Goal: Task Accomplishment & Management: Manage account settings

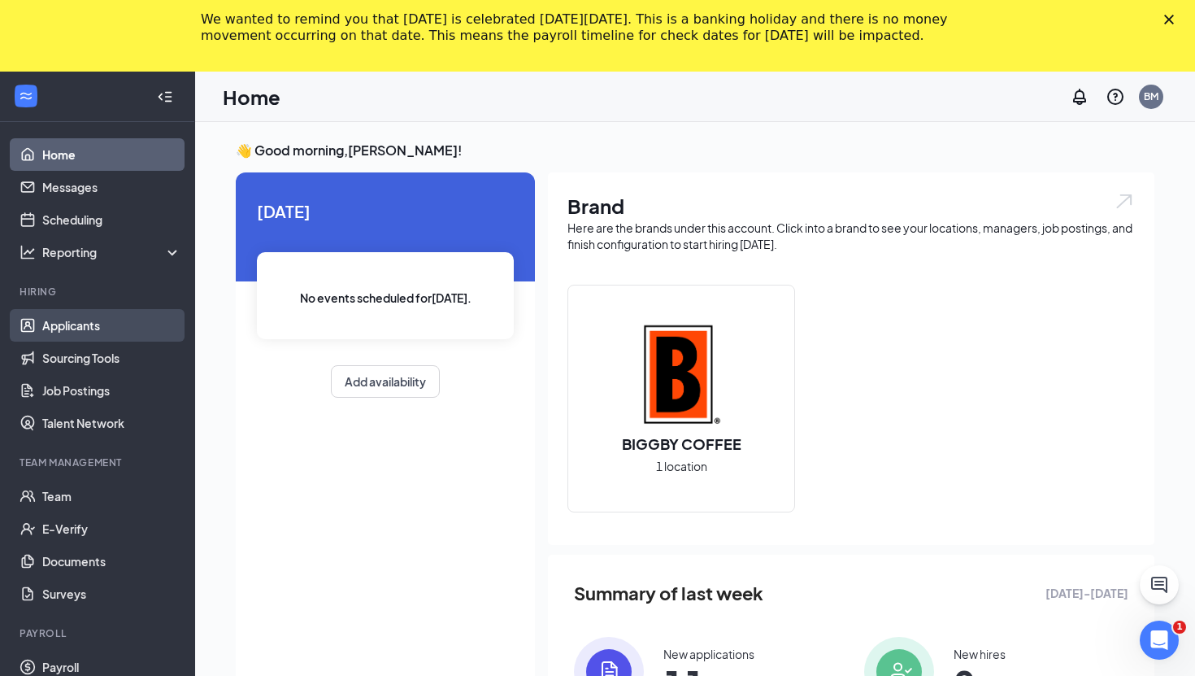
click at [58, 321] on link "Applicants" at bounding box center [111, 325] width 139 height 33
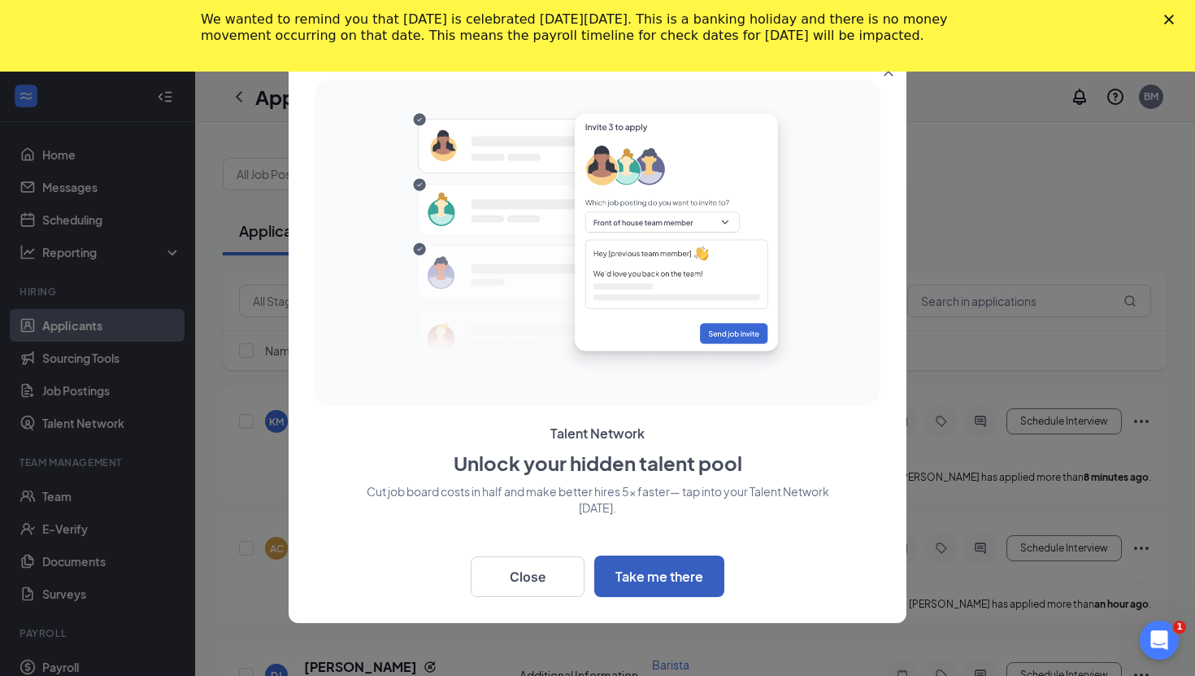
click at [655, 580] on button "Take me there" at bounding box center [659, 575] width 130 height 41
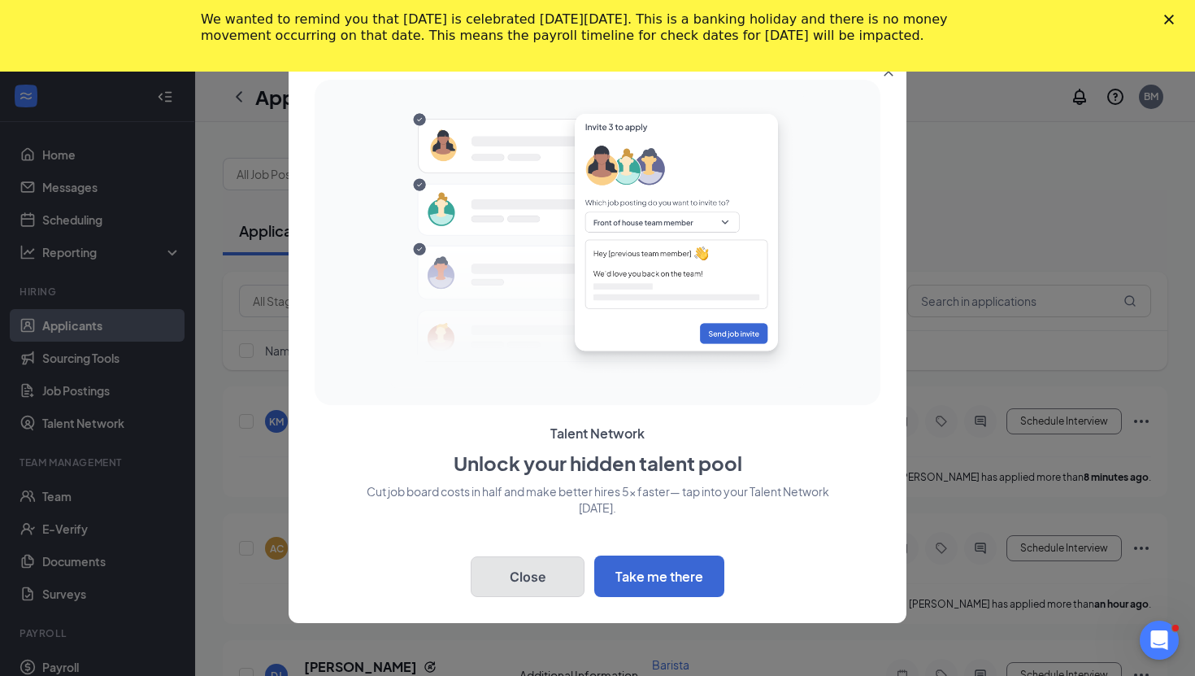
click at [563, 570] on button "Close" at bounding box center [528, 576] width 114 height 41
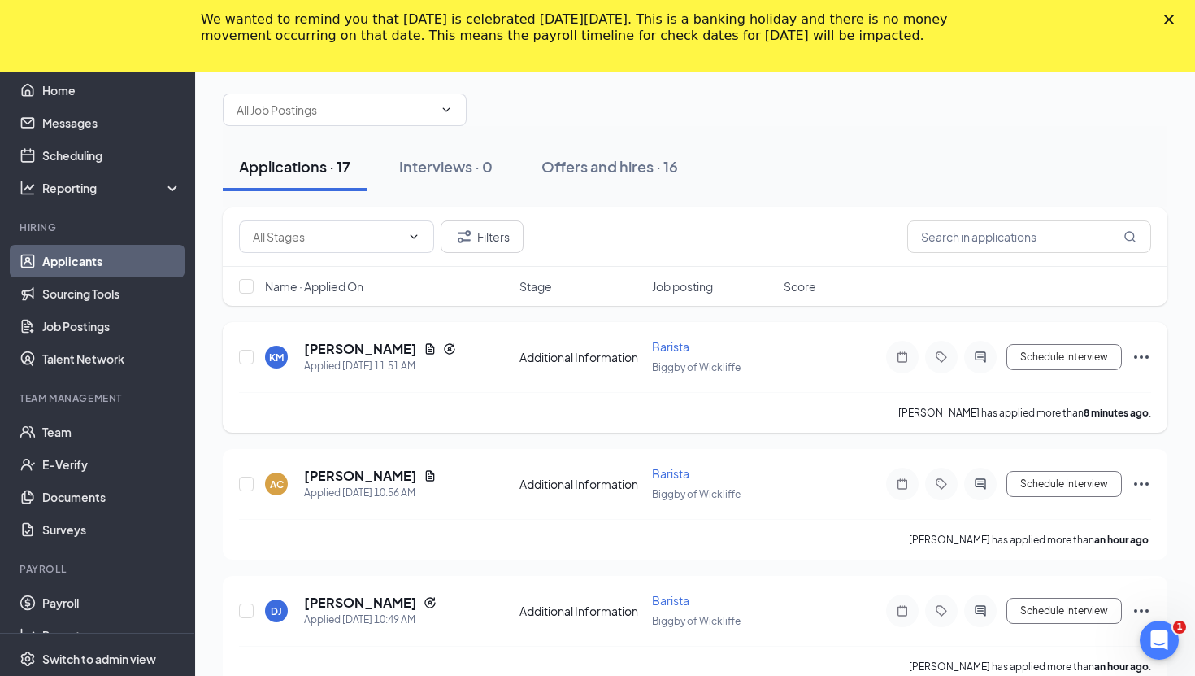
scroll to position [81, 0]
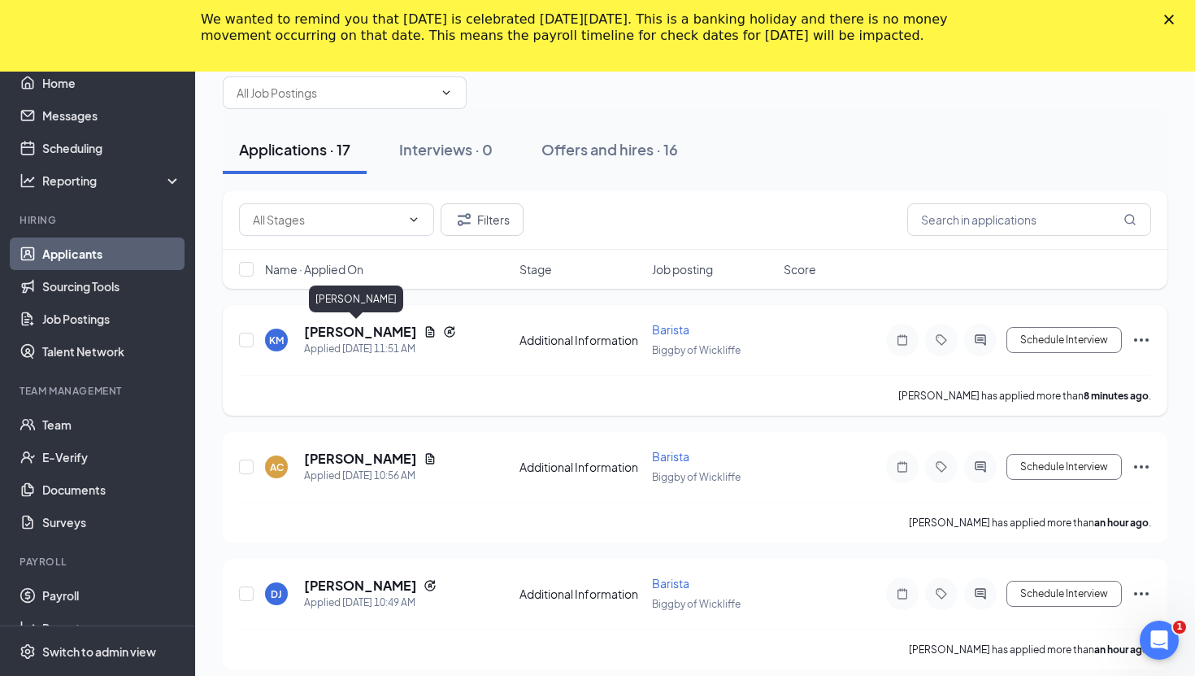
click at [315, 326] on h5 "[PERSON_NAME]" at bounding box center [360, 332] width 113 height 18
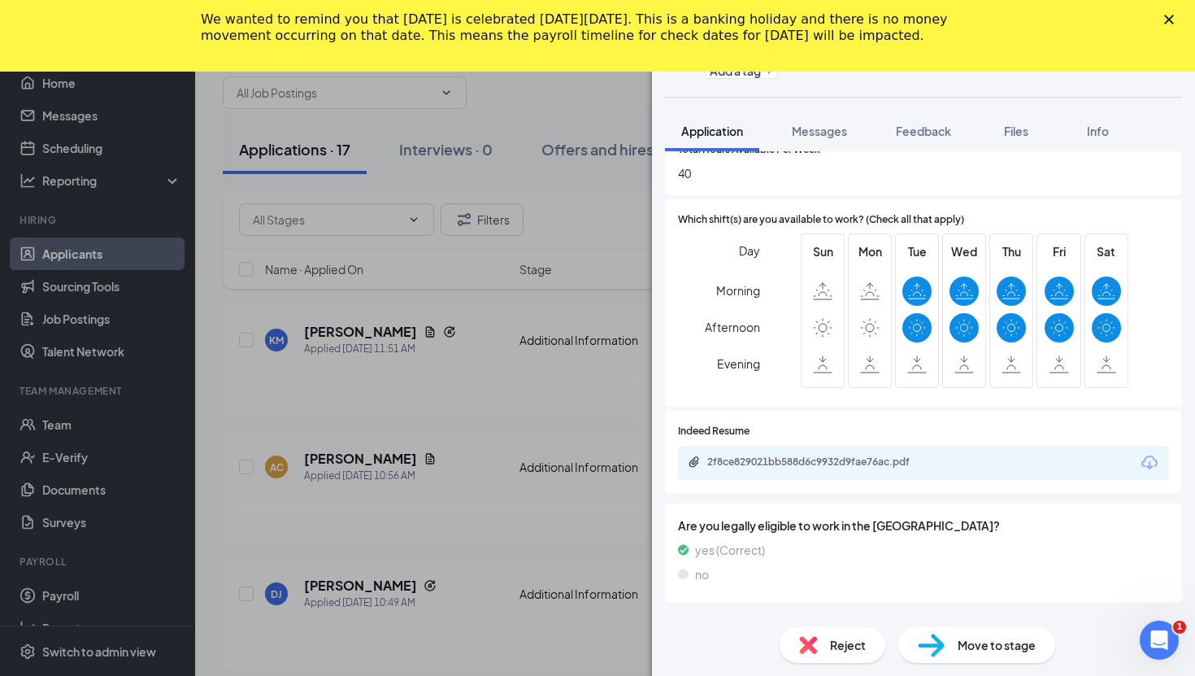
scroll to position [659, 0]
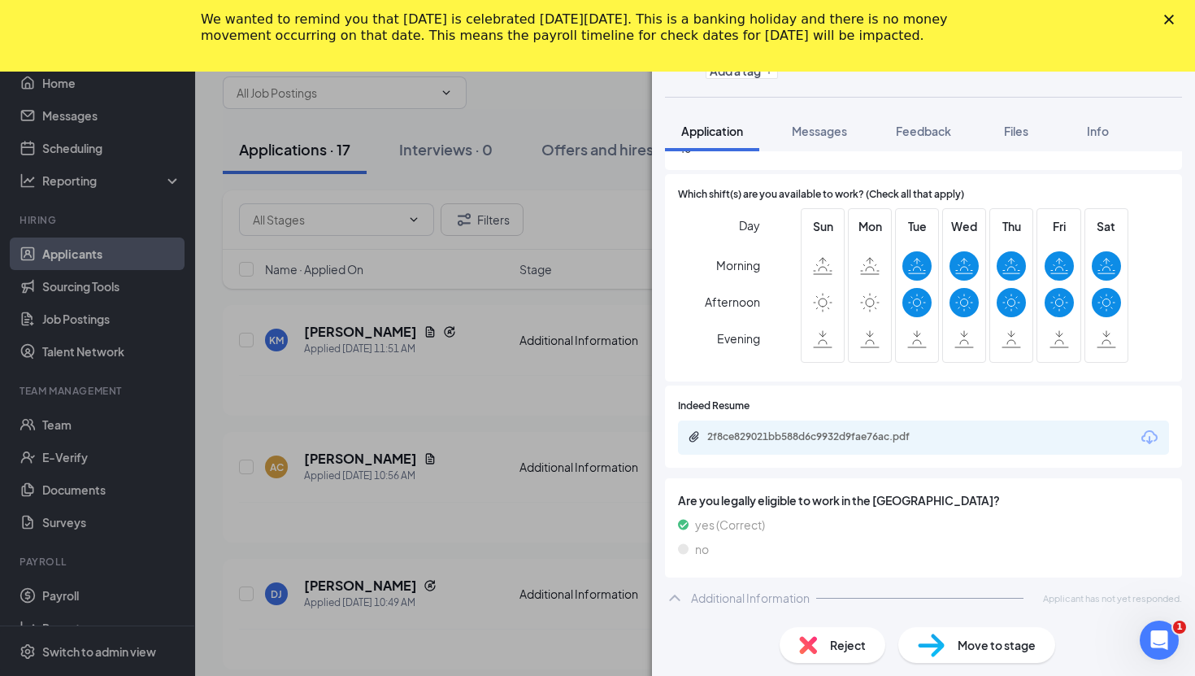
click at [382, 446] on div "KM Katlyn Mays Barista at Biggby of Wickliffe Add a tag Application Messages Fe…" at bounding box center [597, 338] width 1195 height 676
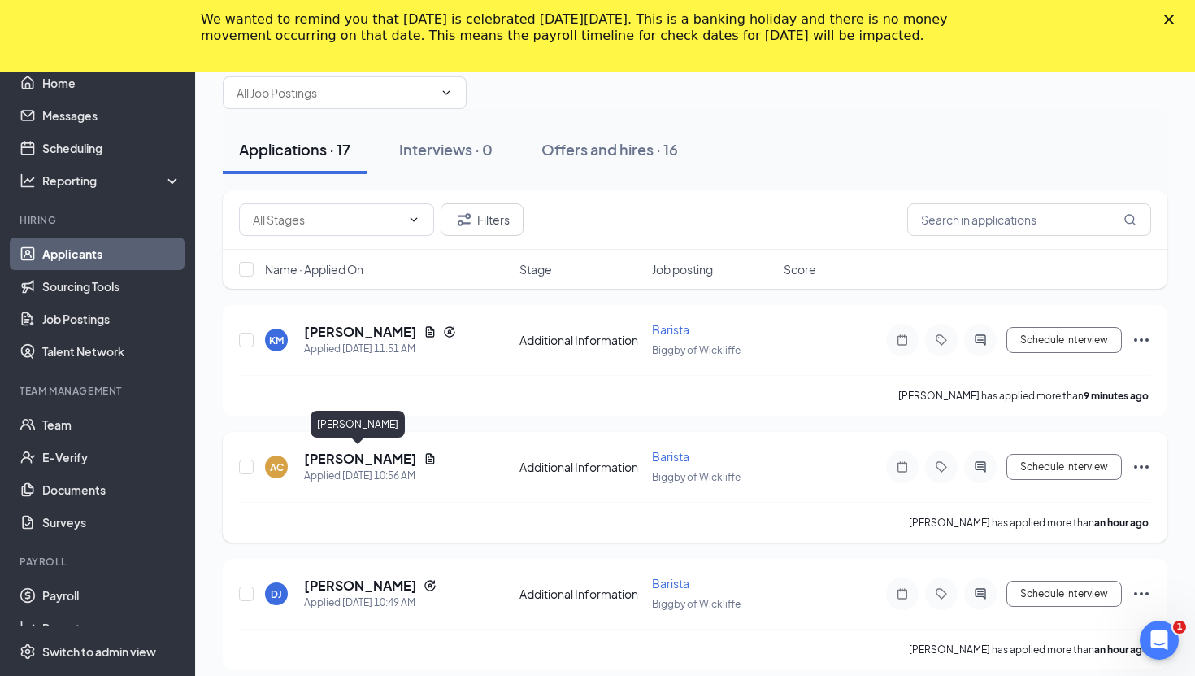
click at [366, 455] on h5 "[PERSON_NAME]" at bounding box center [360, 459] width 113 height 18
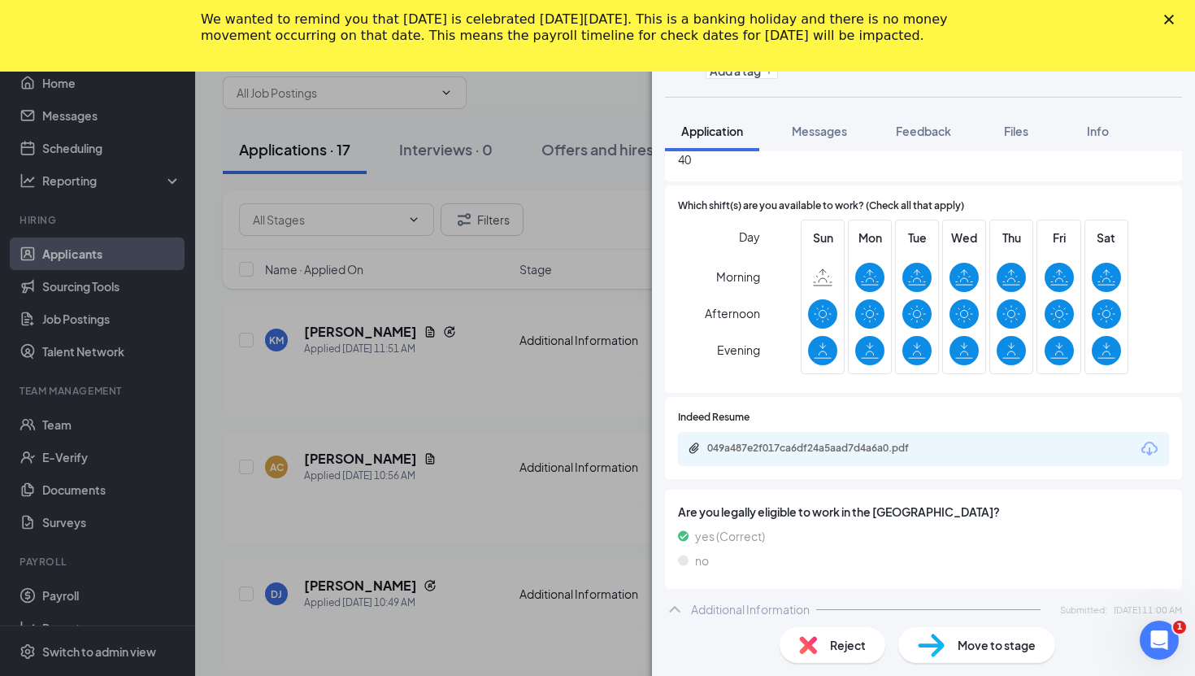
scroll to position [606, 0]
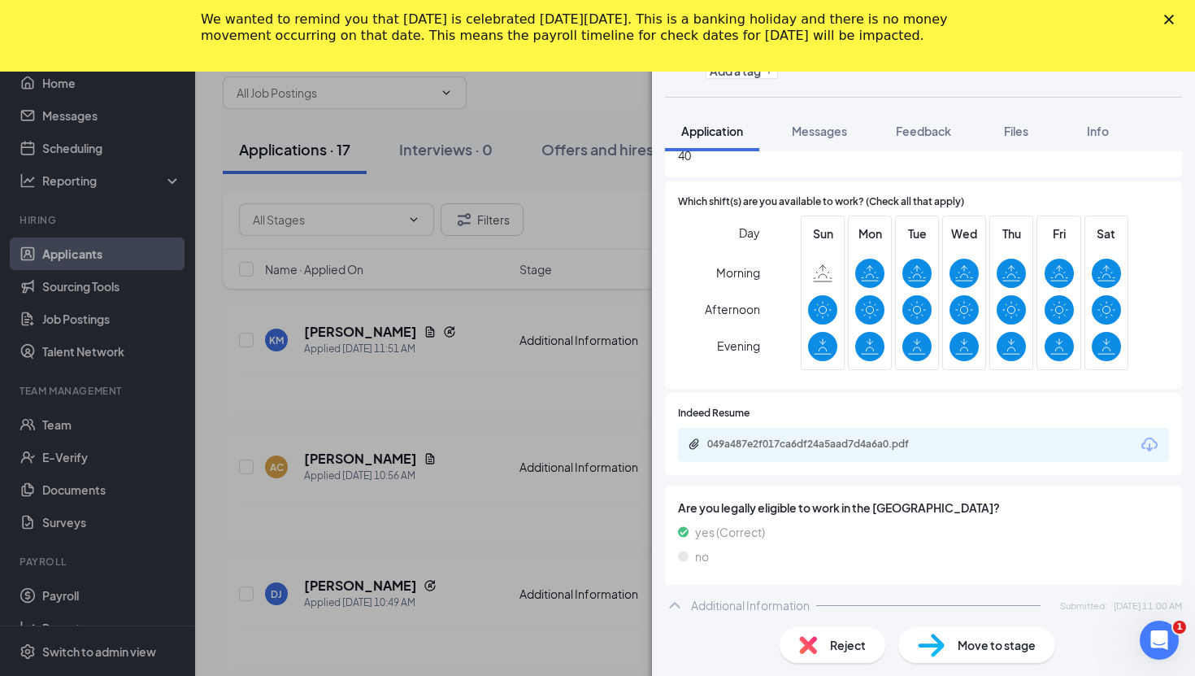
click at [768, 448] on div "049a487e2f017ca6df24a5aad7d4a6a0.pdf" at bounding box center [821, 443] width 228 height 13
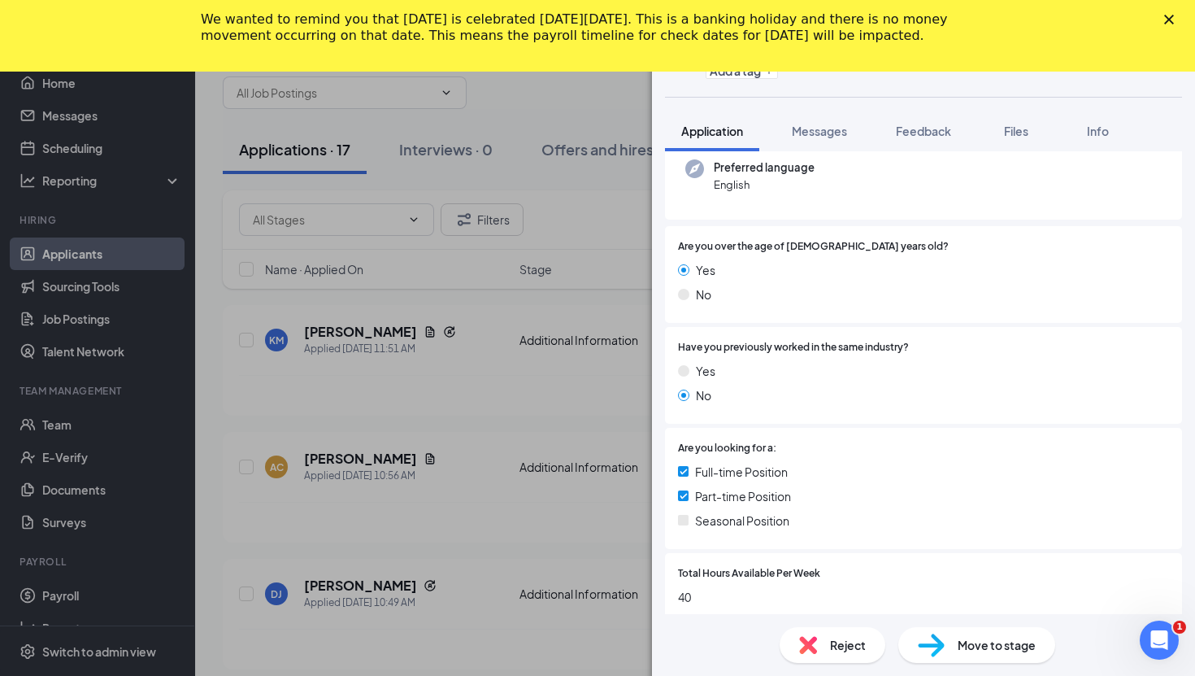
scroll to position [165, 0]
click at [533, 450] on div "AC Amber Calvert Barista at Biggby of Wickliffe Add a tag Application Messages …" at bounding box center [597, 338] width 1195 height 676
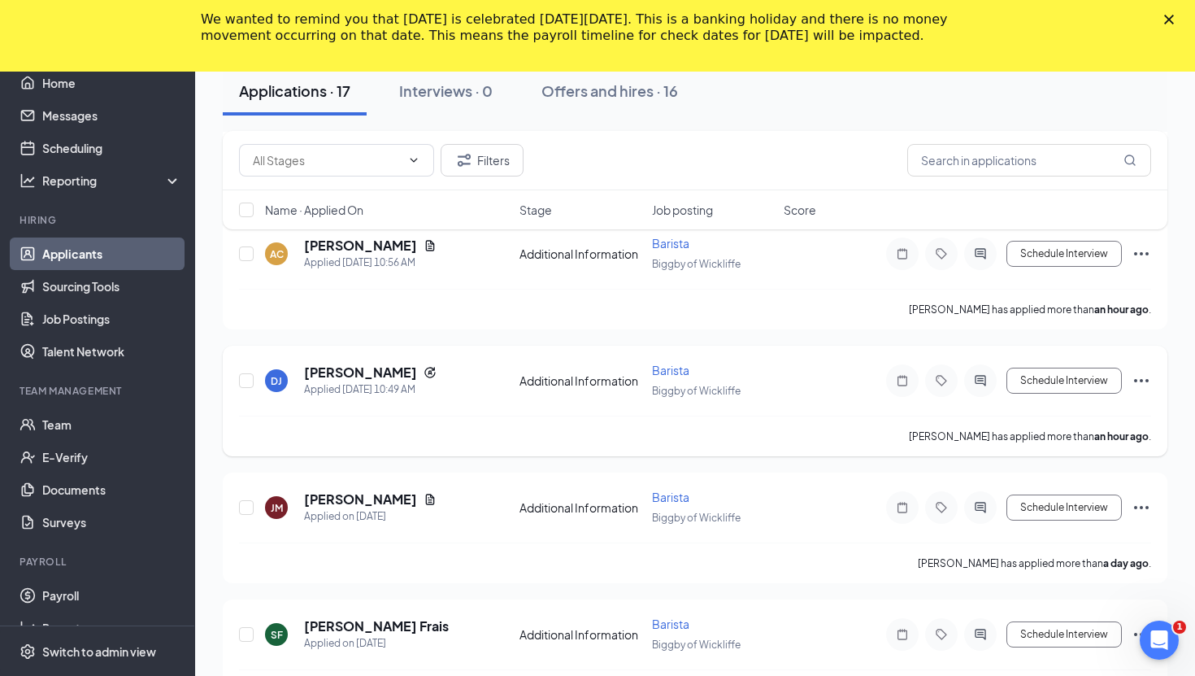
scroll to position [294, 0]
click at [351, 367] on h5 "[PERSON_NAME]" at bounding box center [360, 373] width 113 height 18
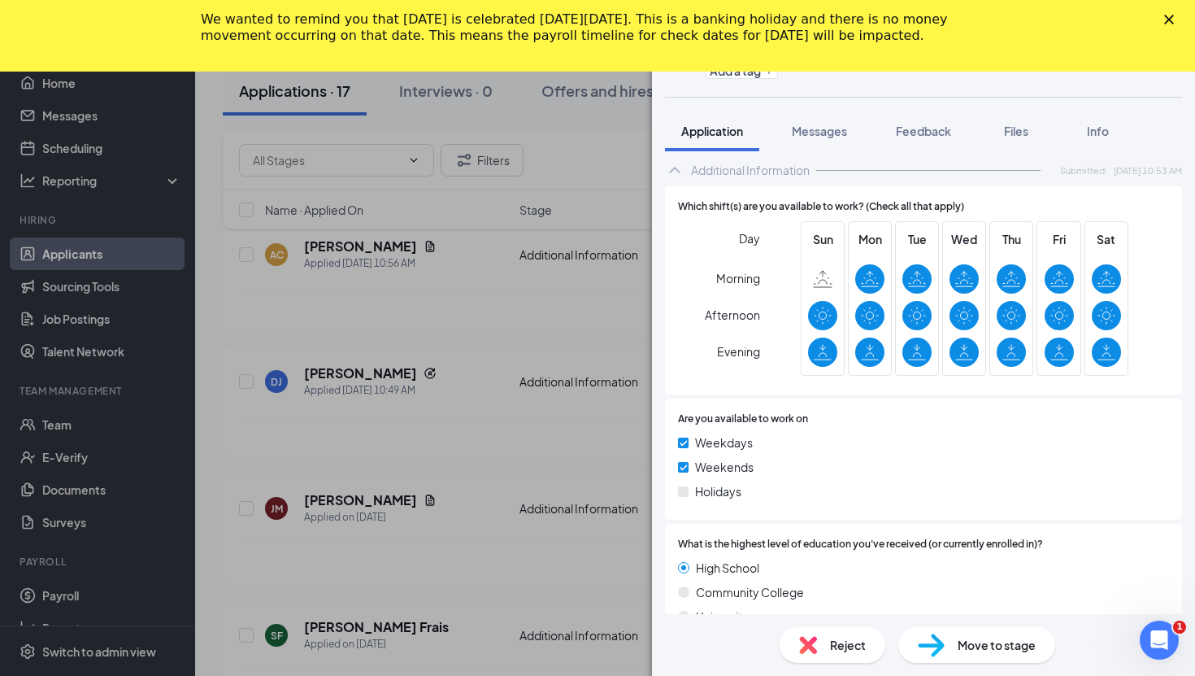
scroll to position [1021, 0]
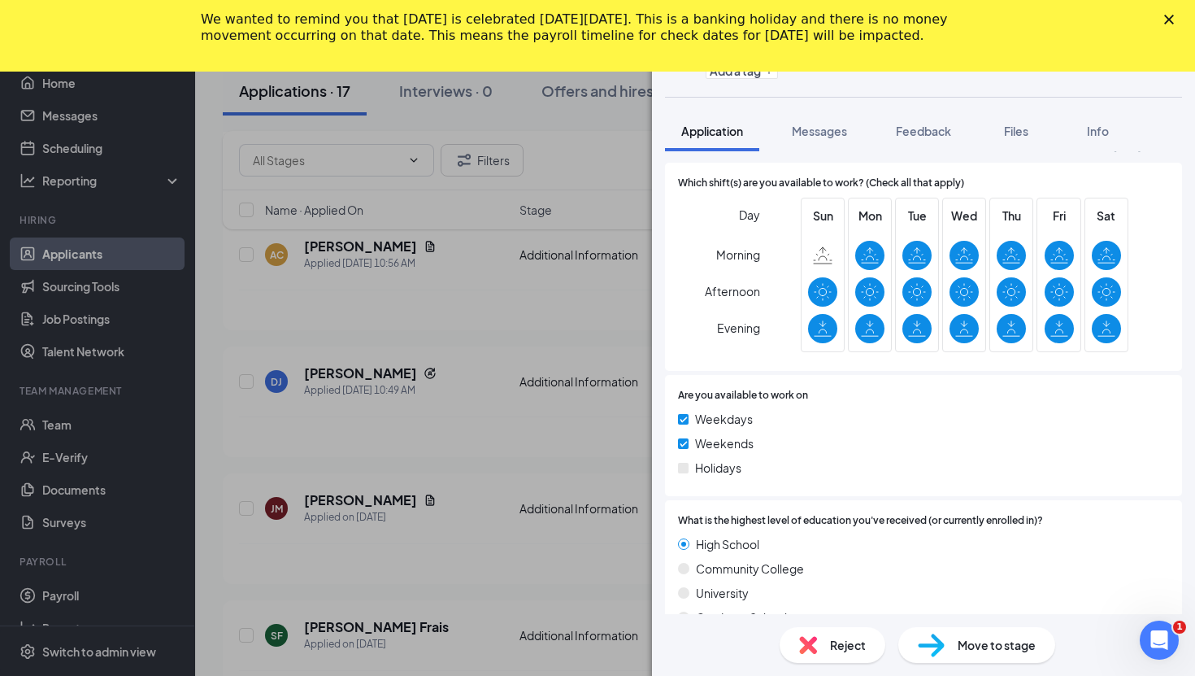
click at [1176, 19] on div "Close" at bounding box center [1172, 20] width 16 height 10
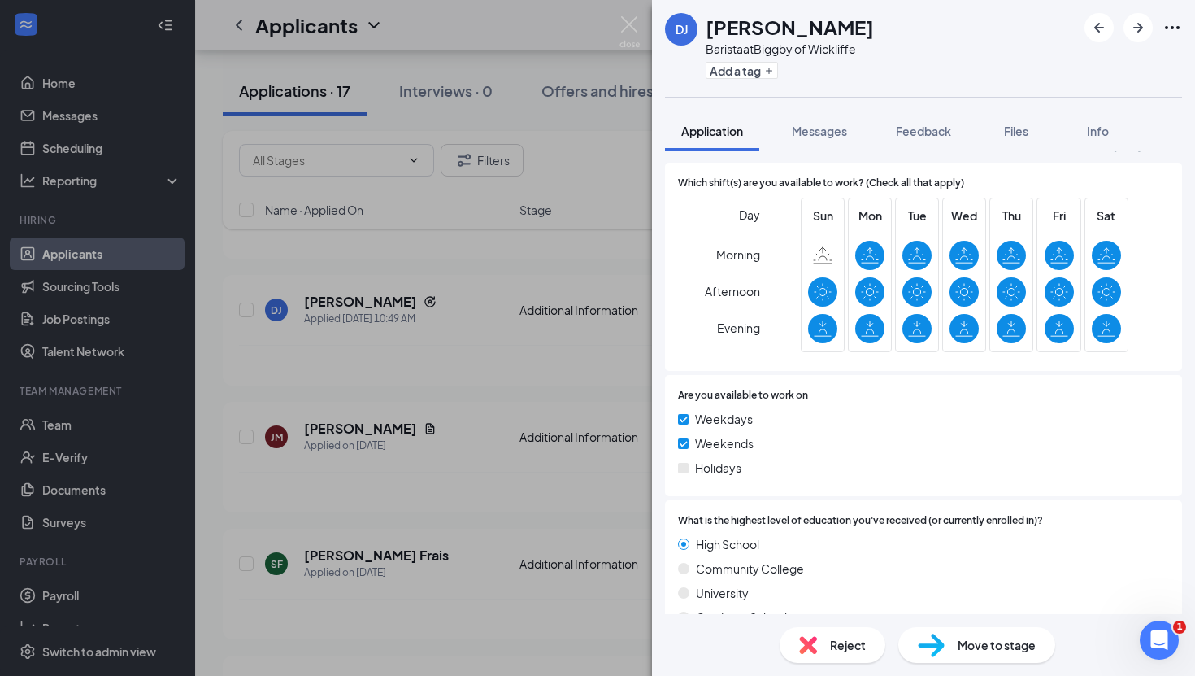
click at [543, 359] on div "DJ Destini Jenkins Barista at Biggby of Wickliffe Add a tag Application Message…" at bounding box center [597, 338] width 1195 height 676
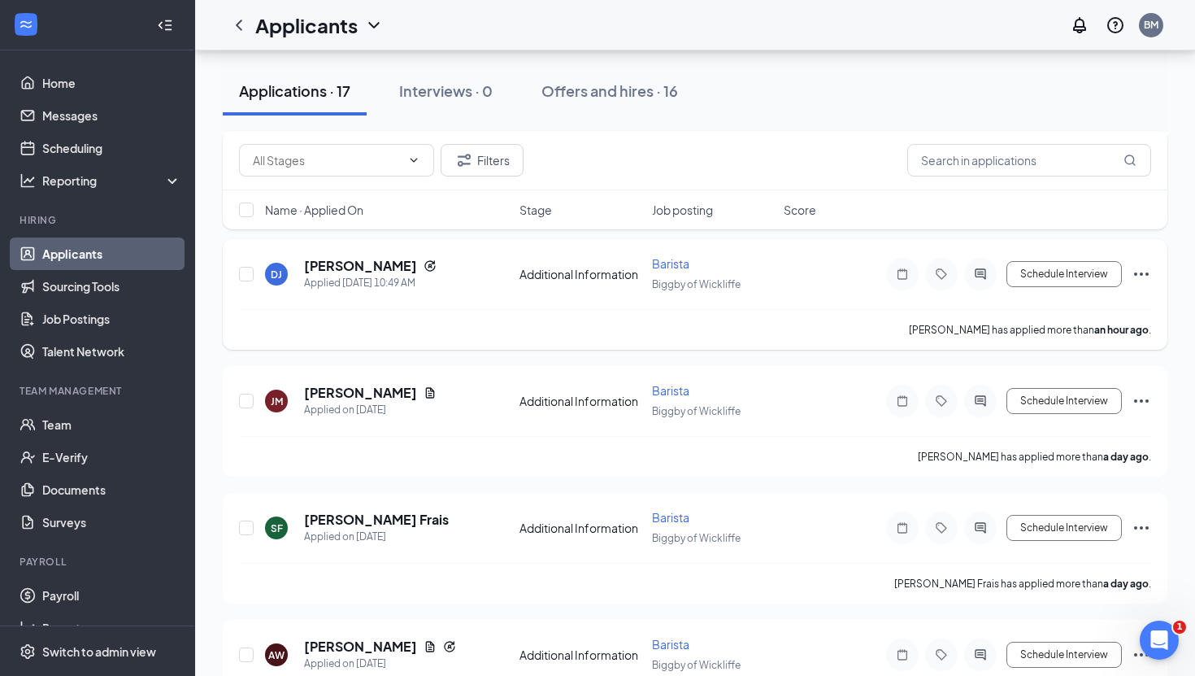
scroll to position [334, 0]
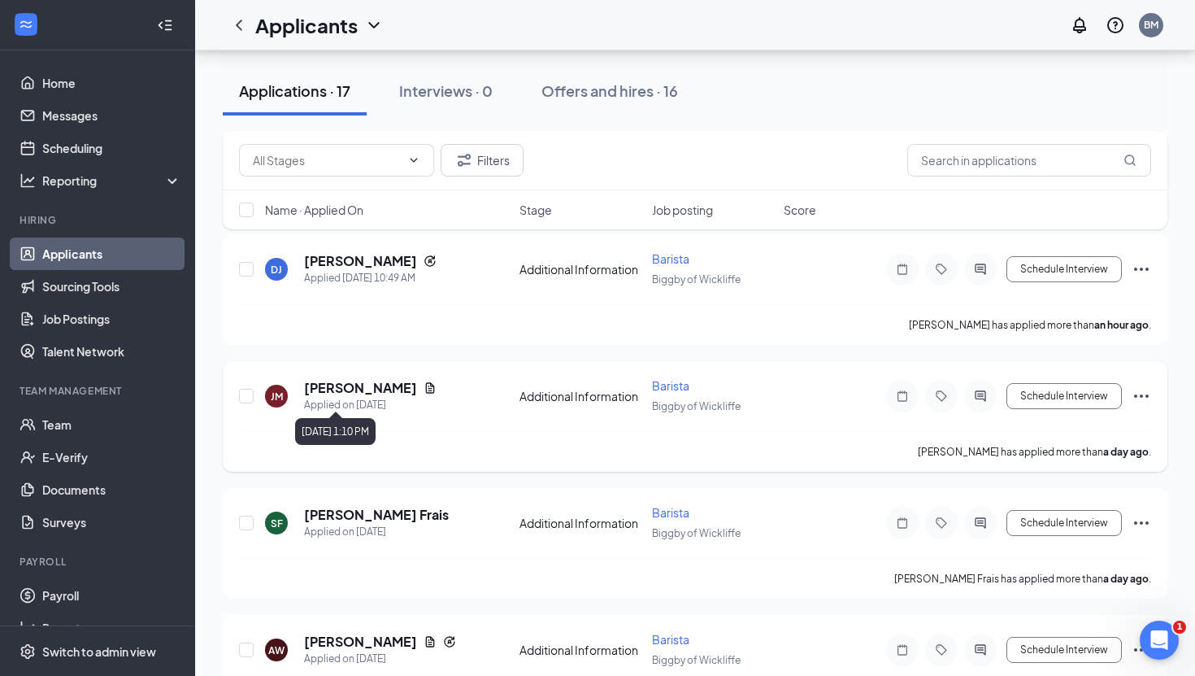
click at [359, 389] on h5 "[PERSON_NAME]" at bounding box center [360, 388] width 113 height 18
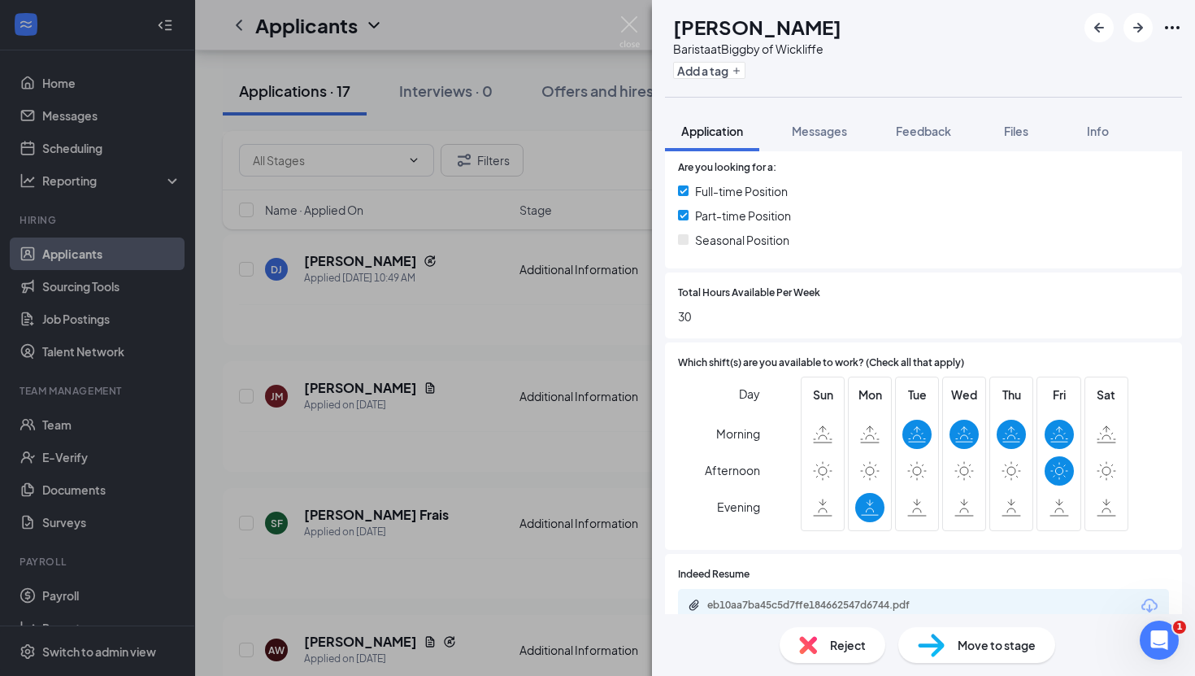
scroll to position [498, 0]
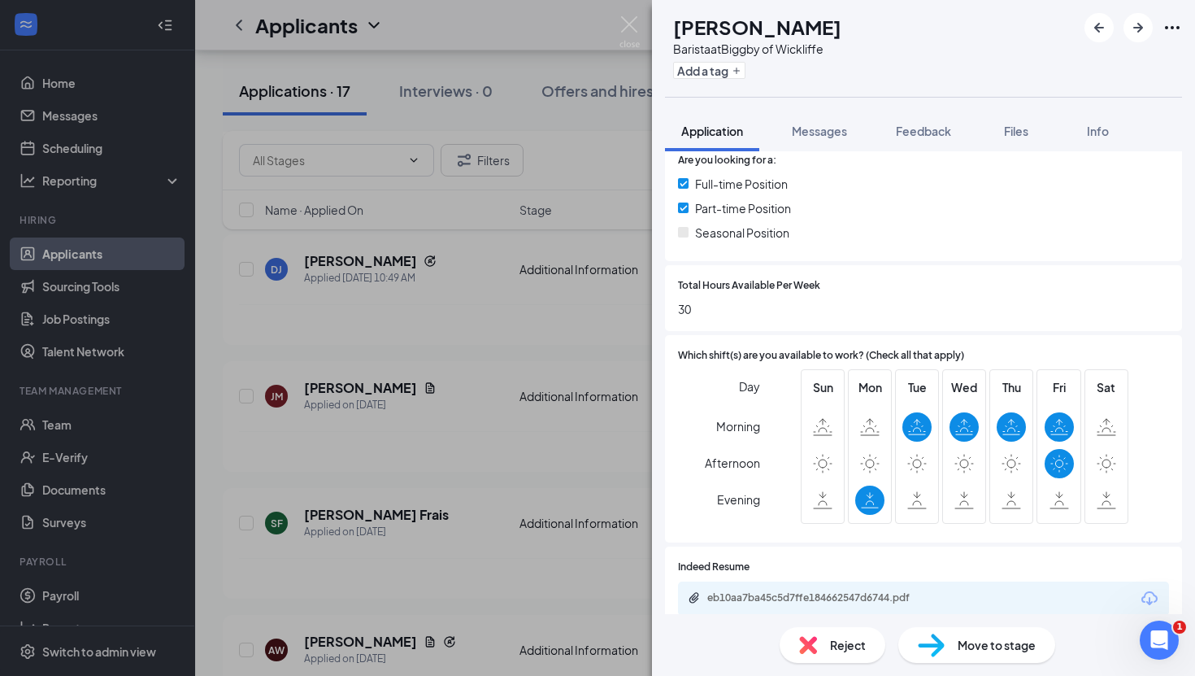
click at [480, 530] on div "JM Jaclyn Mingus Barista at Biggby of Wickliffe Add a tag Application Messages …" at bounding box center [597, 338] width 1195 height 676
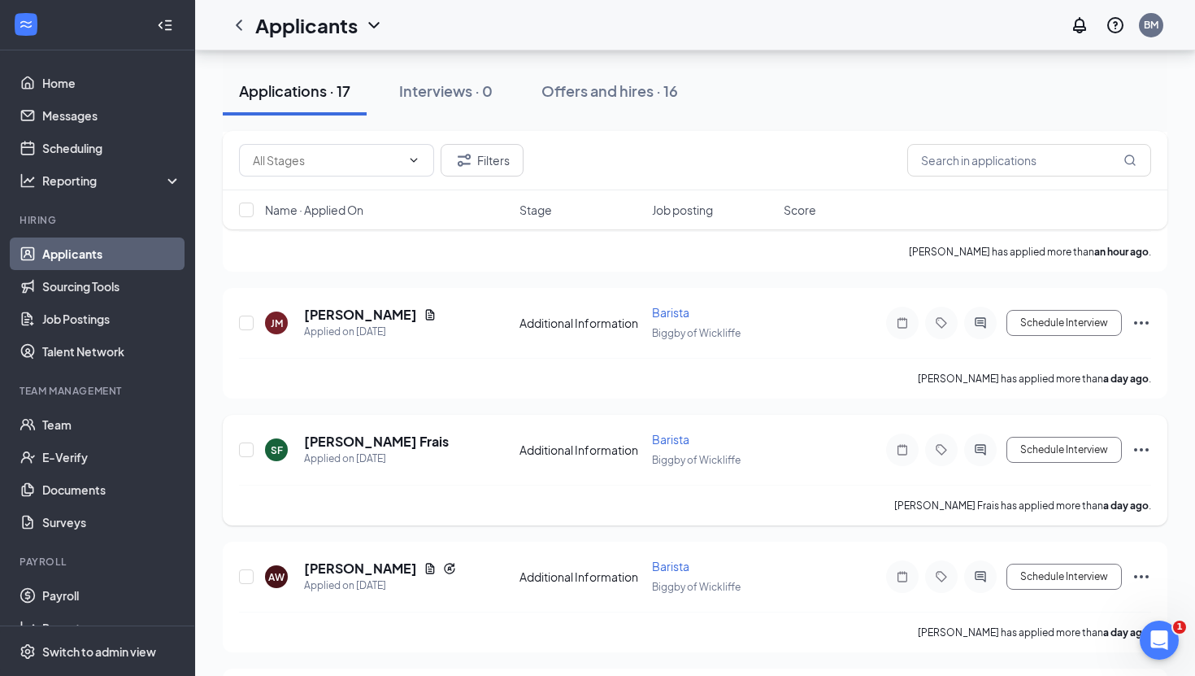
scroll to position [452, 0]
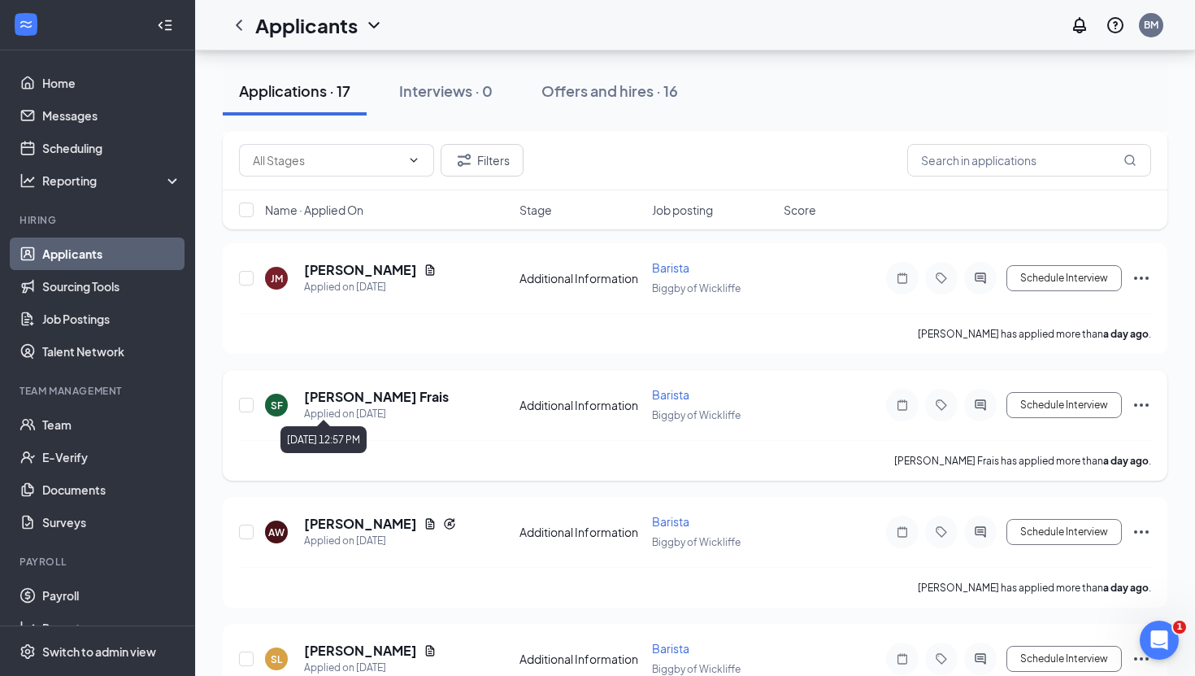
click at [338, 398] on h5 "[PERSON_NAME] Frais" at bounding box center [376, 397] width 145 height 18
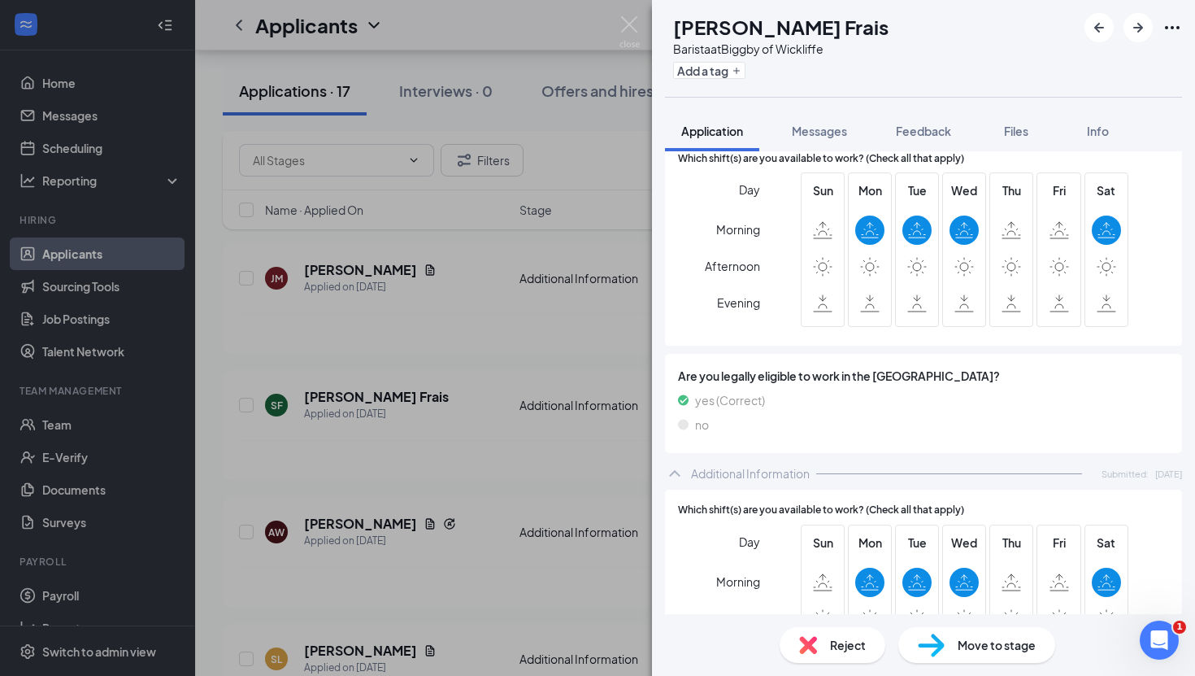
scroll to position [668, 0]
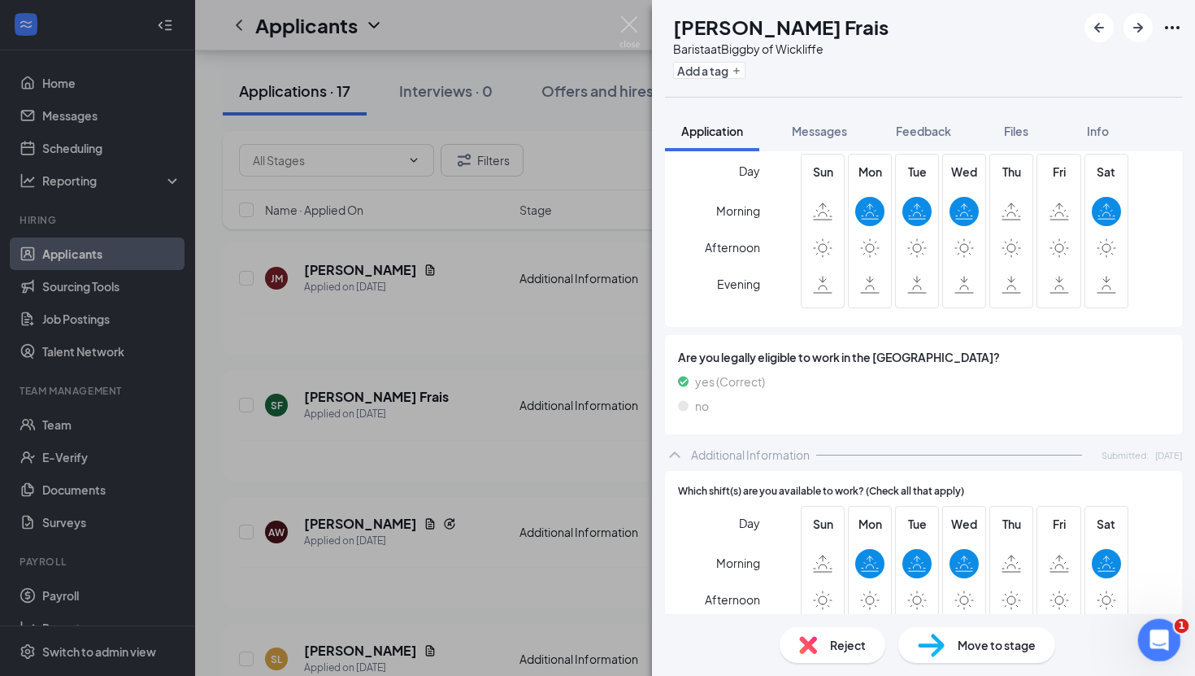
click at [1155, 629] on icon "Open Intercom Messenger" at bounding box center [1157, 637] width 27 height 27
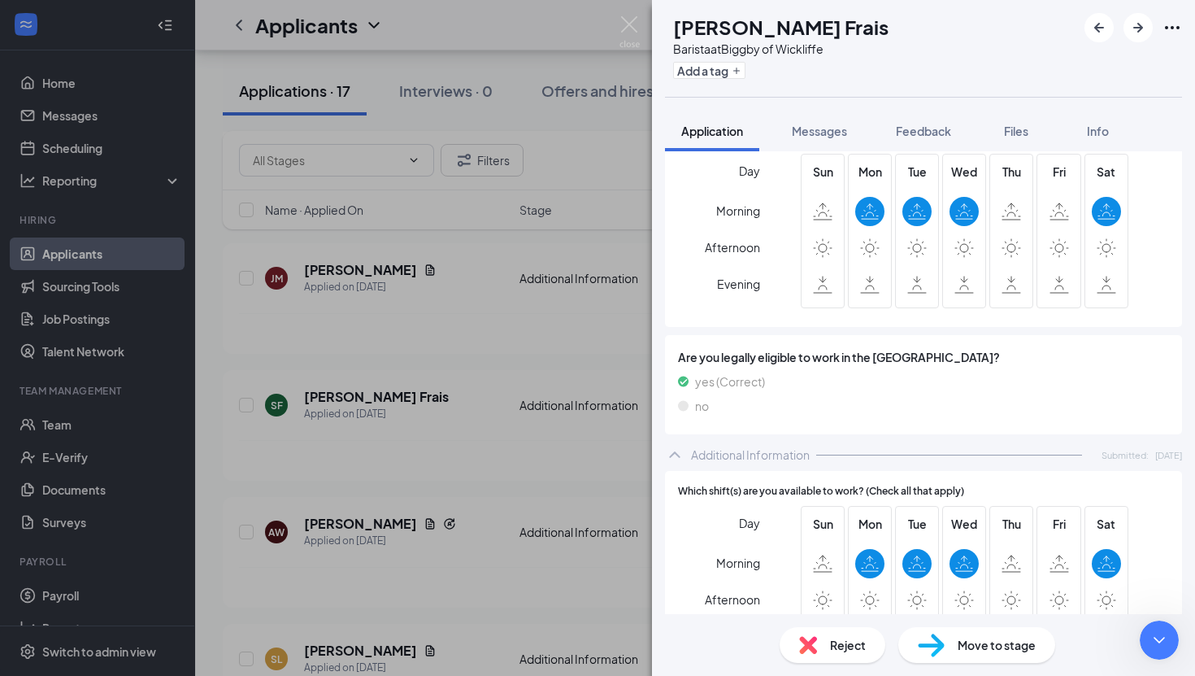
click at [563, 233] on div "SF Saviano Frais Barista at Biggby of Wickliffe Add a tag Application Messages …" at bounding box center [597, 338] width 1195 height 676
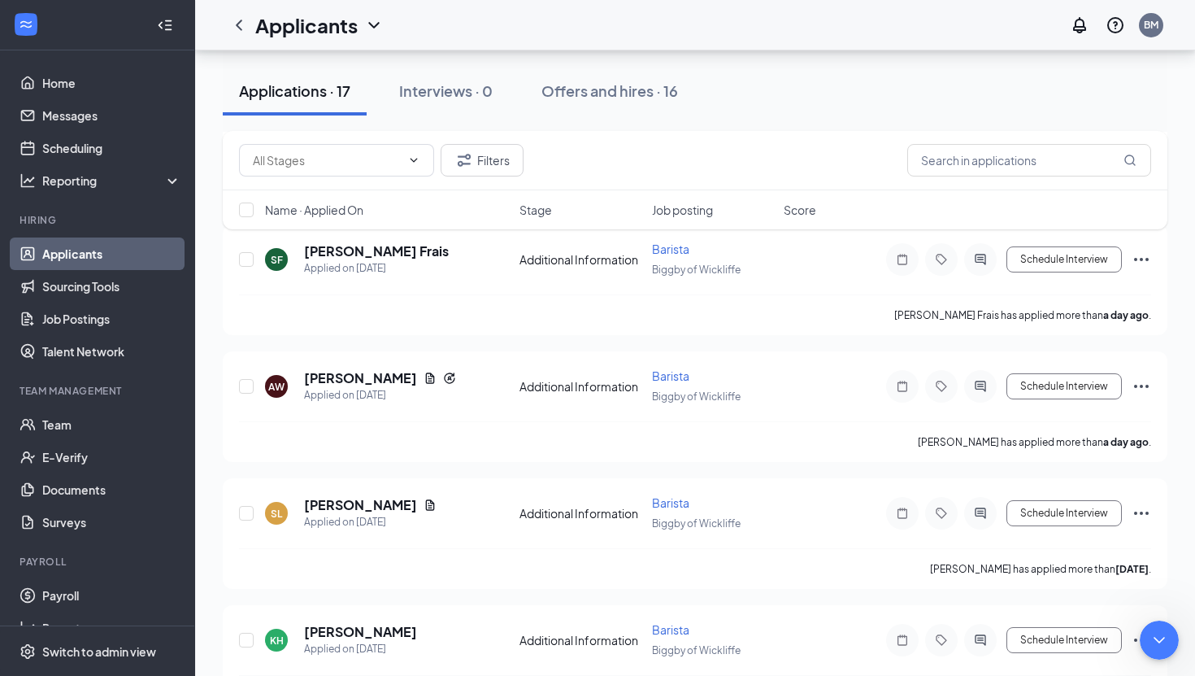
scroll to position [598, 0]
click at [783, 301] on div "Saviano Frais has applied more than a day ago ." at bounding box center [695, 314] width 912 height 41
click at [359, 373] on h5 "Ajiah Westry" at bounding box center [360, 377] width 113 height 18
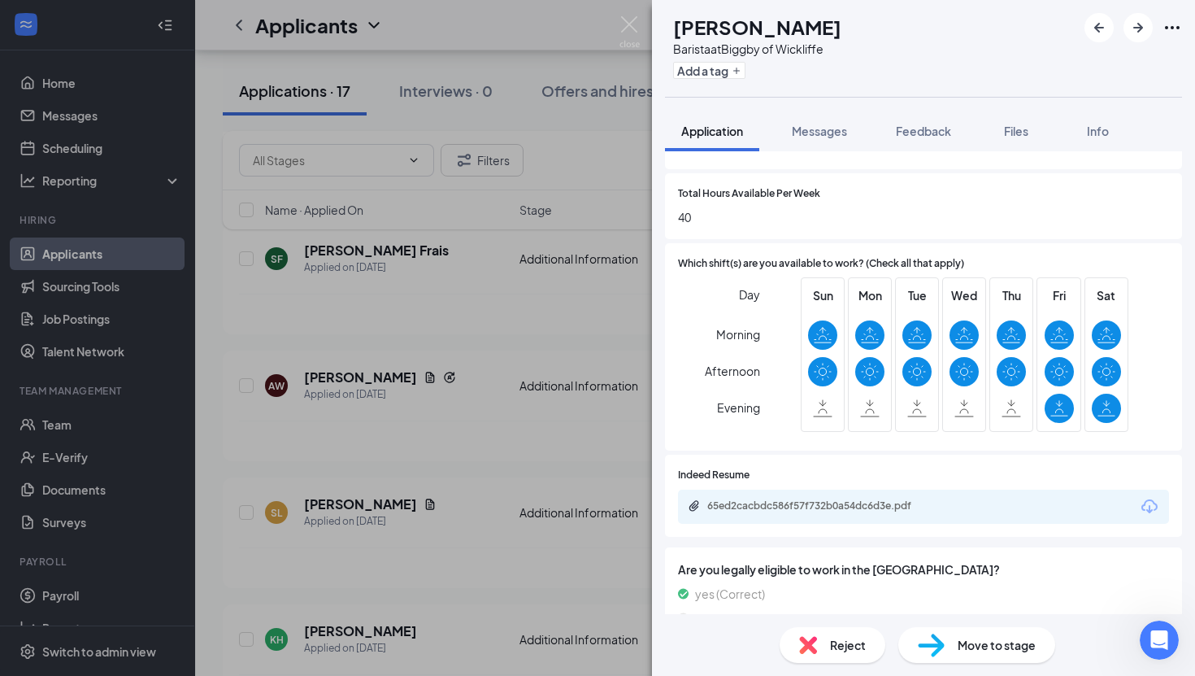
scroll to position [598, 0]
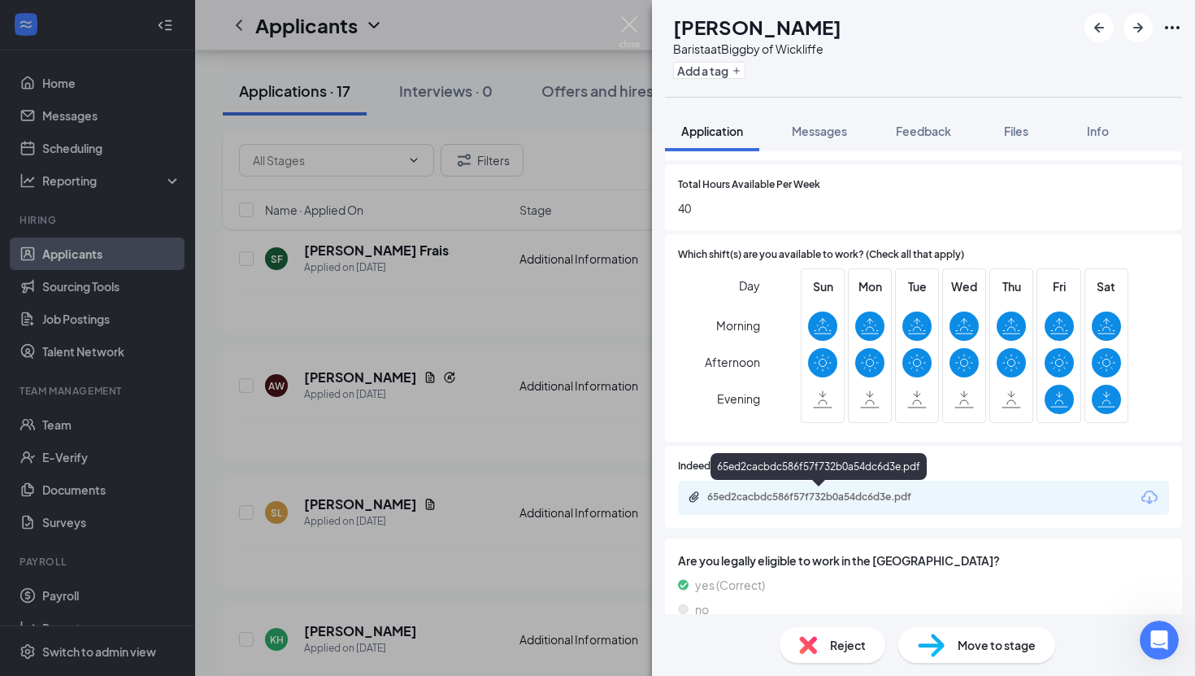
click at [765, 496] on div "65ed2cacbdc586f57f732b0a54dc6d3e.pdf" at bounding box center [821, 496] width 228 height 13
click at [314, 333] on div "AW Ajiah Westry Barista at Biggby of Wickliffe Add a tag Application Messages F…" at bounding box center [597, 338] width 1195 height 676
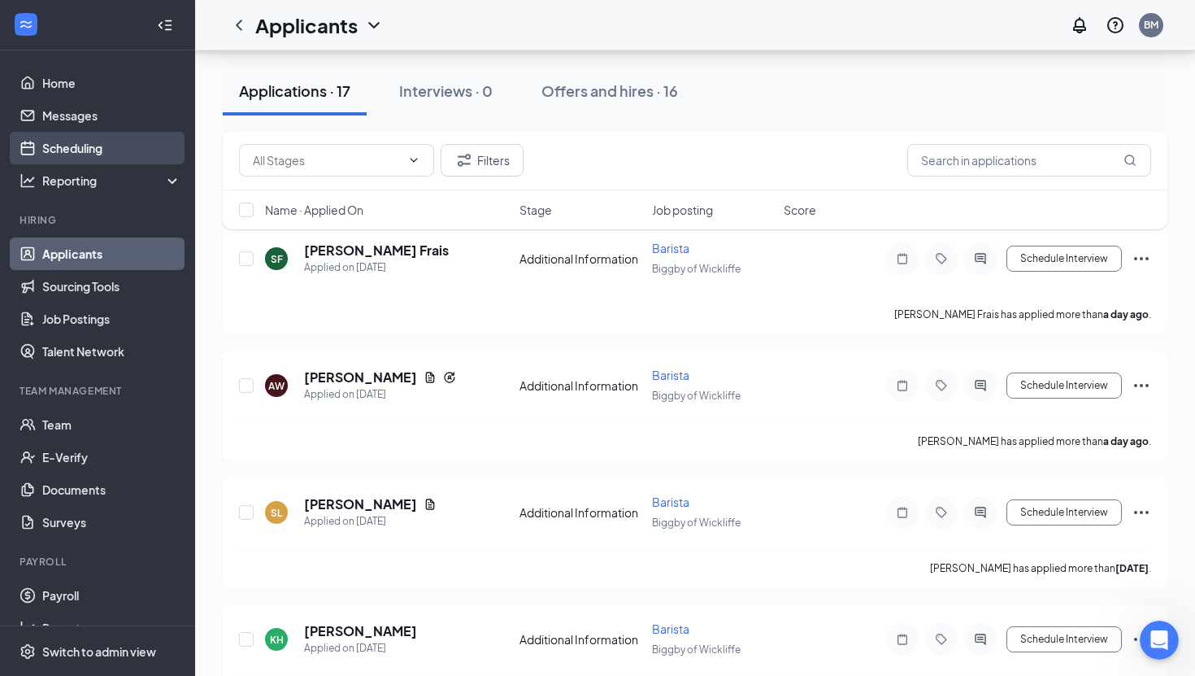
click at [87, 163] on link "Scheduling" at bounding box center [111, 148] width 139 height 33
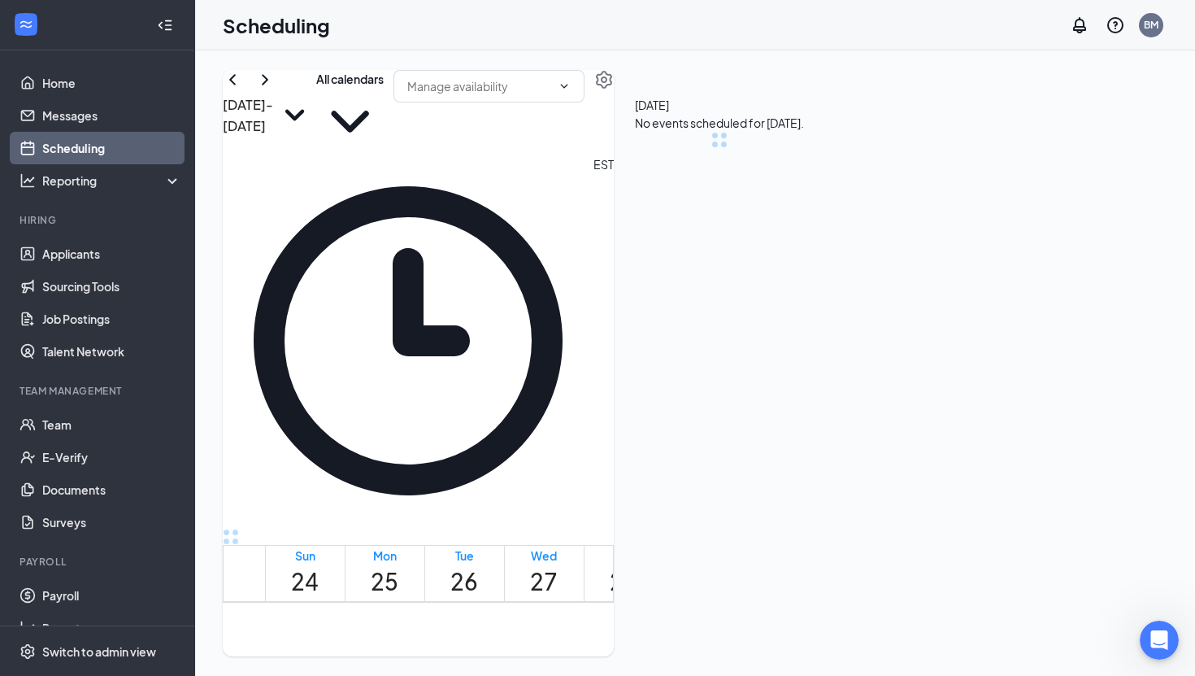
scroll to position [799, 0]
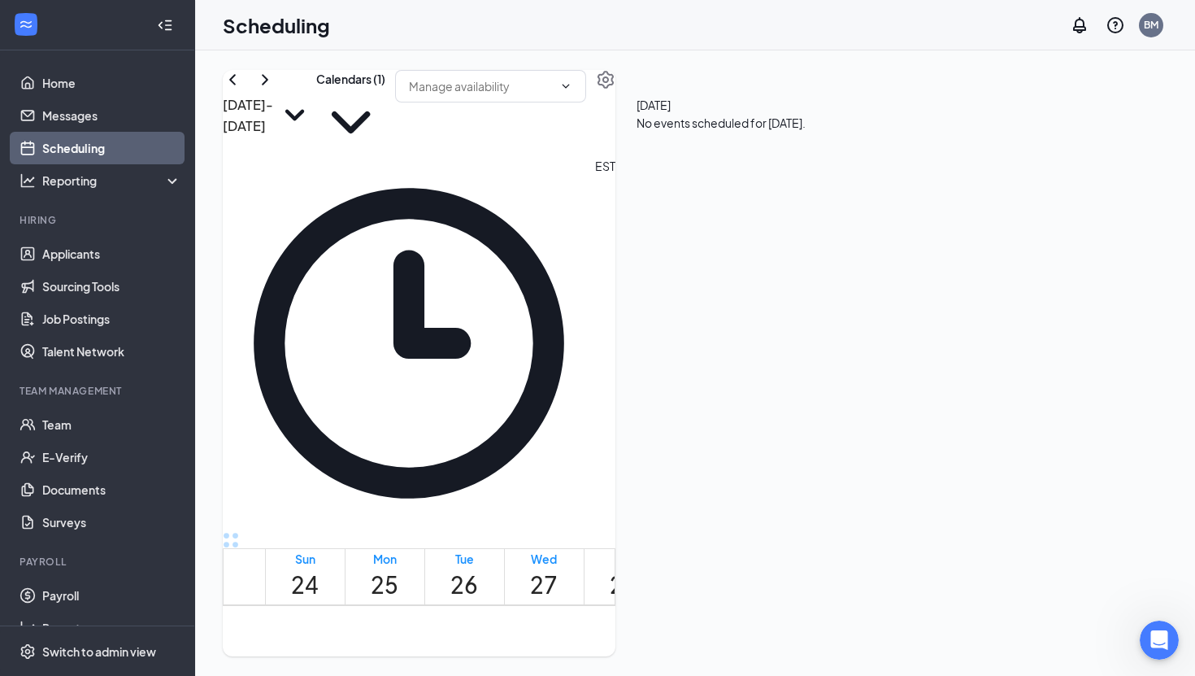
click at [559, 385] on td at bounding box center [544, 394] width 558 height 19
click at [558, 567] on h1 "27" at bounding box center [544, 585] width 28 height 36
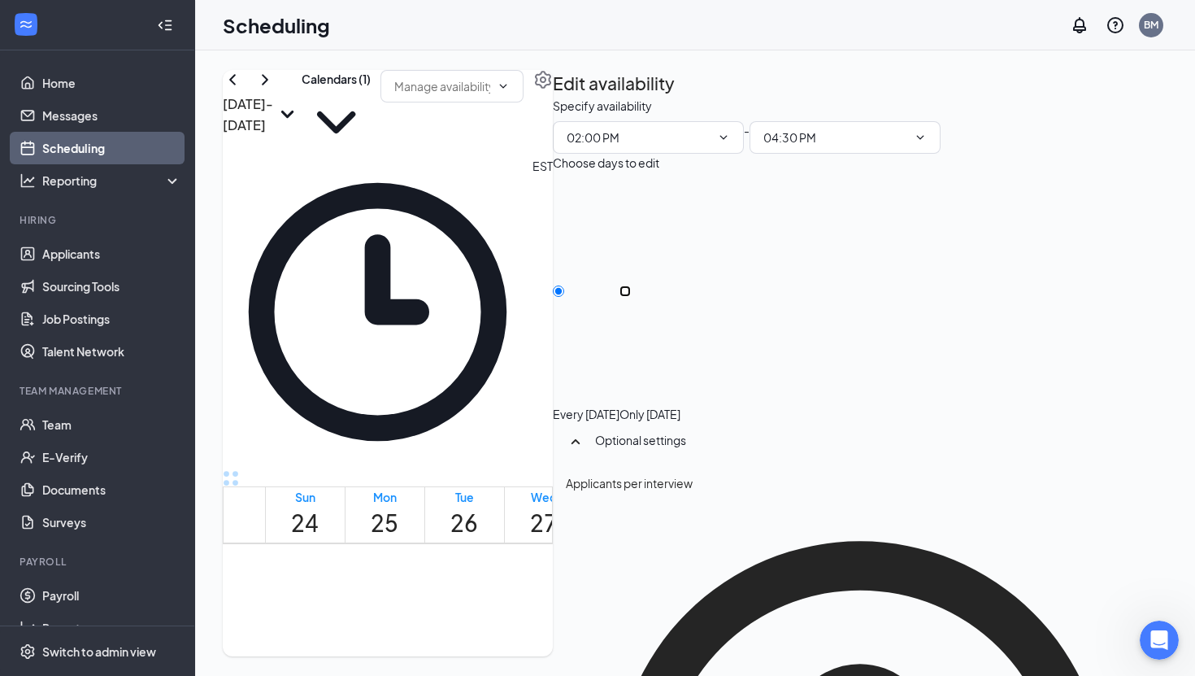
click at [631, 285] on input "Only Wednesday, Aug 27" at bounding box center [625, 290] width 11 height 11
radio input "true"
radio input "false"
click at [730, 144] on icon "ChevronDown" at bounding box center [723, 137] width 13 height 13
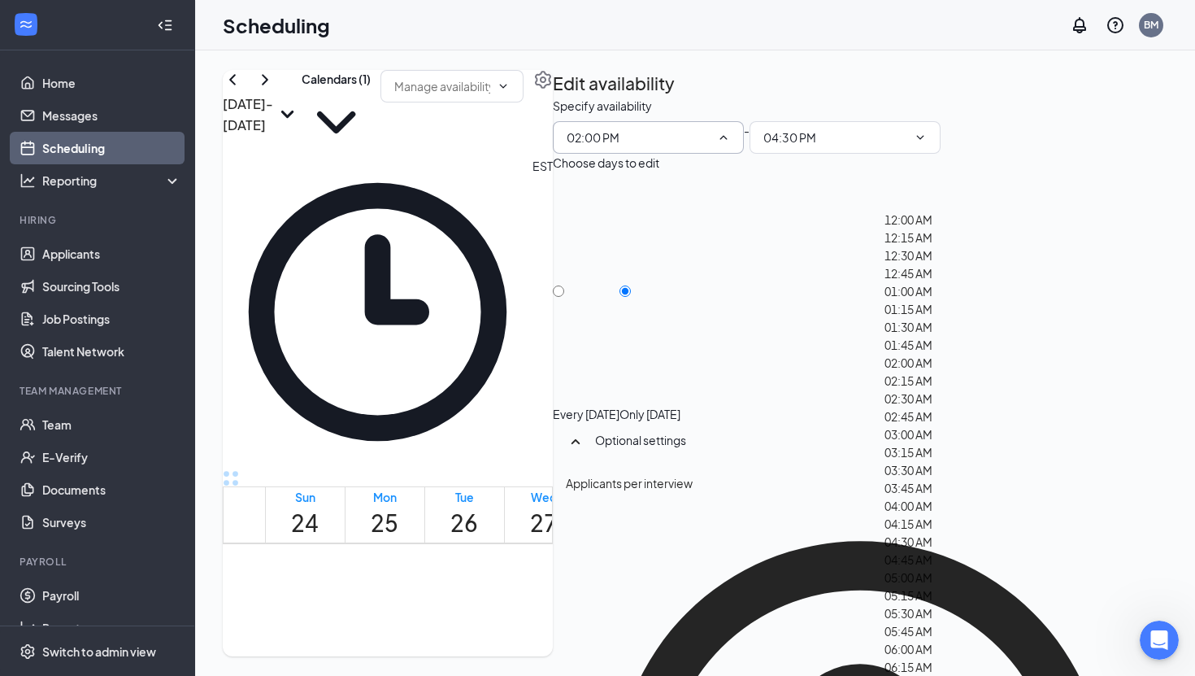
click at [711, 146] on input "02:00 PM" at bounding box center [639, 137] width 144 height 18
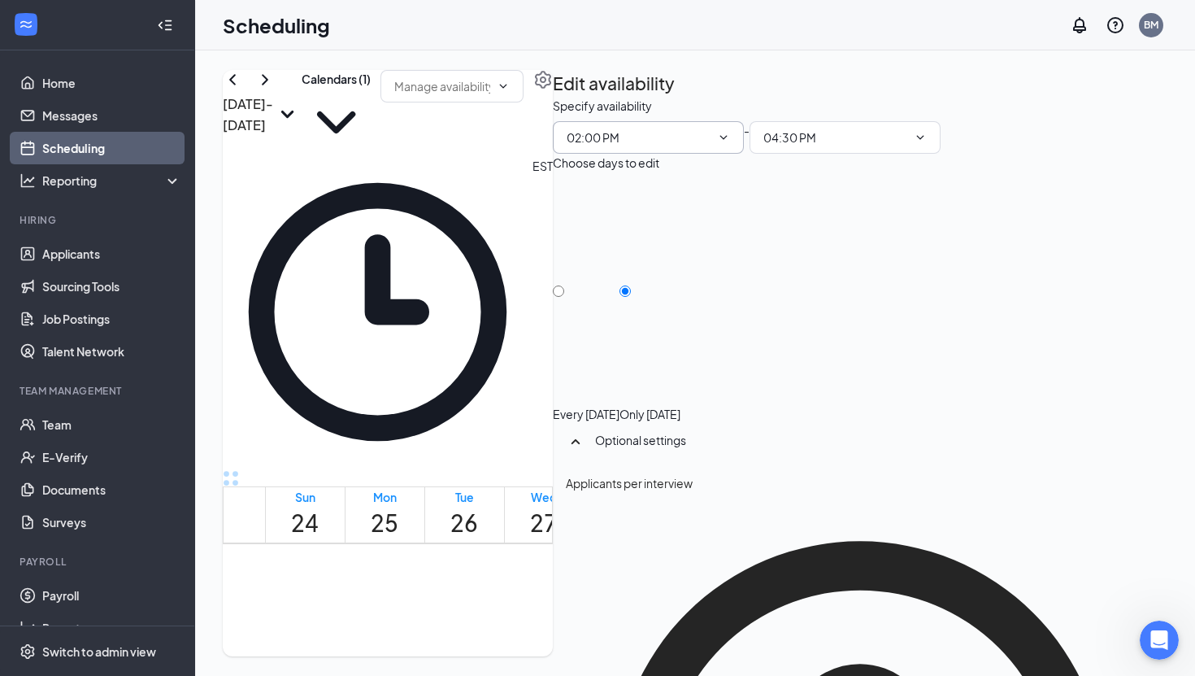
click at [711, 146] on input "02:00 PM" at bounding box center [639, 137] width 144 height 18
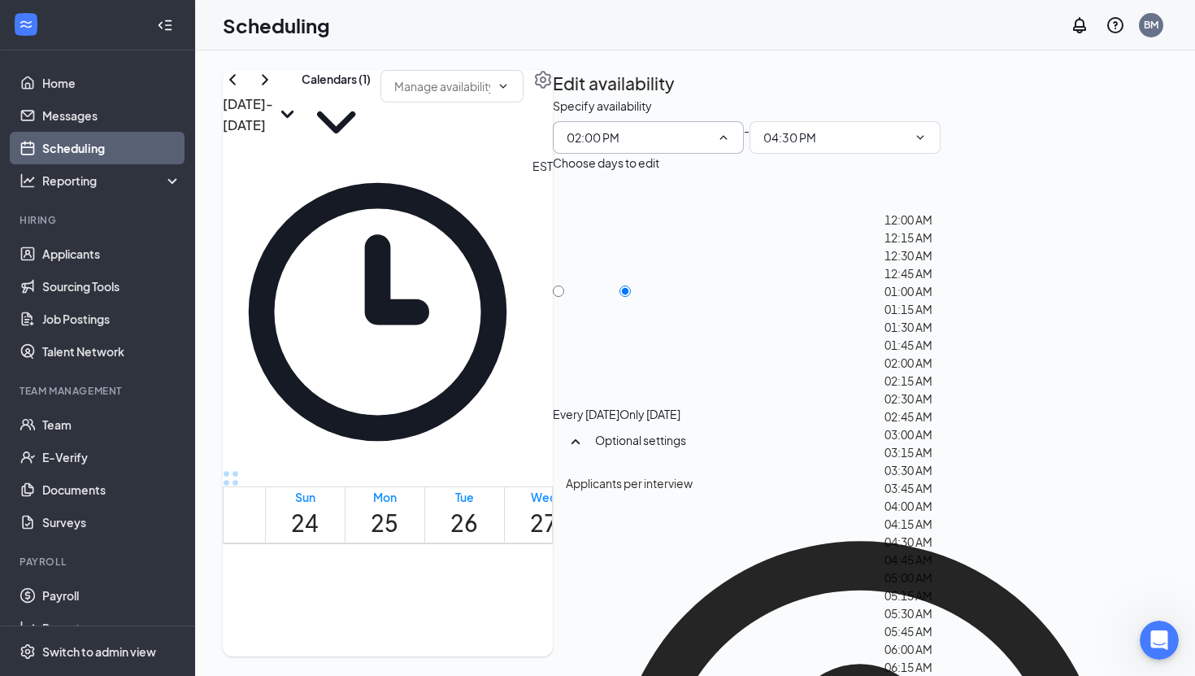
click at [711, 146] on input "02:00 PM" at bounding box center [639, 137] width 144 height 18
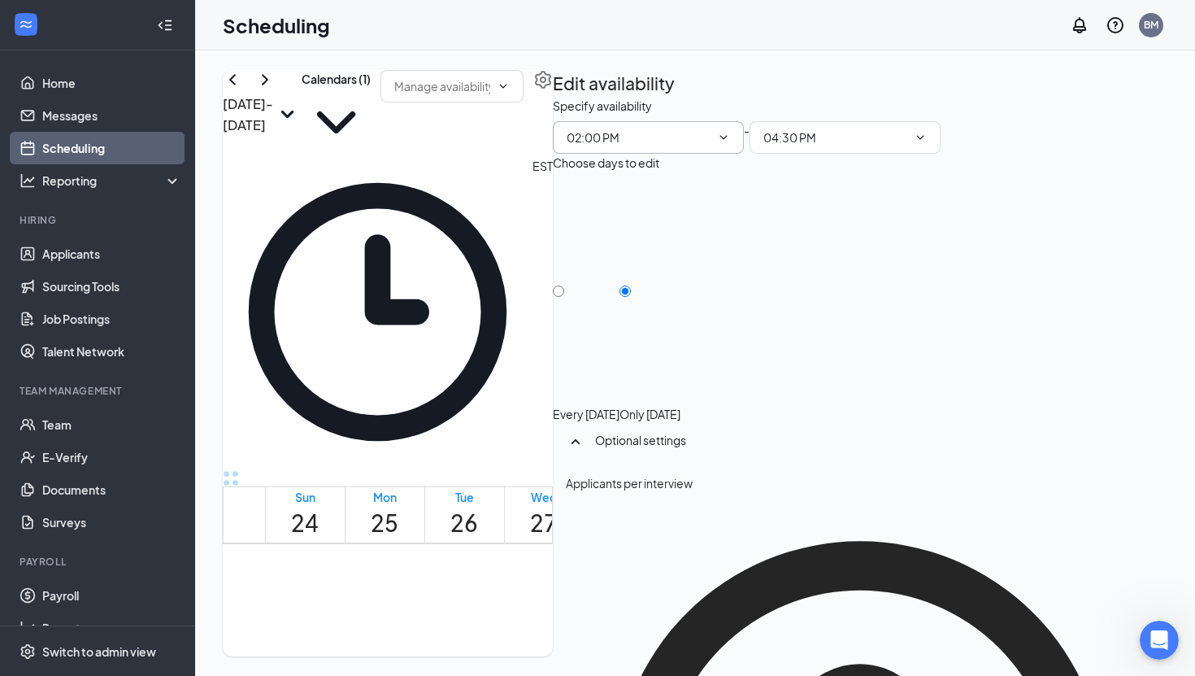
click at [730, 144] on icon "ChevronDown" at bounding box center [723, 137] width 13 height 13
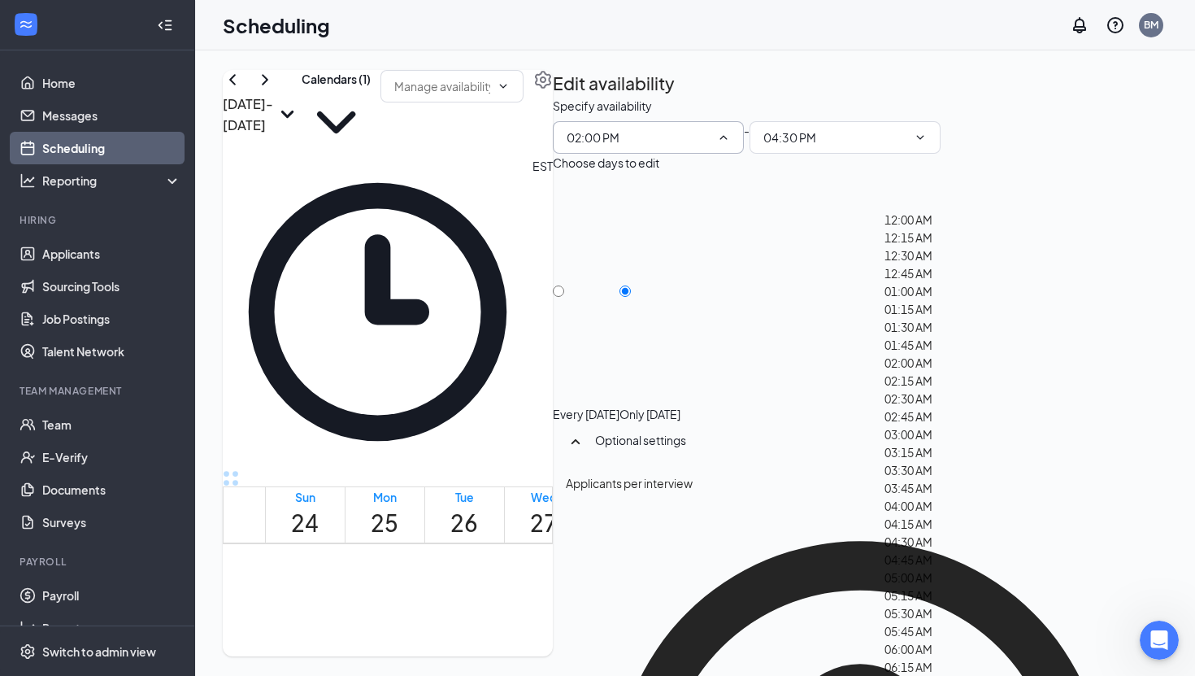
scroll to position [1153, 0]
type input "08:00 AM"
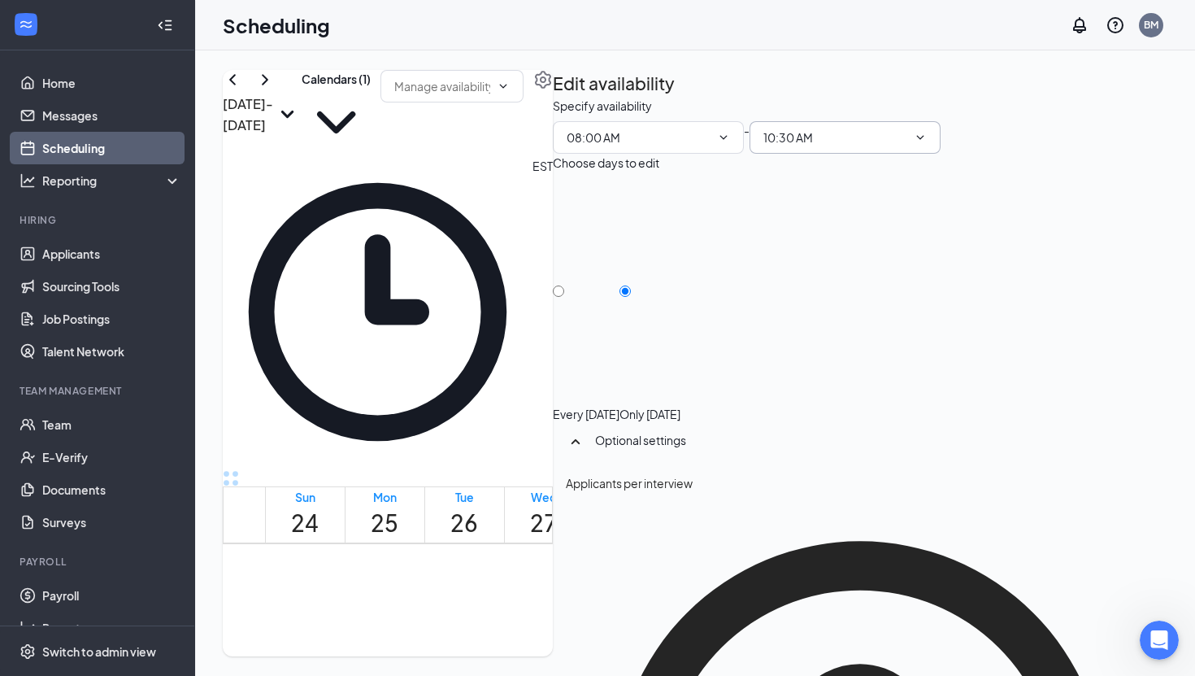
click at [907, 146] on input "10:30 AM" at bounding box center [835, 137] width 144 height 18
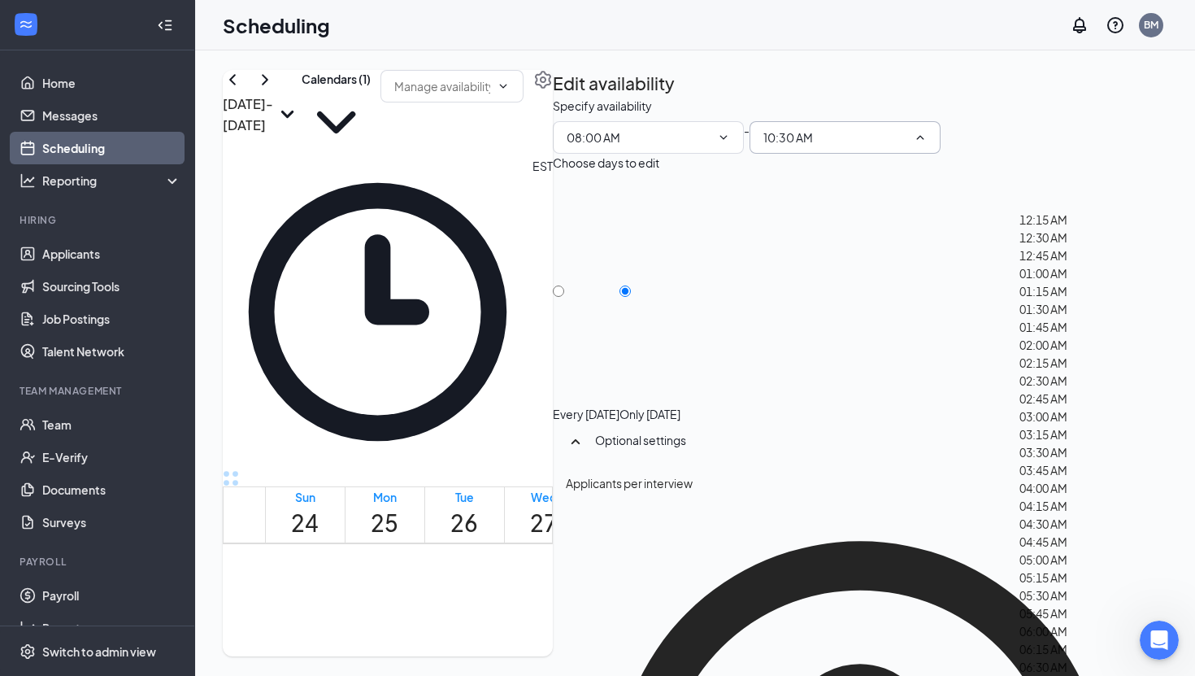
click at [927, 144] on icon "ChevronUp" at bounding box center [920, 137] width 13 height 13
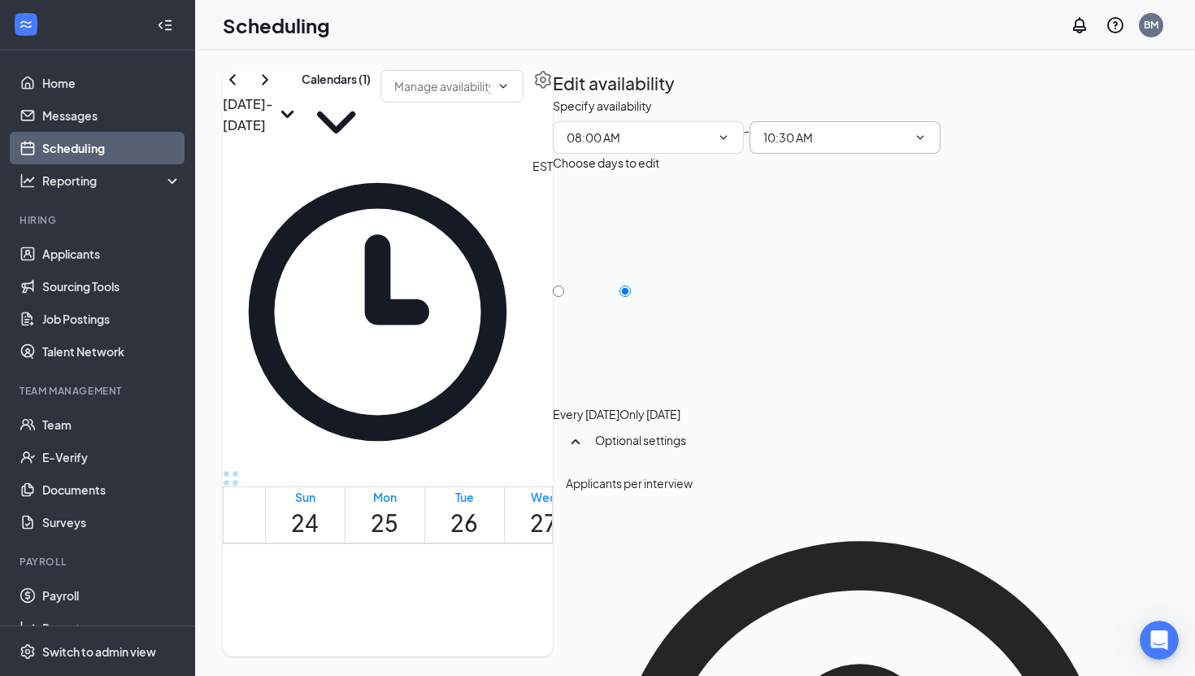
click at [927, 144] on icon "ChevronDown" at bounding box center [920, 137] width 13 height 13
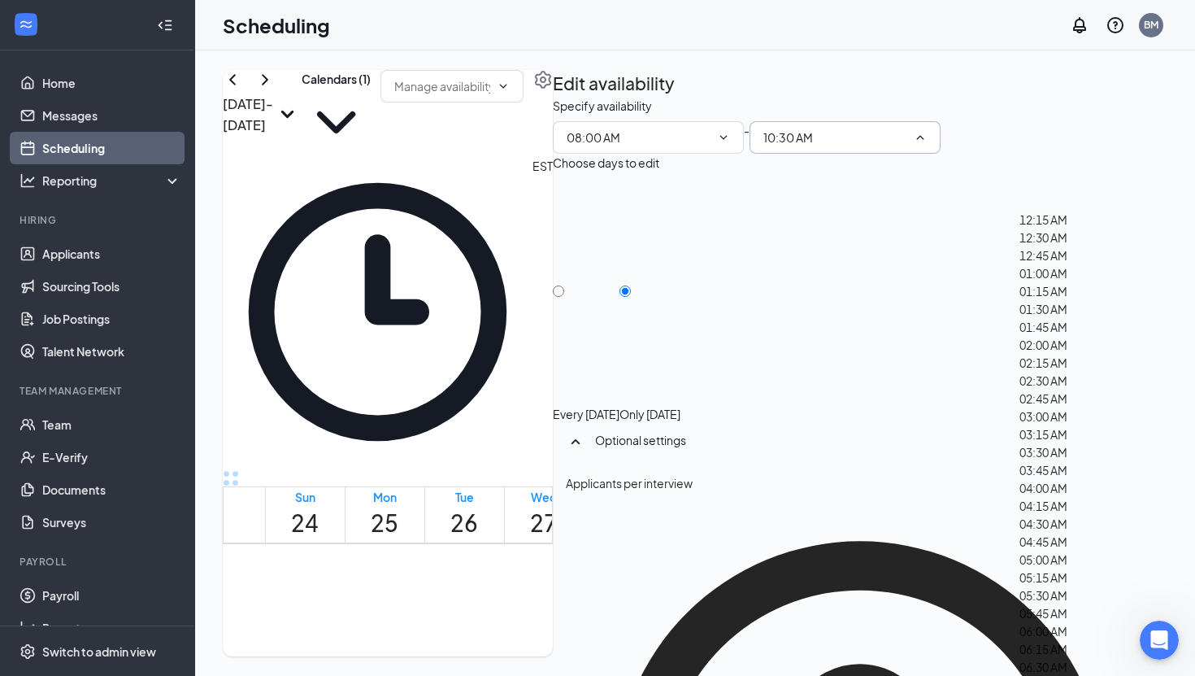
scroll to position [1542, 0]
type input "11:30 AM"
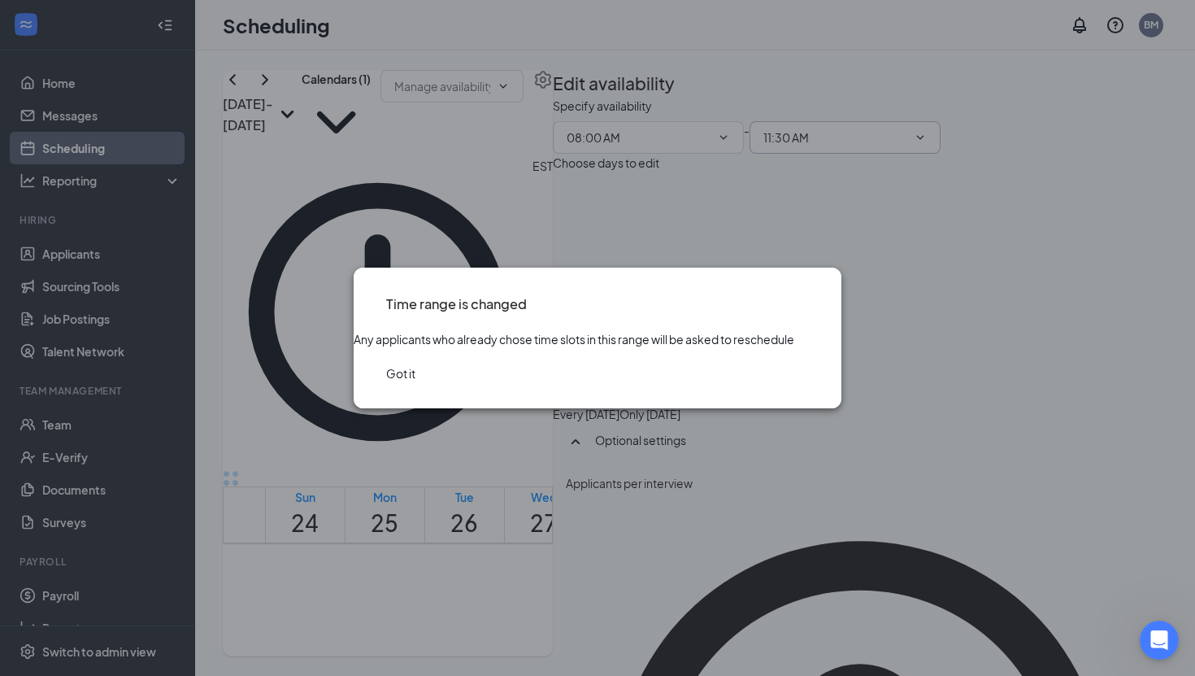
click at [415, 382] on button "Got it" at bounding box center [400, 373] width 29 height 18
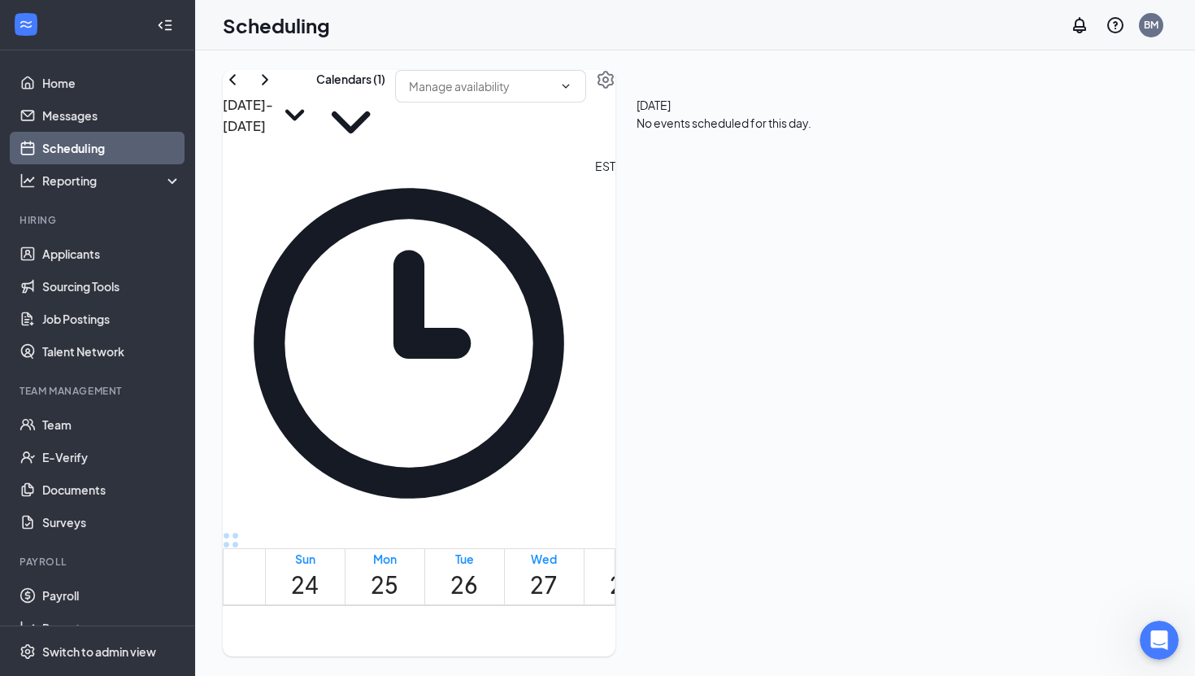
scroll to position [1138, 0]
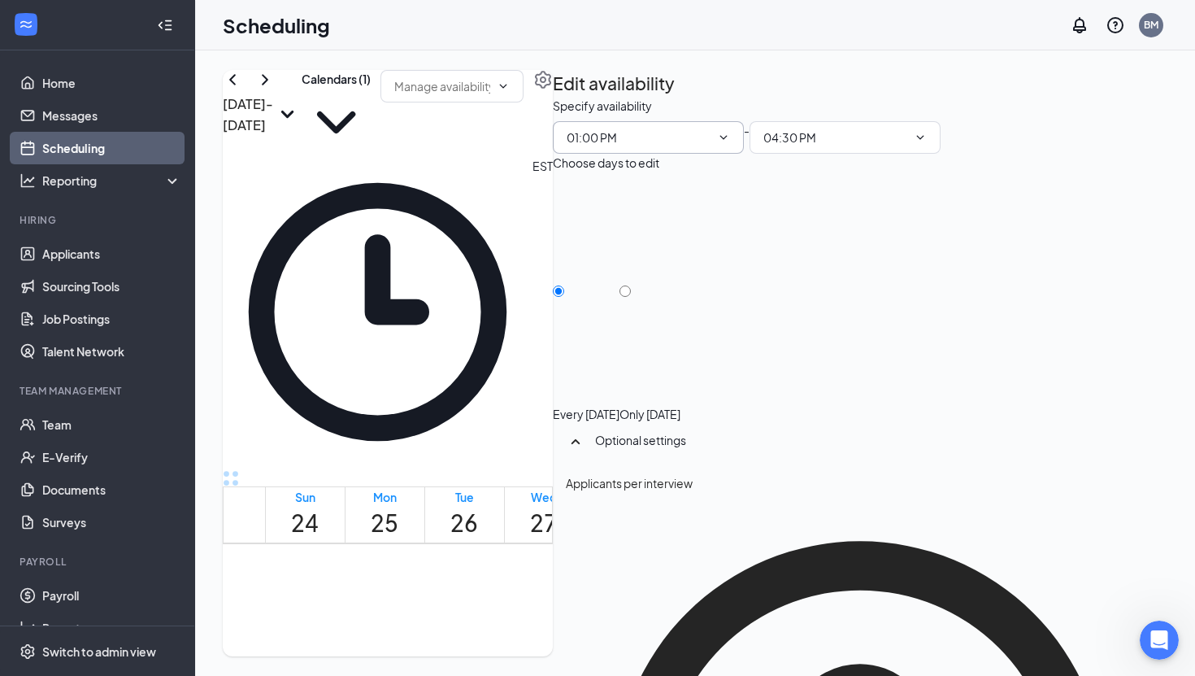
click at [730, 144] on icon "ChevronDown" at bounding box center [723, 137] width 13 height 13
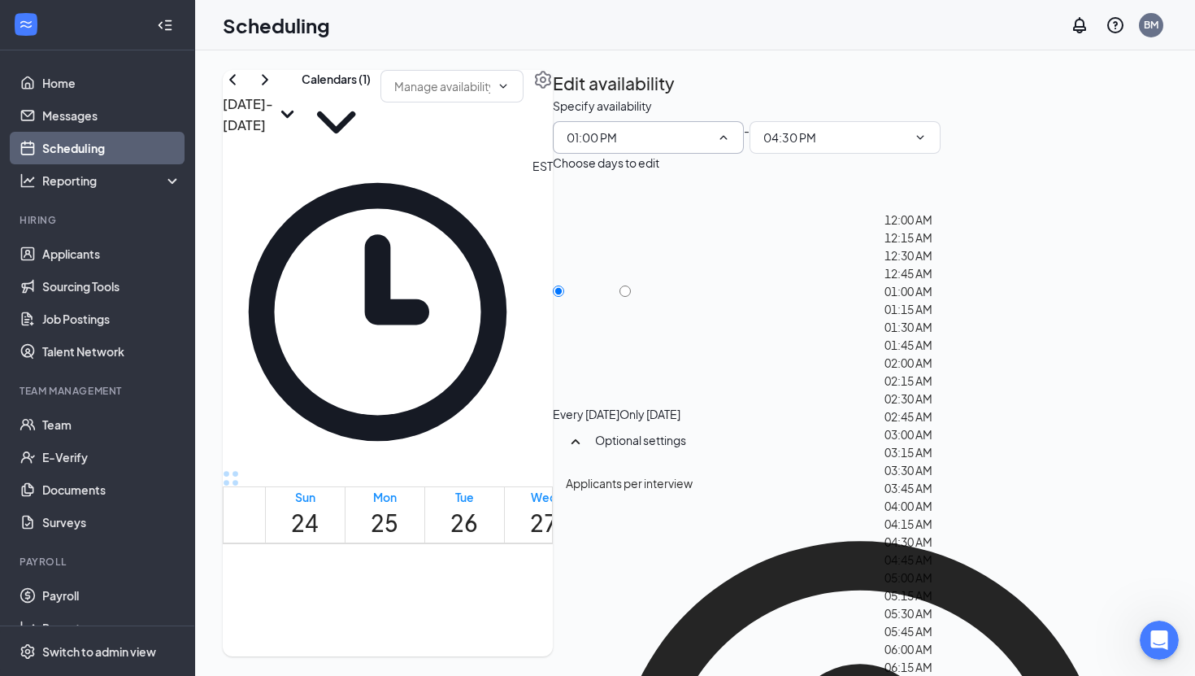
scroll to position [1083, 0]
type input "08:00 AM"
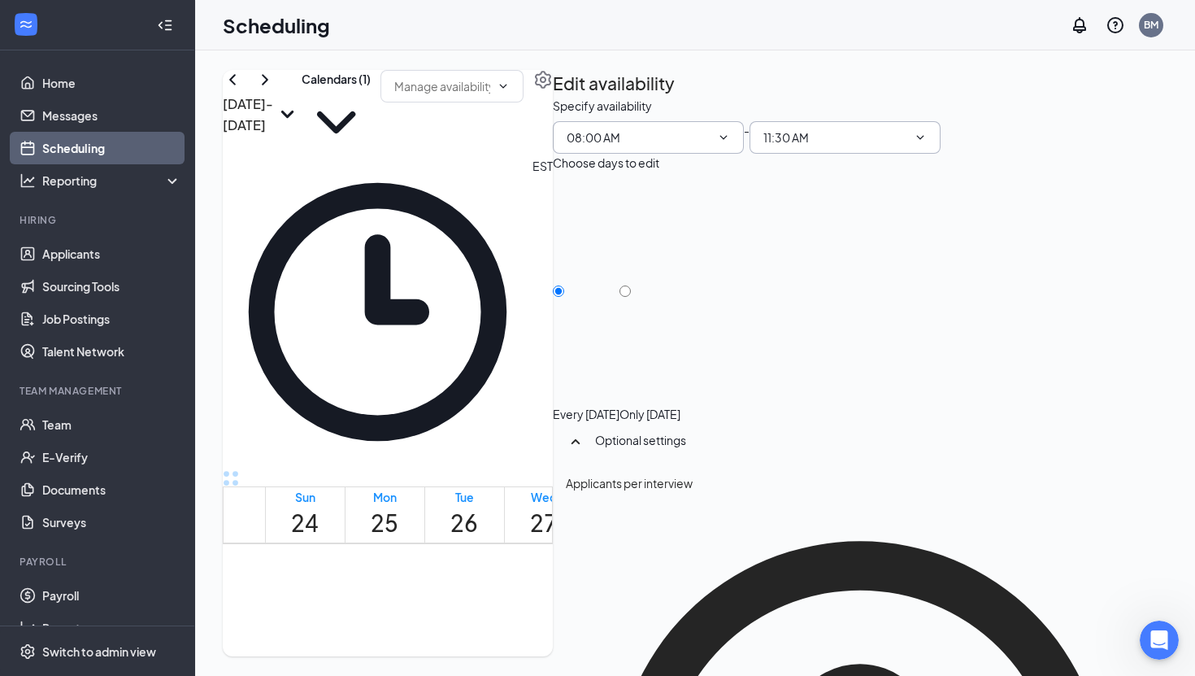
click at [907, 146] on input "11:30 AM" at bounding box center [835, 137] width 144 height 18
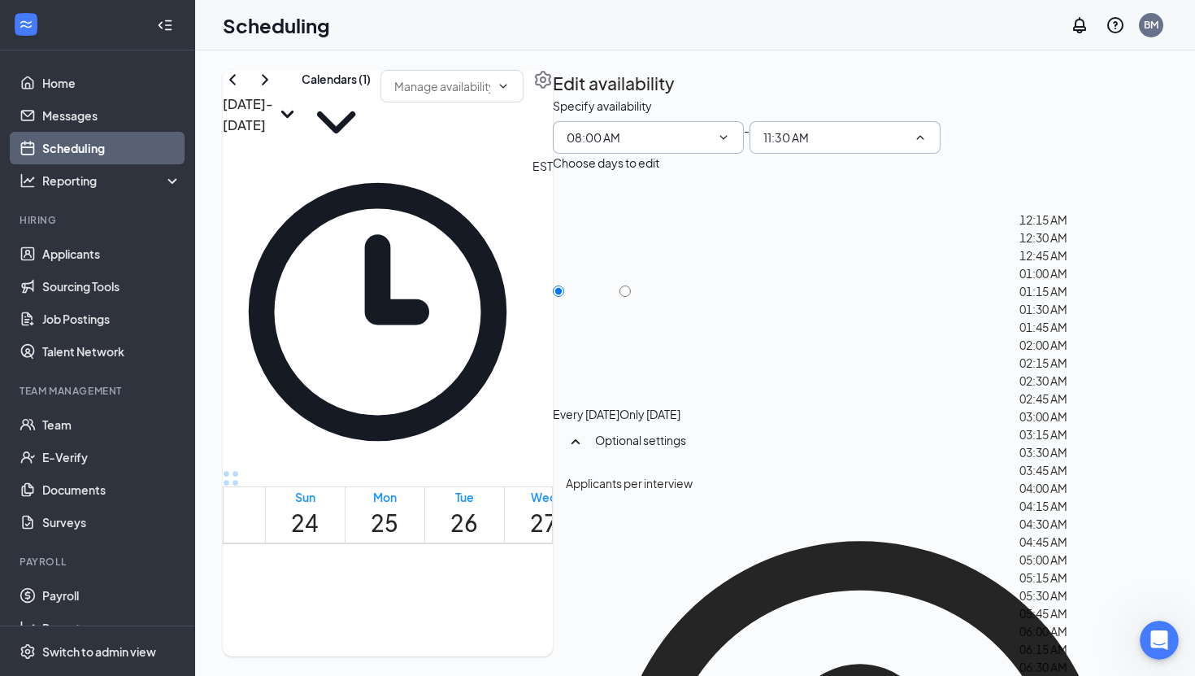
scroll to position [2056, 0]
type input "03:00 PM"
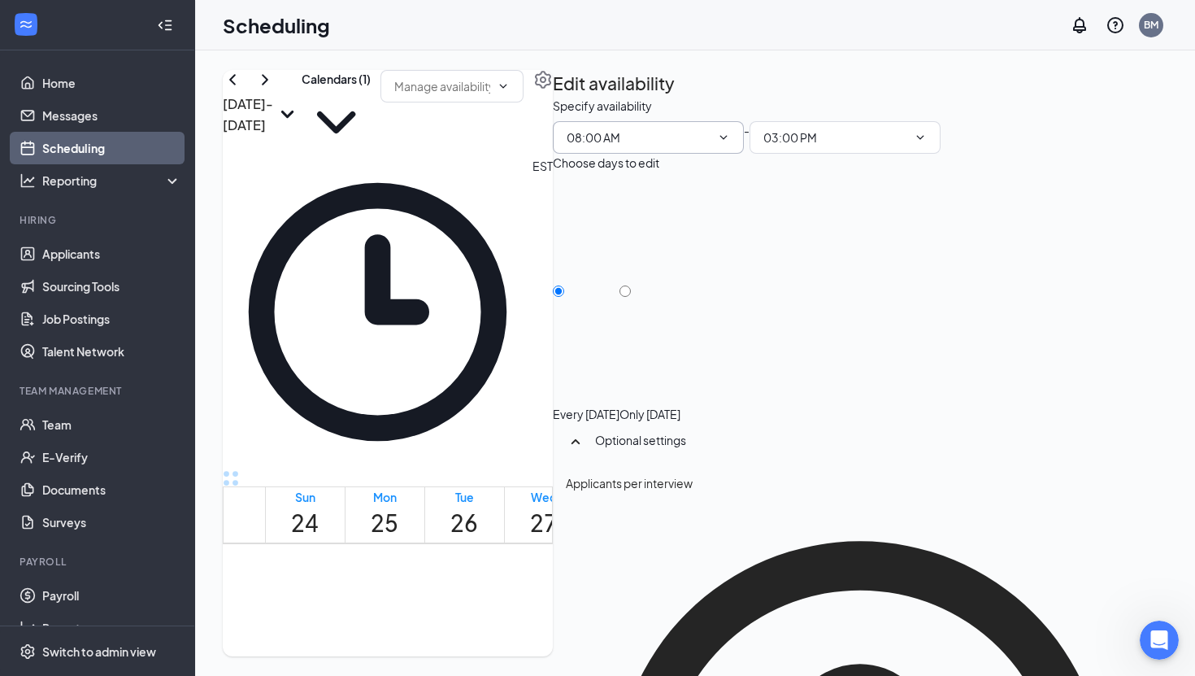
click at [681, 406] on div at bounding box center [650, 406] width 61 height 0
click at [631, 285] on input "Only Thursday, Aug 28" at bounding box center [625, 290] width 11 height 11
radio input "true"
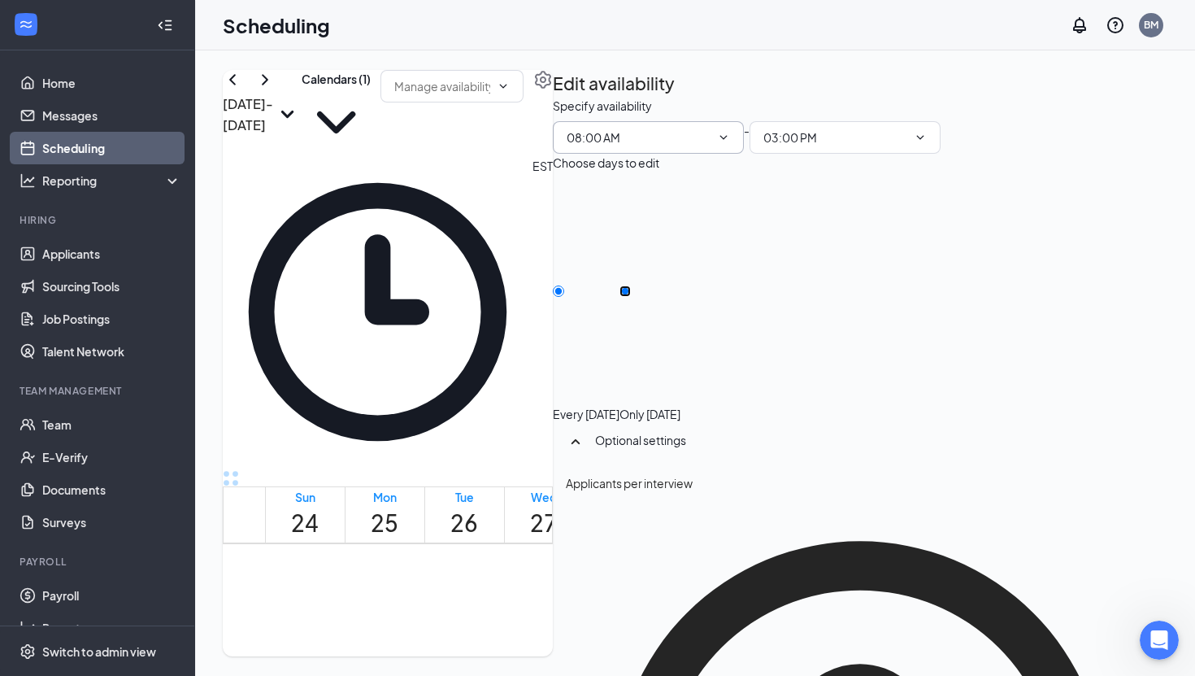
radio input "false"
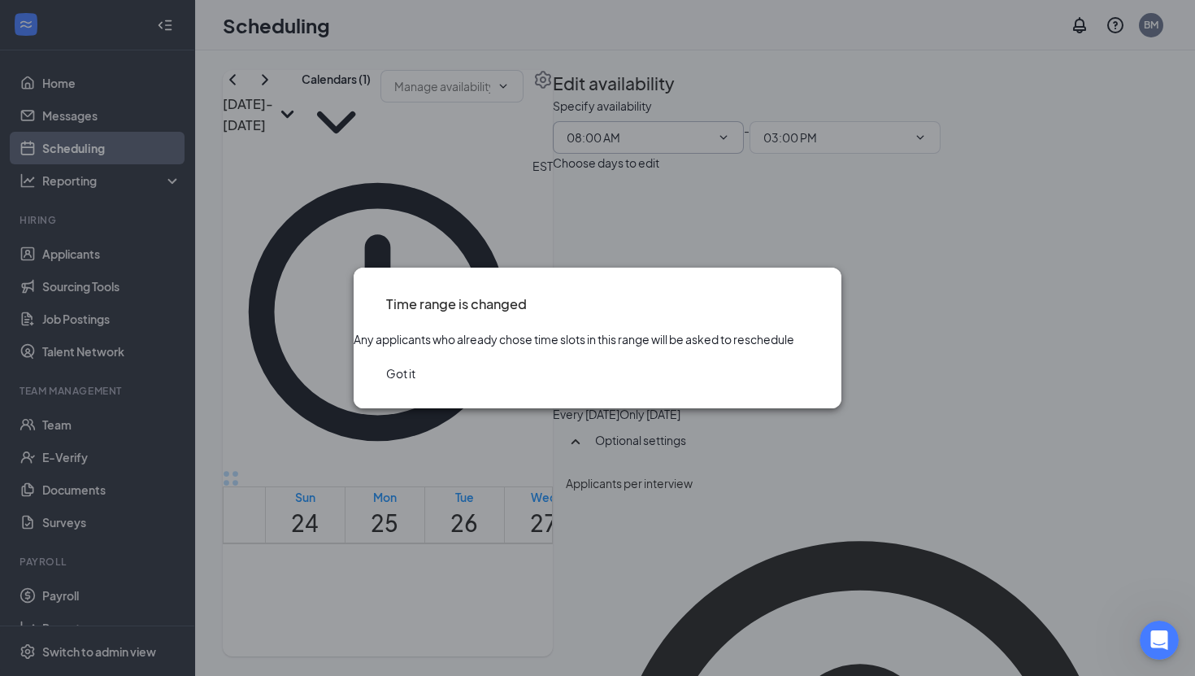
click at [415, 382] on button "Got it" at bounding box center [400, 373] width 29 height 18
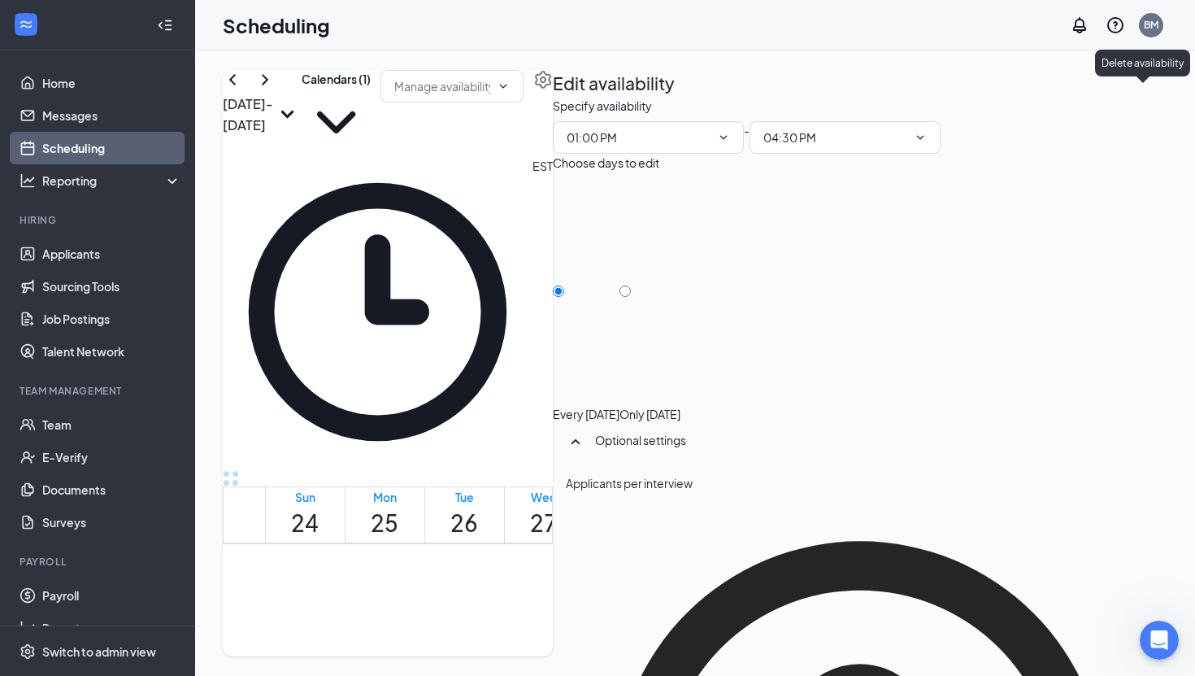
click at [553, 97] on icon "TrashOutline" at bounding box center [553, 97] width 0 height 0
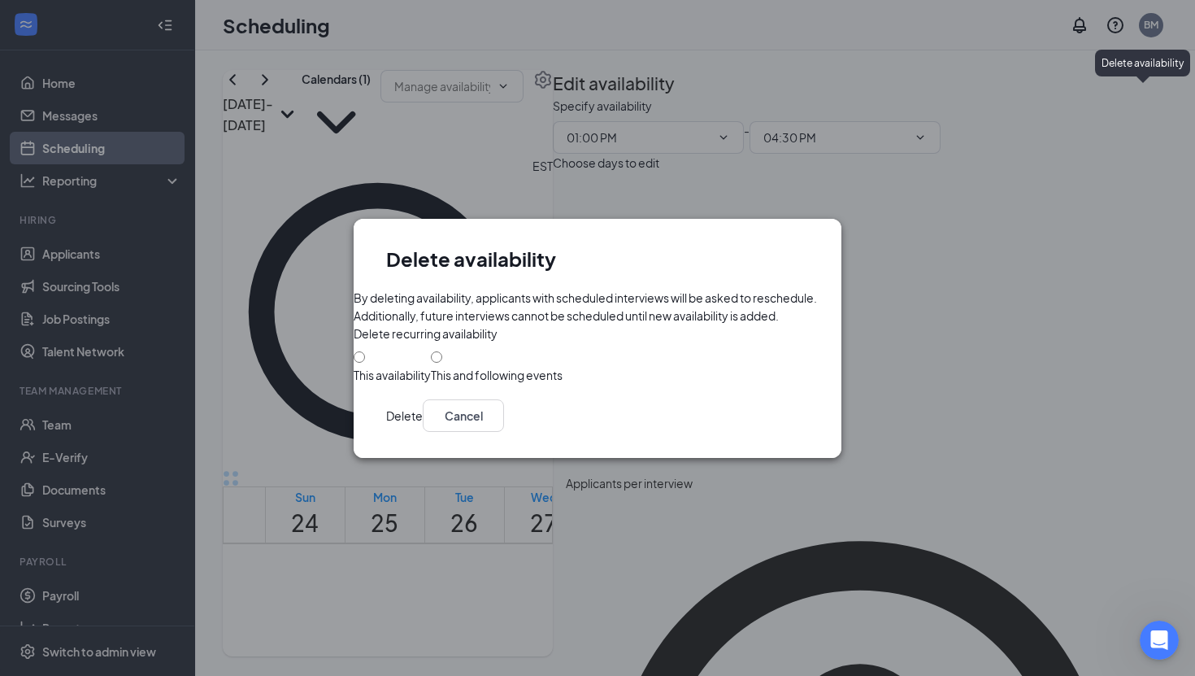
click at [398, 367] on div at bounding box center [392, 367] width 77 height 0
click at [395, 374] on div "This availability This and following events" at bounding box center [598, 366] width 488 height 34
click at [398, 367] on div at bounding box center [392, 367] width 77 height 0
click at [365, 363] on input "This availability" at bounding box center [359, 356] width 11 height 11
radio input "true"
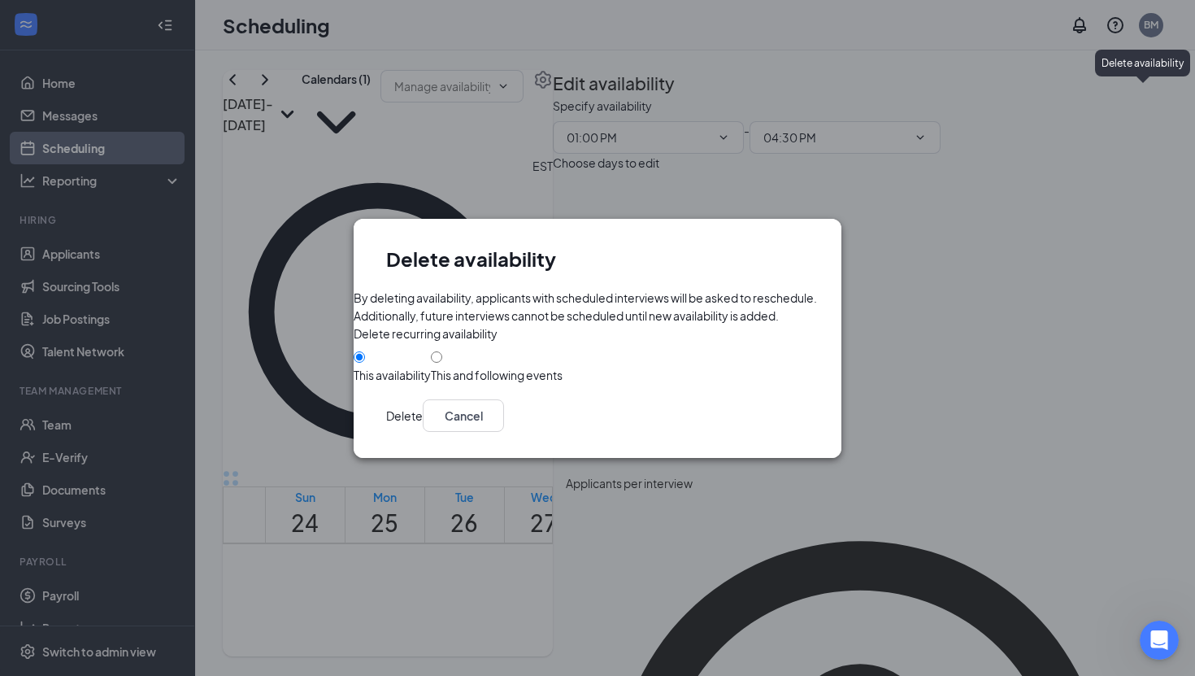
click at [423, 432] on button "Delete" at bounding box center [404, 415] width 37 height 33
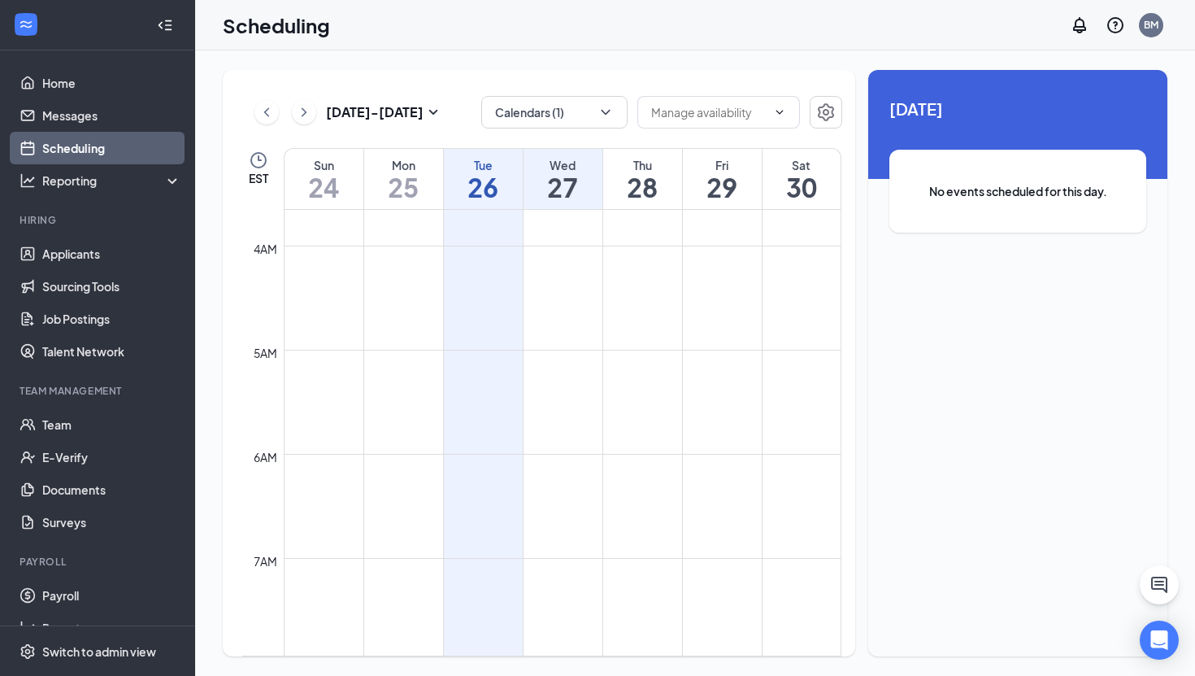
scroll to position [311, 0]
click at [308, 112] on icon "ChevronRight" at bounding box center [304, 112] width 16 height 20
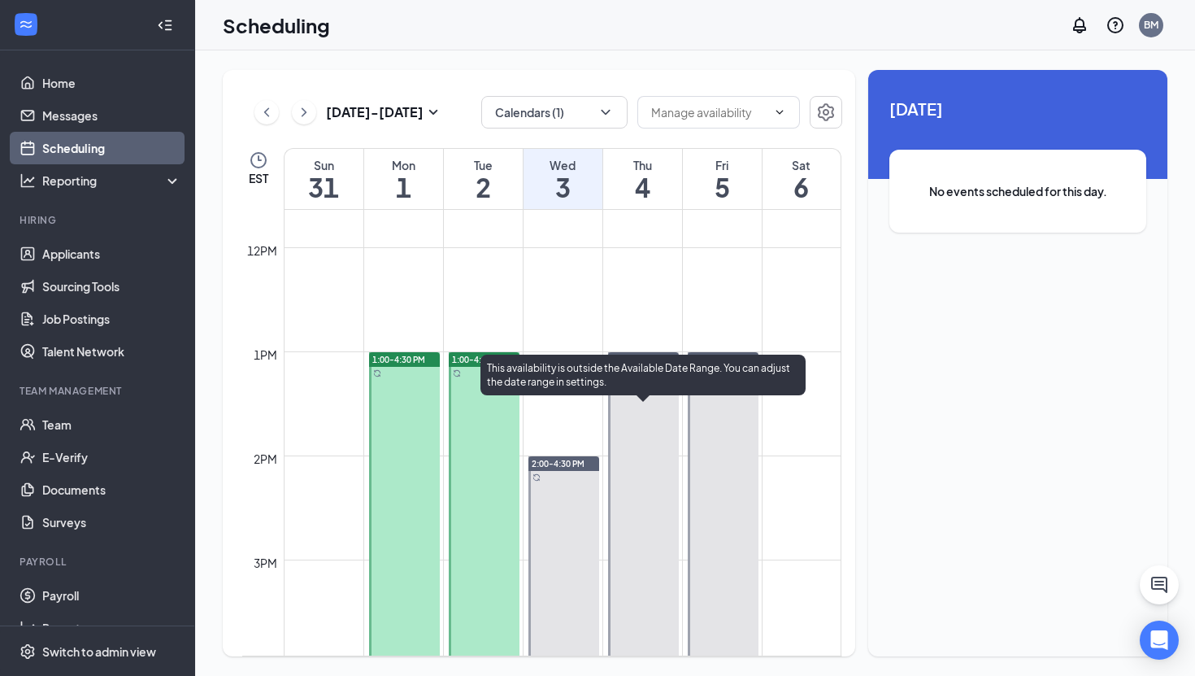
scroll to position [1217, 0]
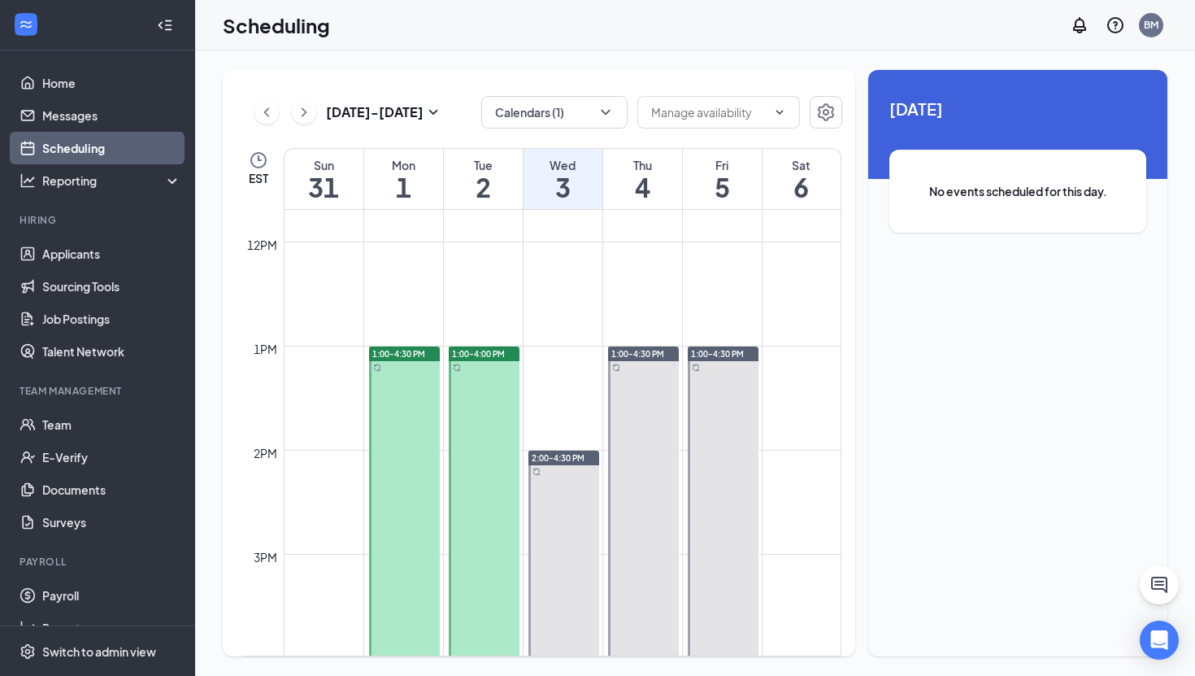
click at [398, 355] on span "1:00-4:30 PM" at bounding box center [398, 353] width 53 height 11
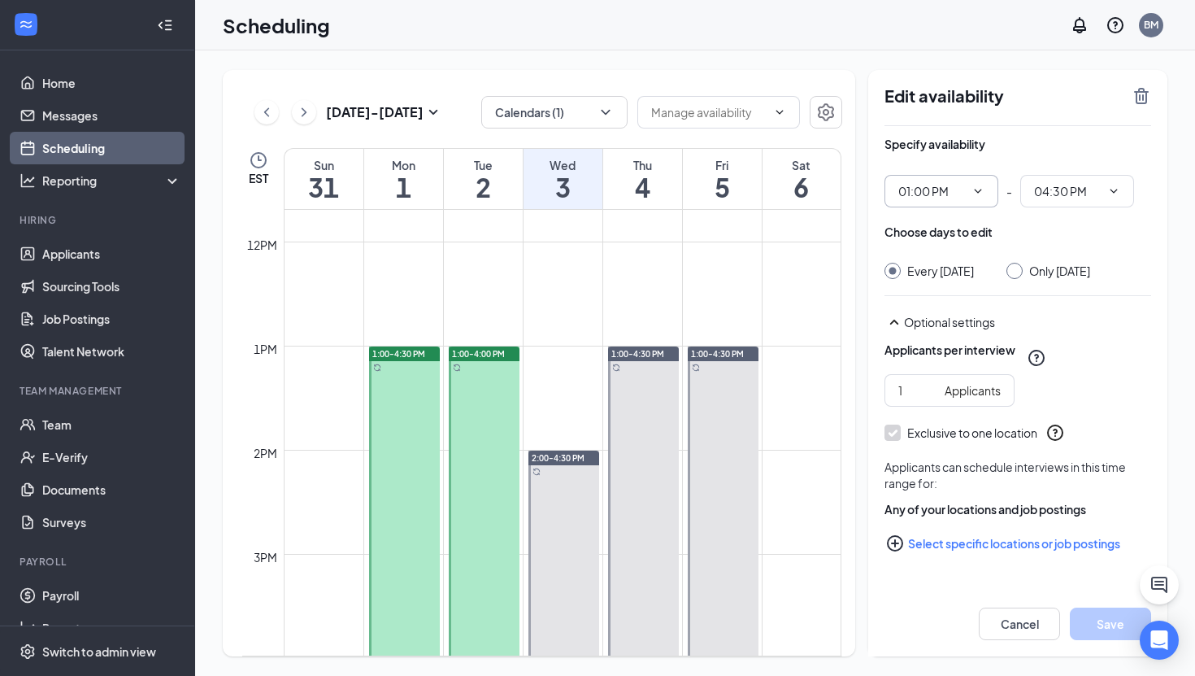
click at [986, 191] on span "01:00 PM" at bounding box center [942, 191] width 114 height 33
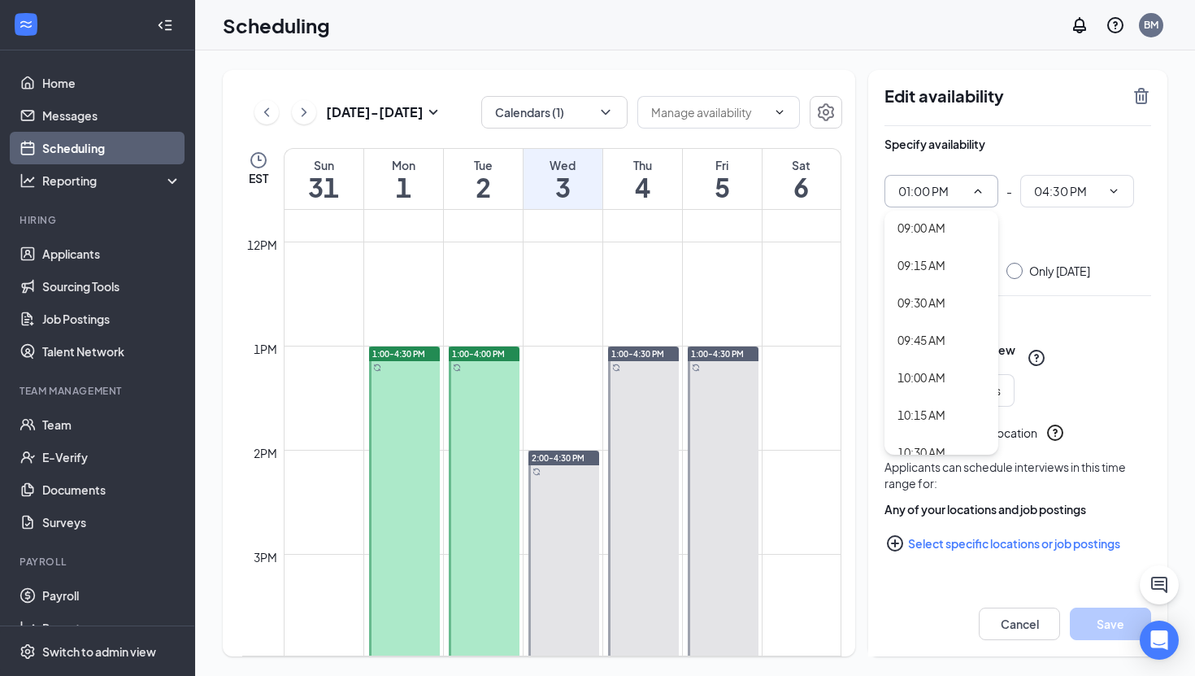
scroll to position [1363, 0]
click at [937, 366] on div "10:00 AM" at bounding box center [922, 363] width 48 height 18
type input "10:00 AM"
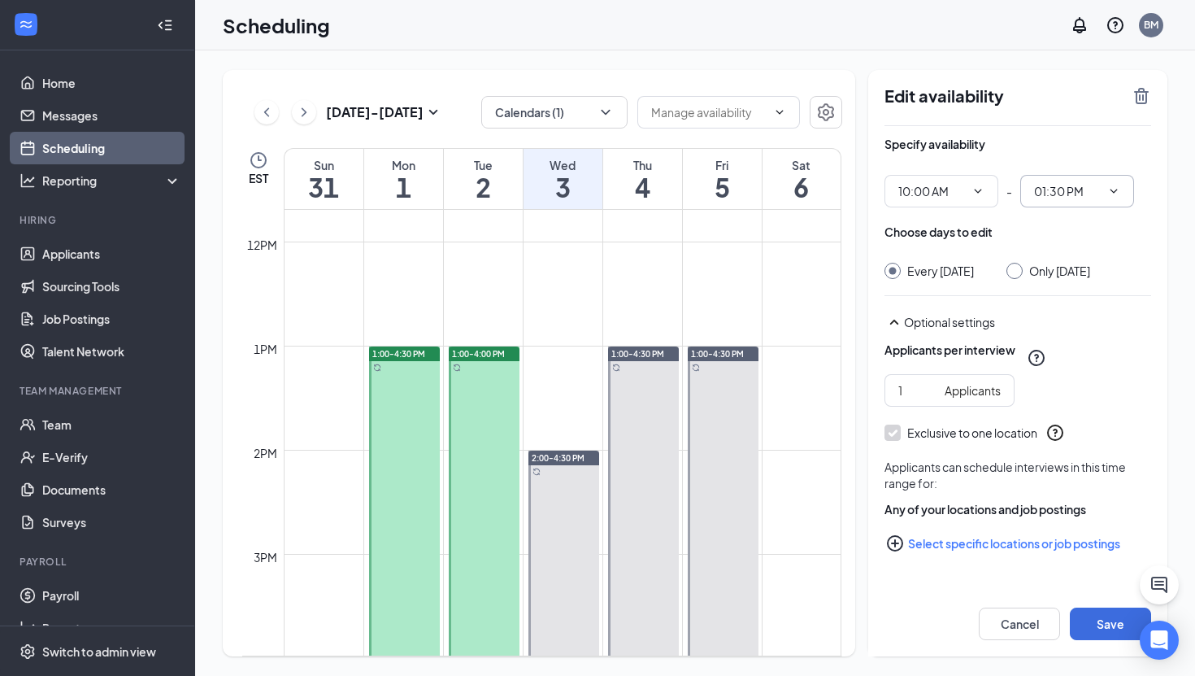
click at [1073, 189] on input "01:30 PM" at bounding box center [1067, 191] width 67 height 18
click at [1062, 254] on div "01:00 PM" at bounding box center [1057, 259] width 48 height 18
type input "01:00 PM"
click at [1018, 271] on input "Only Monday, Sep 1" at bounding box center [1012, 268] width 11 height 11
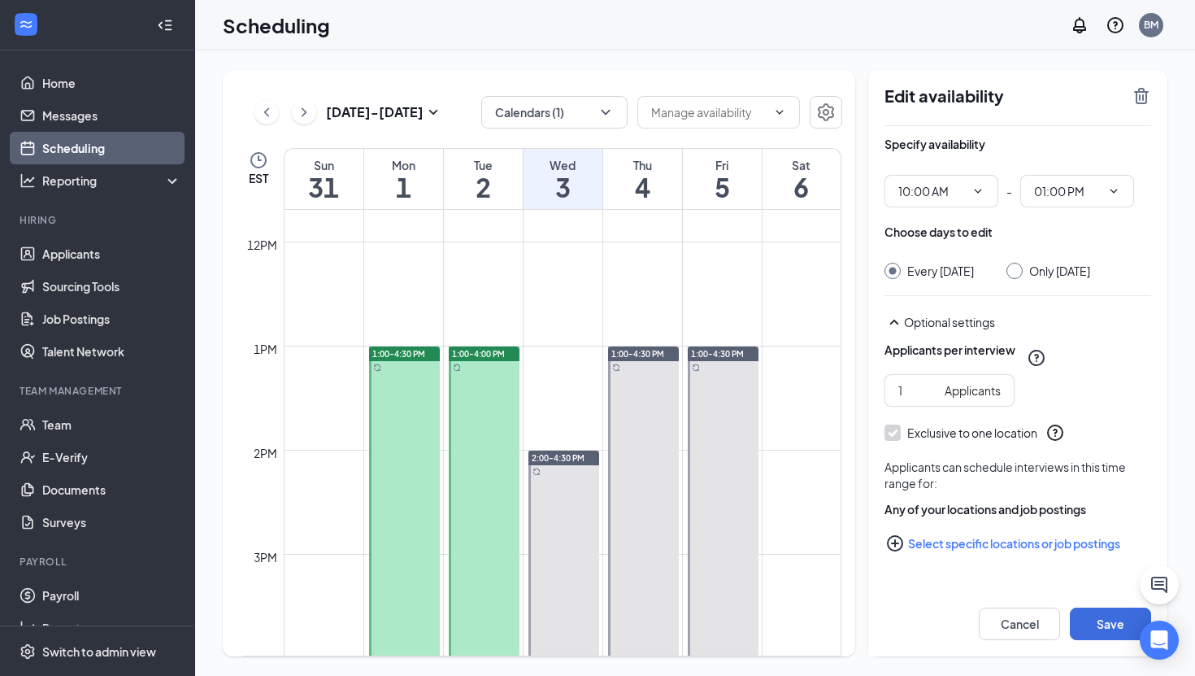
radio input "true"
radio input "false"
click at [1095, 632] on button "Save" at bounding box center [1110, 623] width 81 height 33
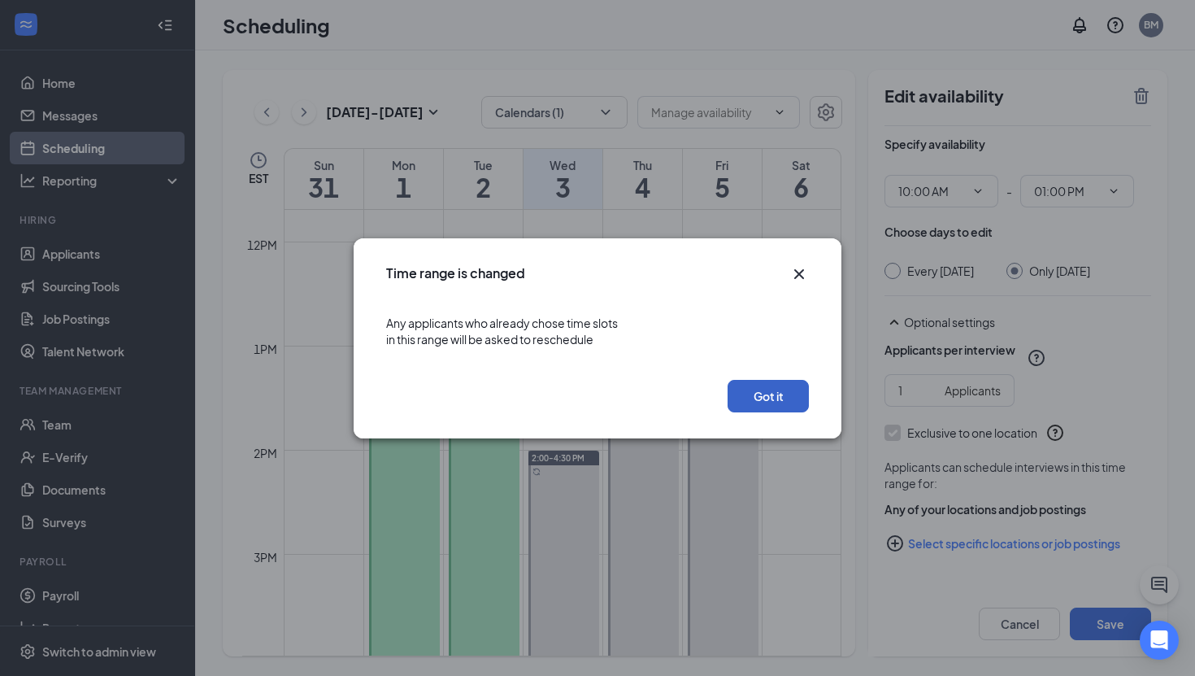
click at [781, 389] on button "Got it" at bounding box center [768, 396] width 81 height 33
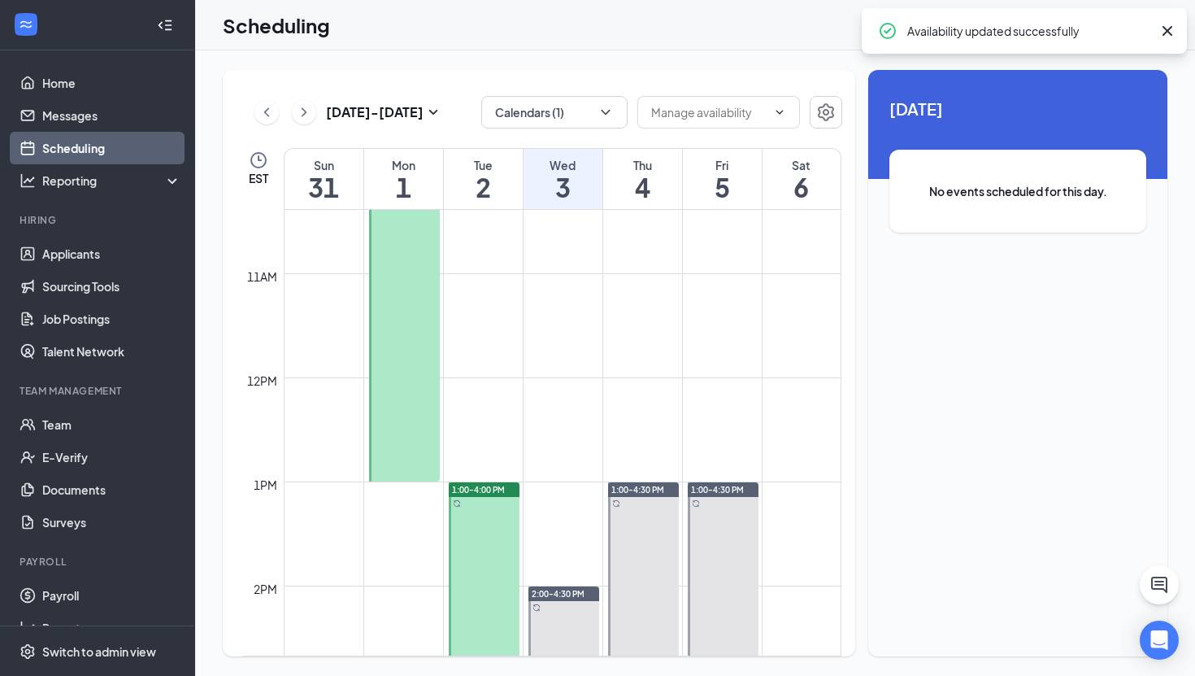
scroll to position [1073, 0]
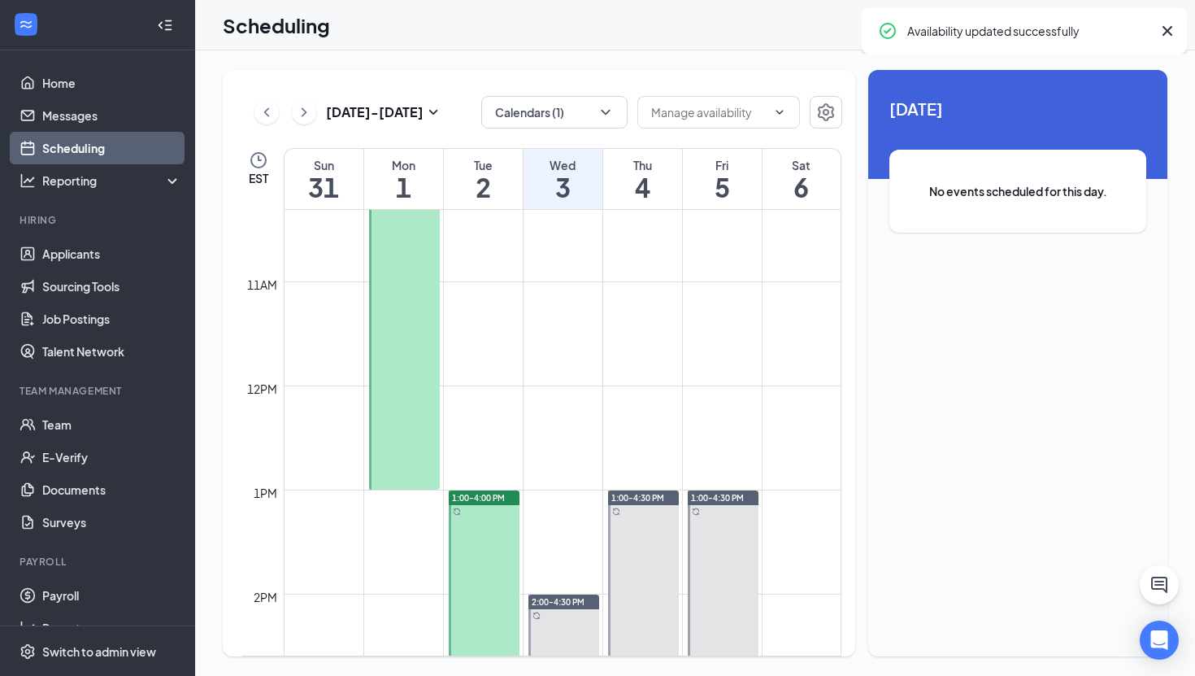
click at [469, 497] on span "1:00-4:00 PM" at bounding box center [478, 497] width 53 height 11
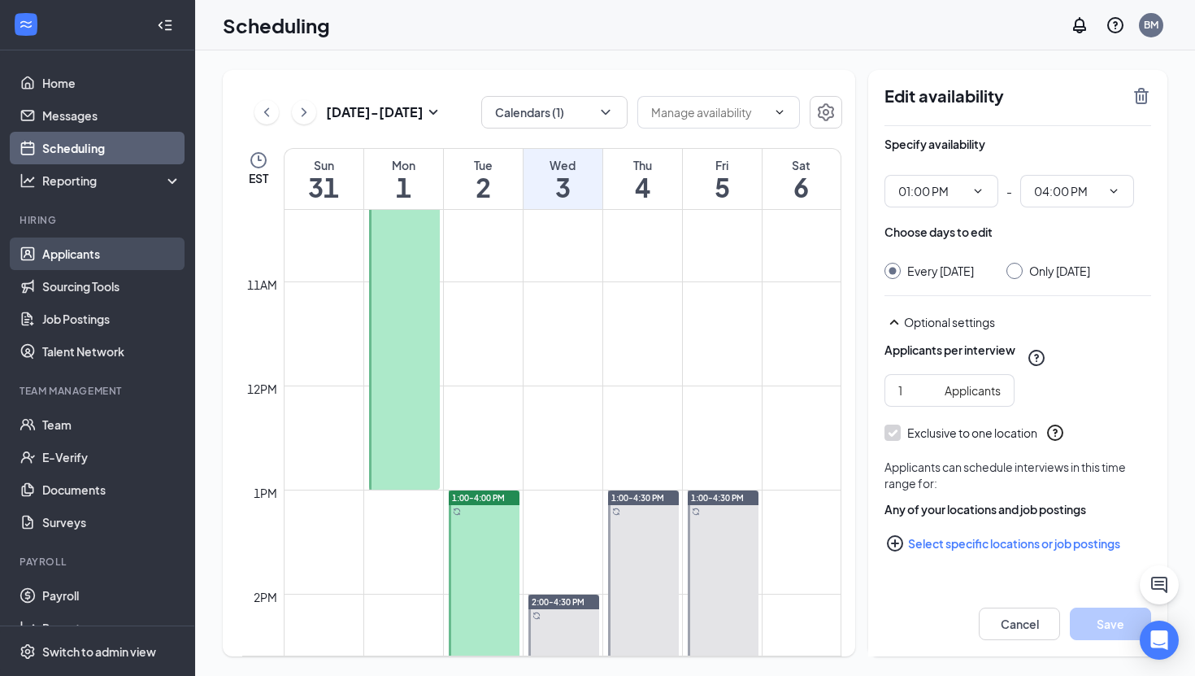
click at [70, 249] on link "Applicants" at bounding box center [111, 253] width 139 height 33
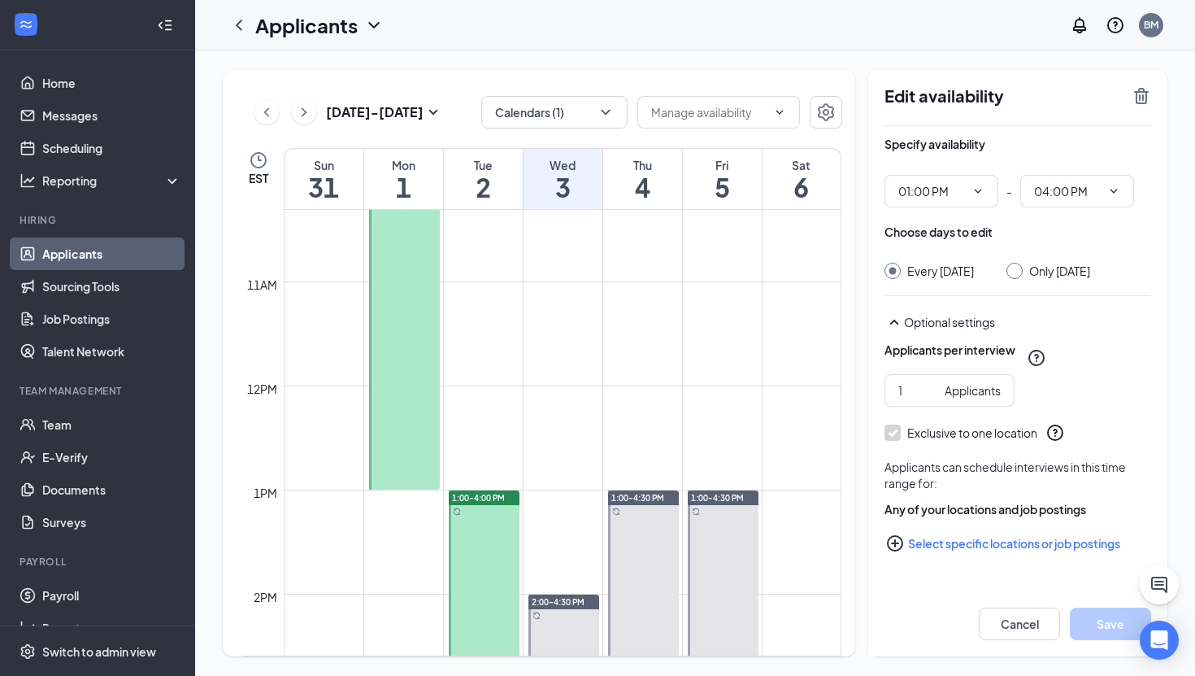
click at [80, 259] on link "Applicants" at bounding box center [111, 253] width 139 height 33
click at [114, 249] on link "Applicants" at bounding box center [111, 253] width 139 height 33
click at [1027, 56] on div "Aug 31 - Sep 6 Calendars (1) EST Sun 31 Mon 1 Tue 2 Wed 3 Thu 4 Fri 5 Sat 6 12a…" at bounding box center [695, 362] width 1000 height 625
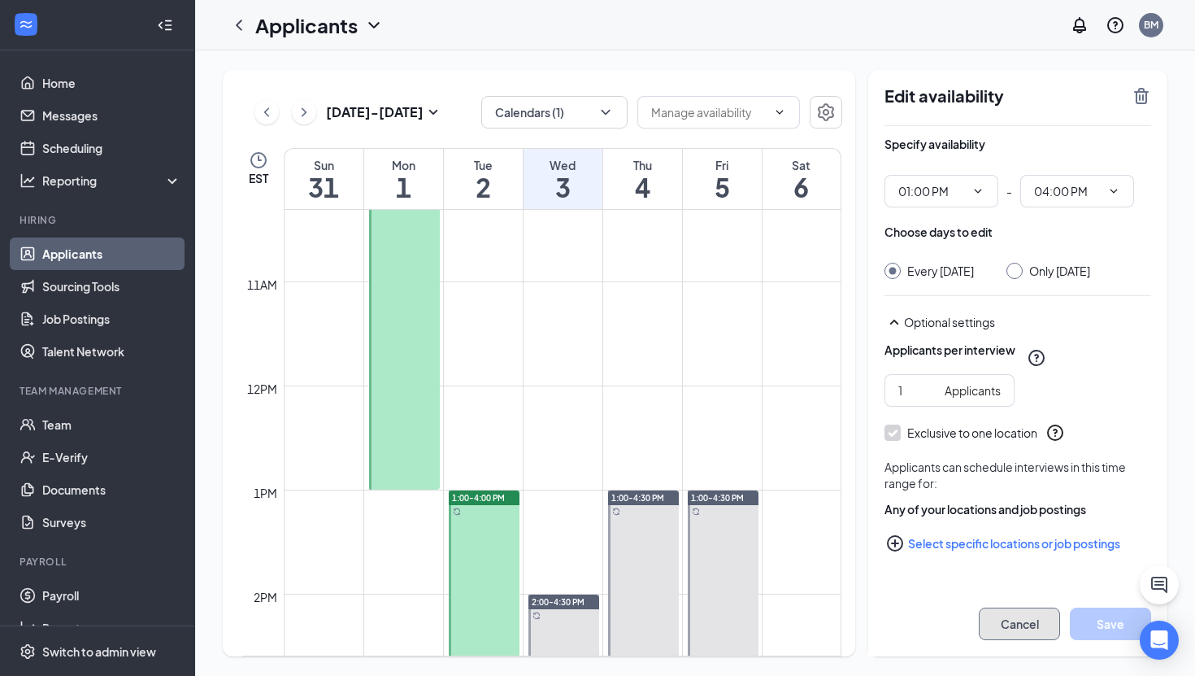
click at [1021, 617] on button "Cancel" at bounding box center [1019, 623] width 81 height 33
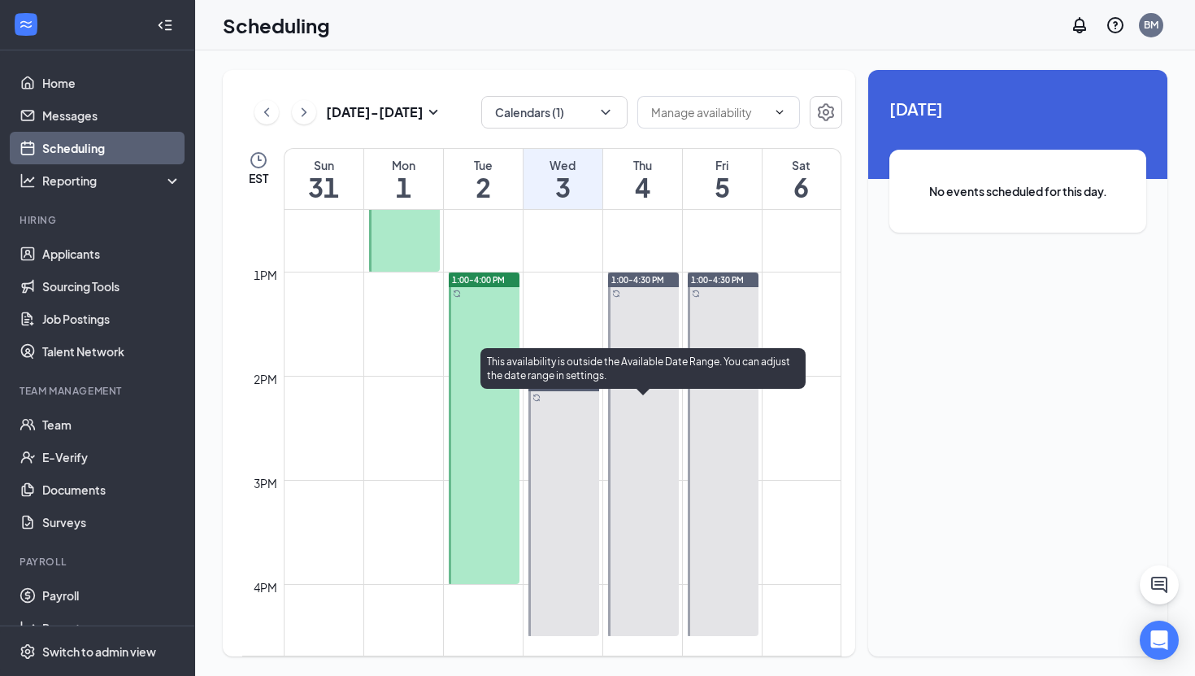
scroll to position [1303, 0]
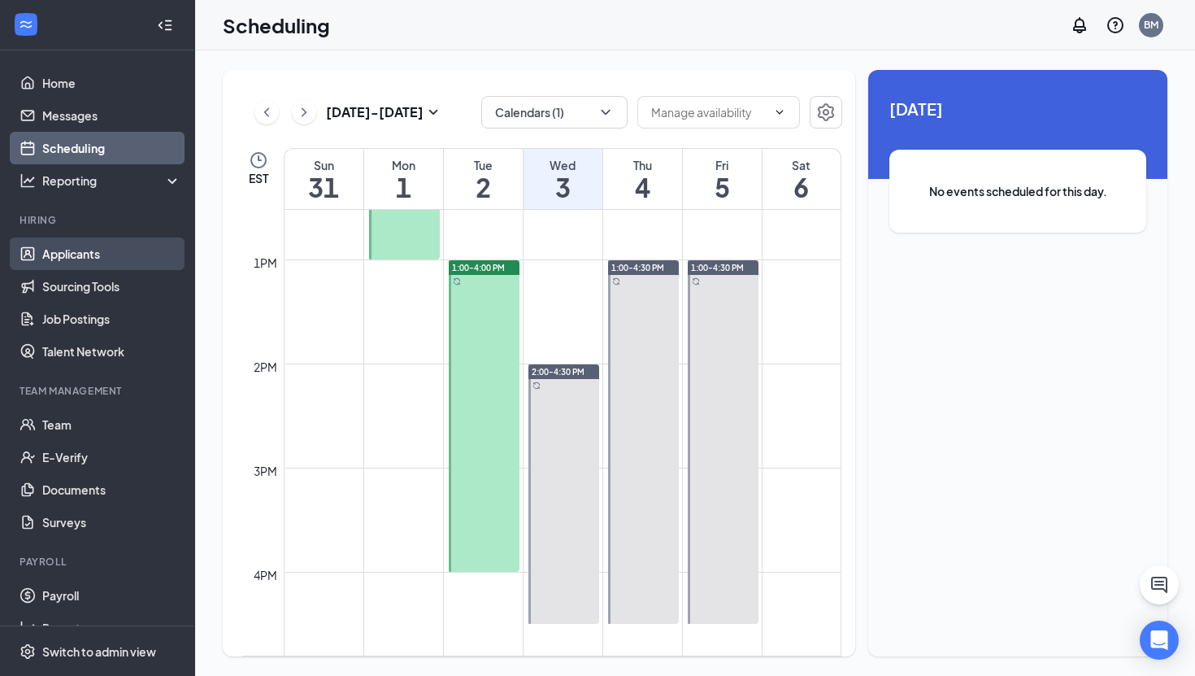
click at [85, 262] on link "Applicants" at bounding box center [111, 253] width 139 height 33
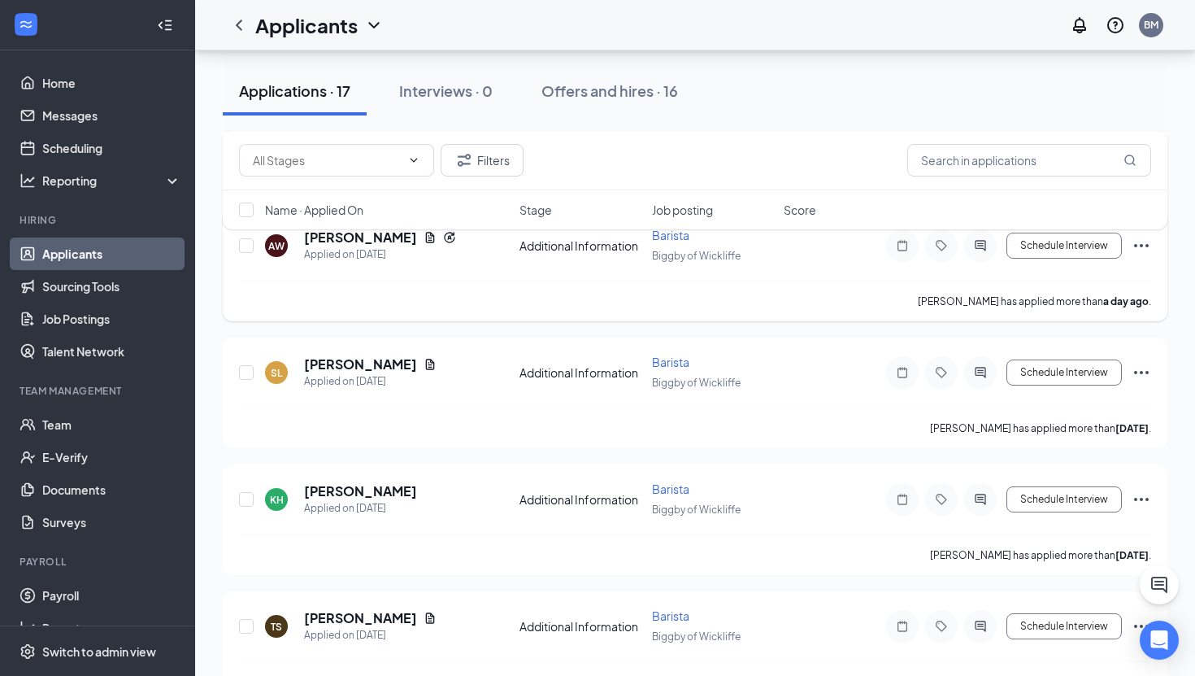
scroll to position [781, 0]
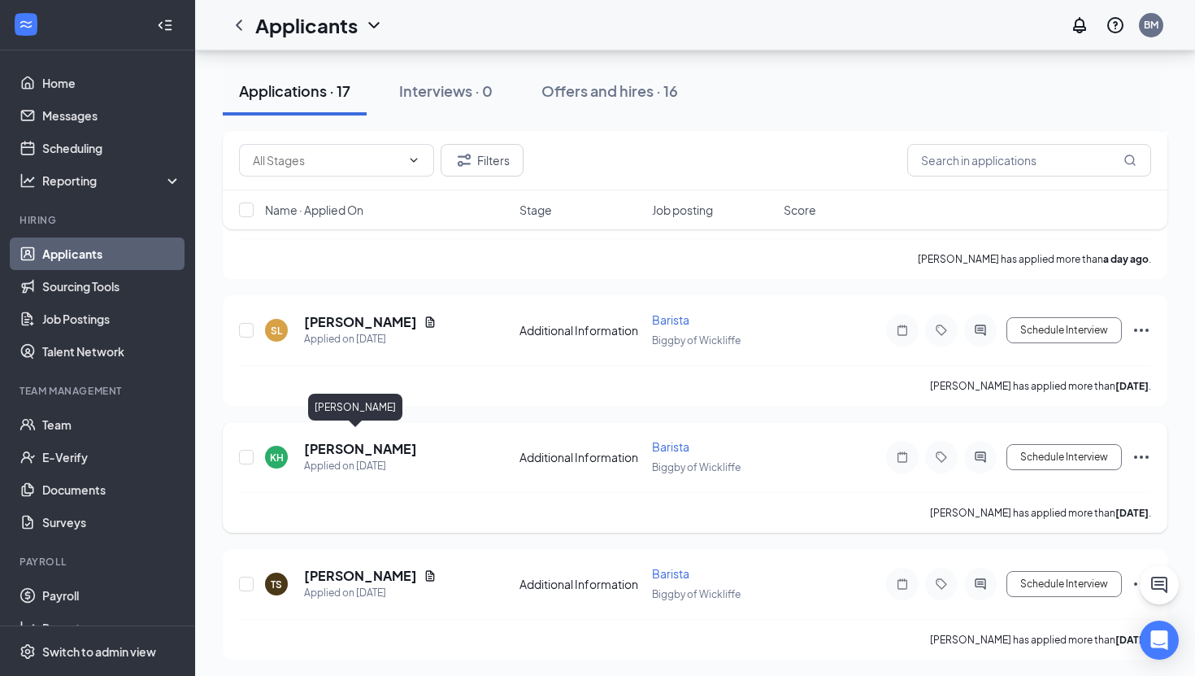
click at [361, 443] on h5 "Kierrah Hale" at bounding box center [360, 449] width 113 height 18
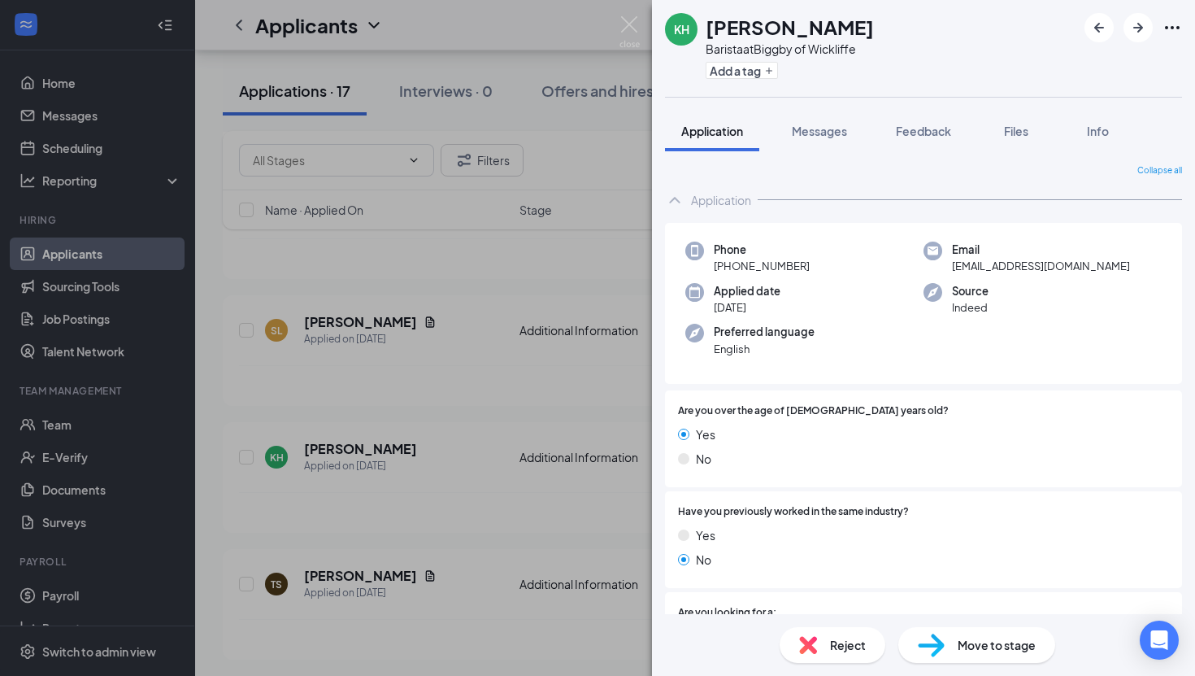
click at [489, 398] on div "KH Kierrah Hale Barista at Biggby of Wickliffe Add a tag Application Messages F…" at bounding box center [597, 338] width 1195 height 676
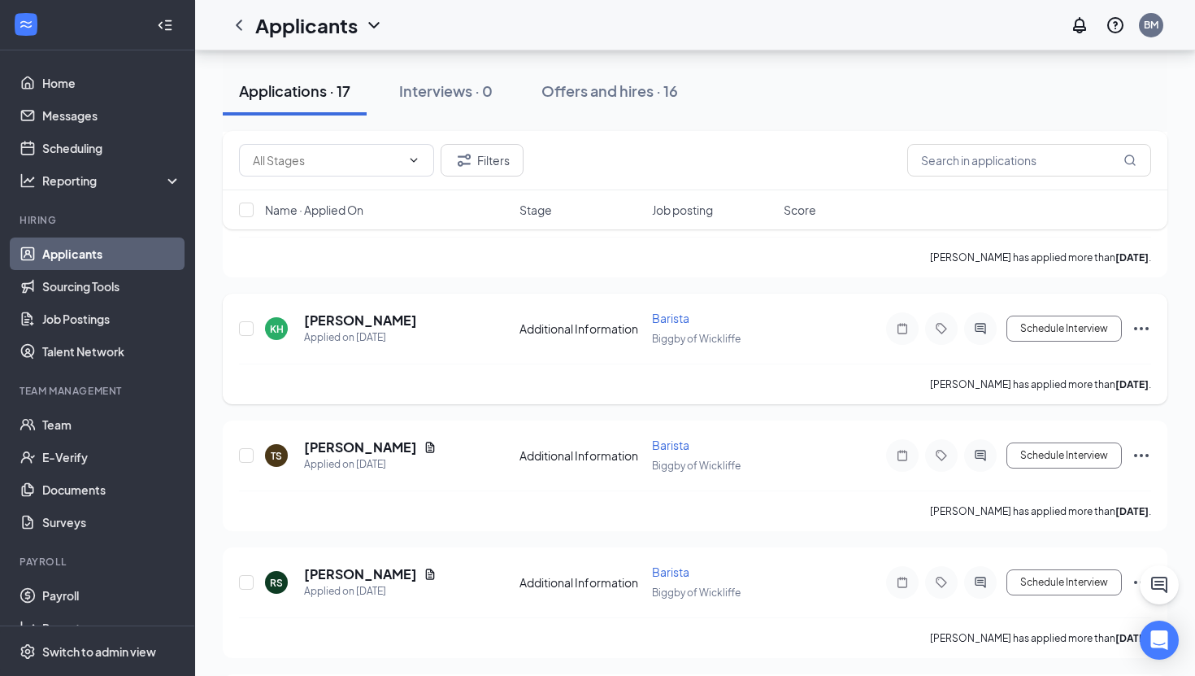
scroll to position [911, 0]
click at [350, 442] on h5 "[PERSON_NAME]" at bounding box center [360, 445] width 113 height 18
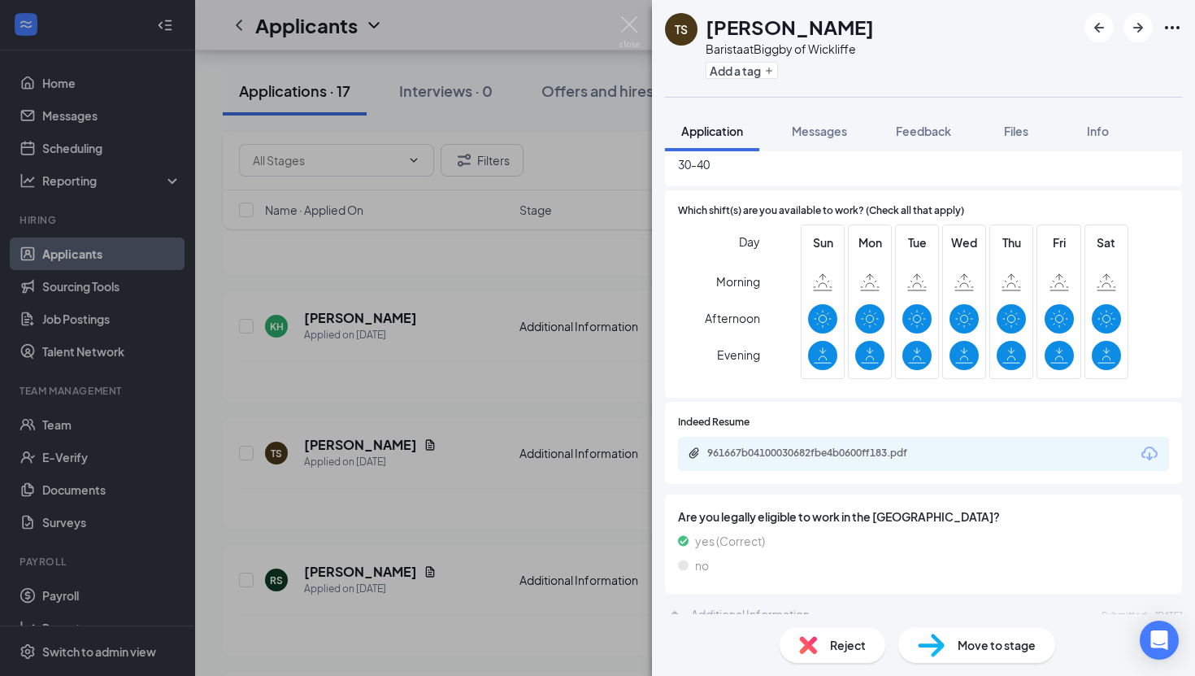
scroll to position [614, 0]
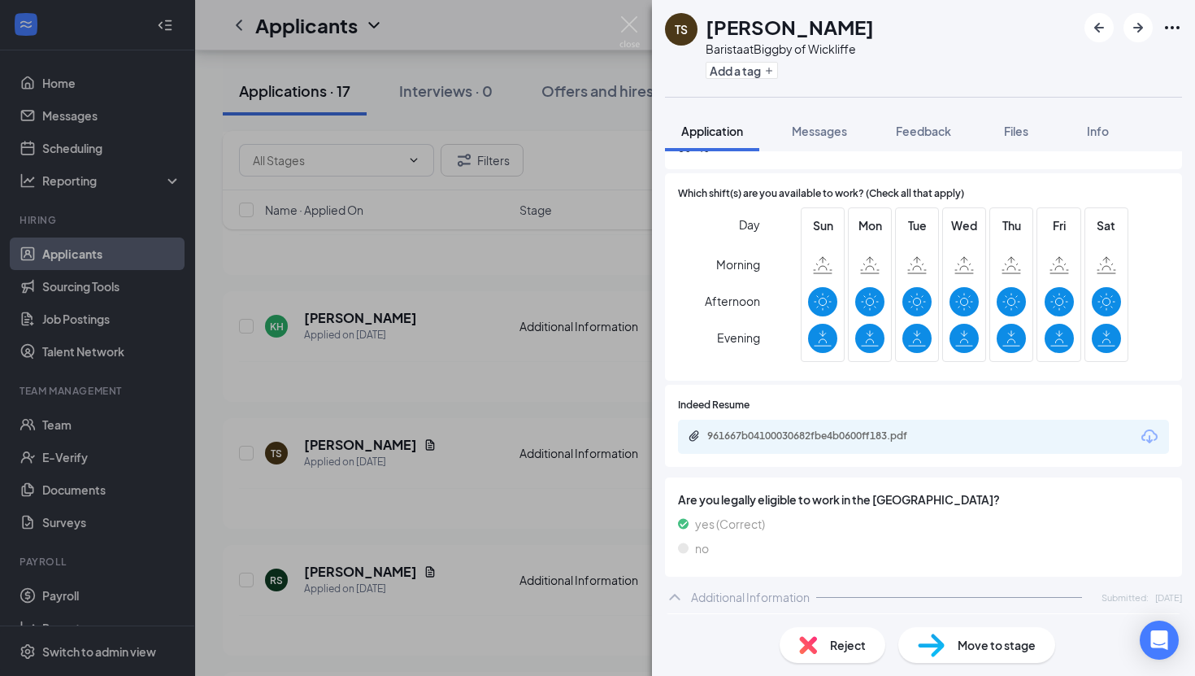
click at [711, 310] on span "Afternoon" at bounding box center [732, 300] width 55 height 29
click at [454, 389] on div "TS Treymer [PERSON_NAME] Barista at Biggby of Wickliffe Add a tag Application M…" at bounding box center [597, 338] width 1195 height 676
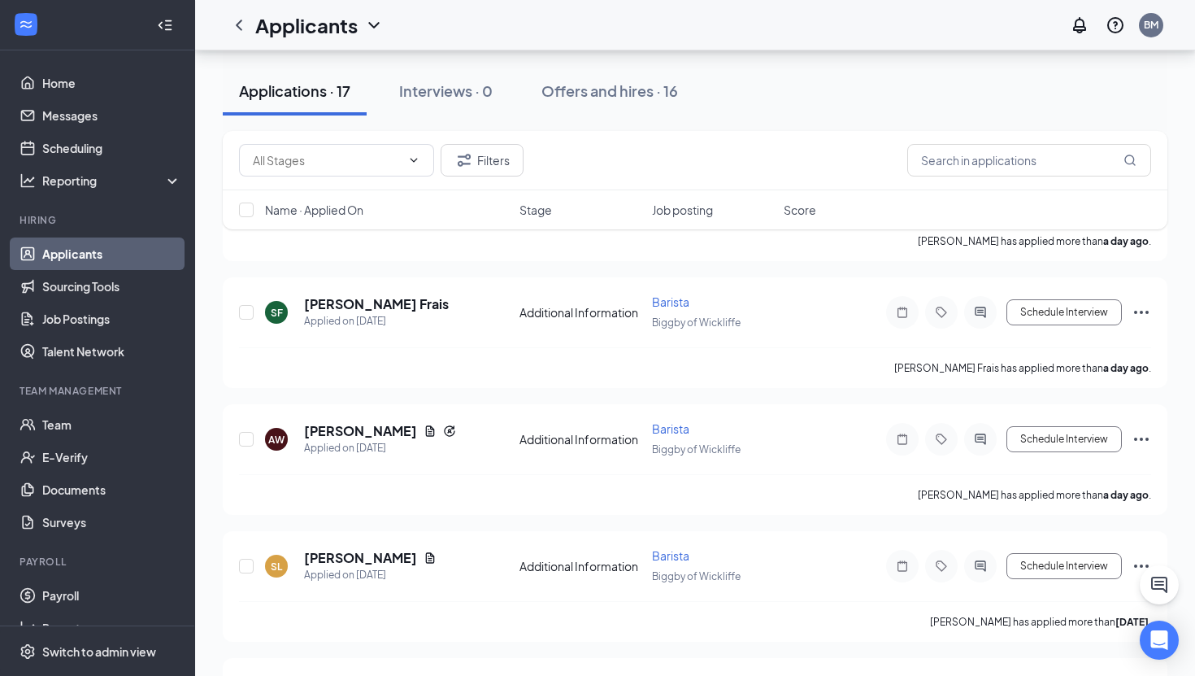
scroll to position [548, 0]
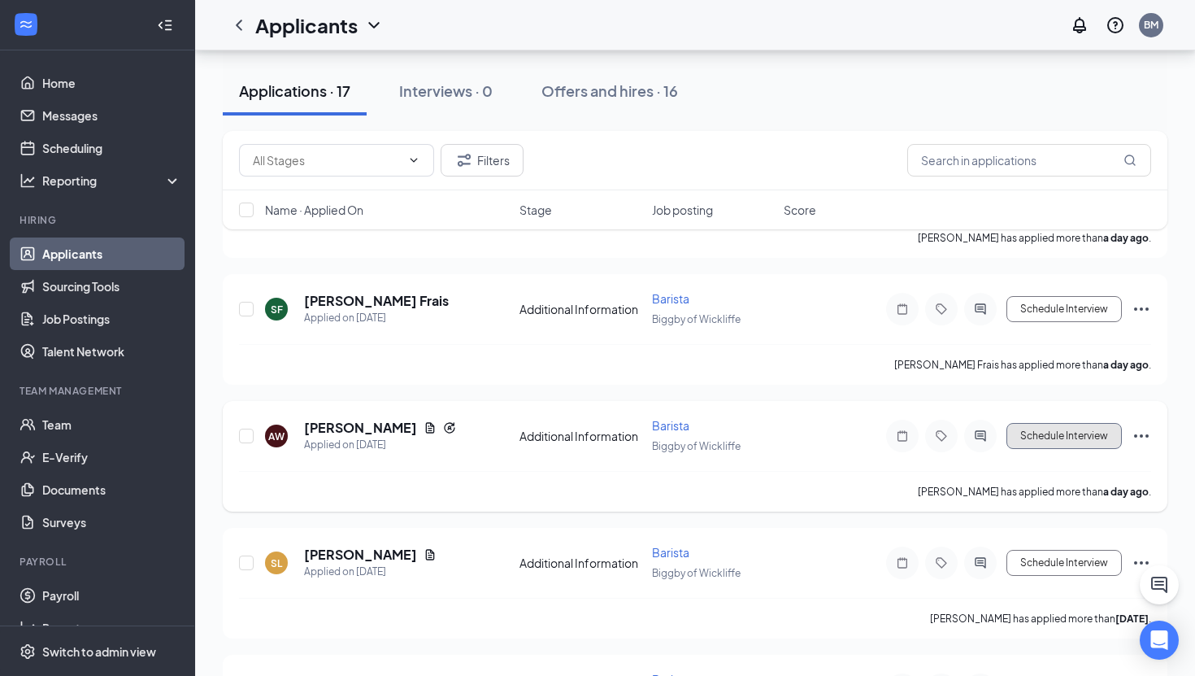
click at [1065, 440] on button "Schedule Interview" at bounding box center [1064, 436] width 115 height 26
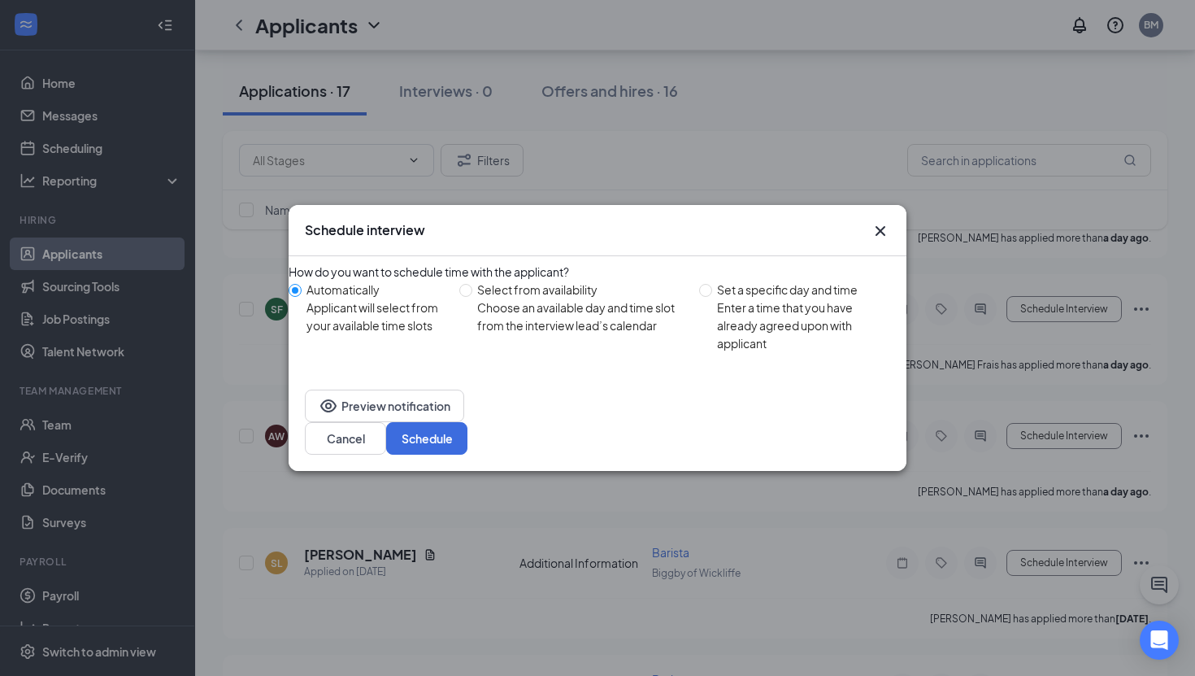
click at [876, 231] on icon "Cross" at bounding box center [881, 231] width 20 height 20
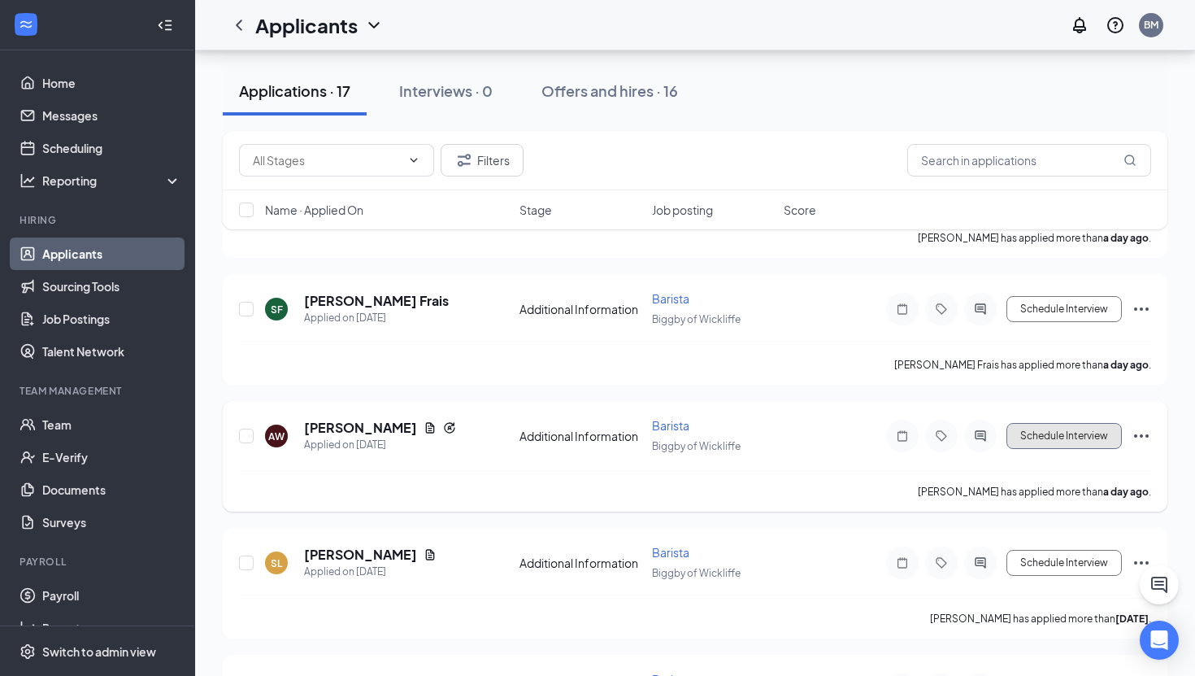
click at [1067, 428] on button "Schedule Interview" at bounding box center [1064, 436] width 115 height 26
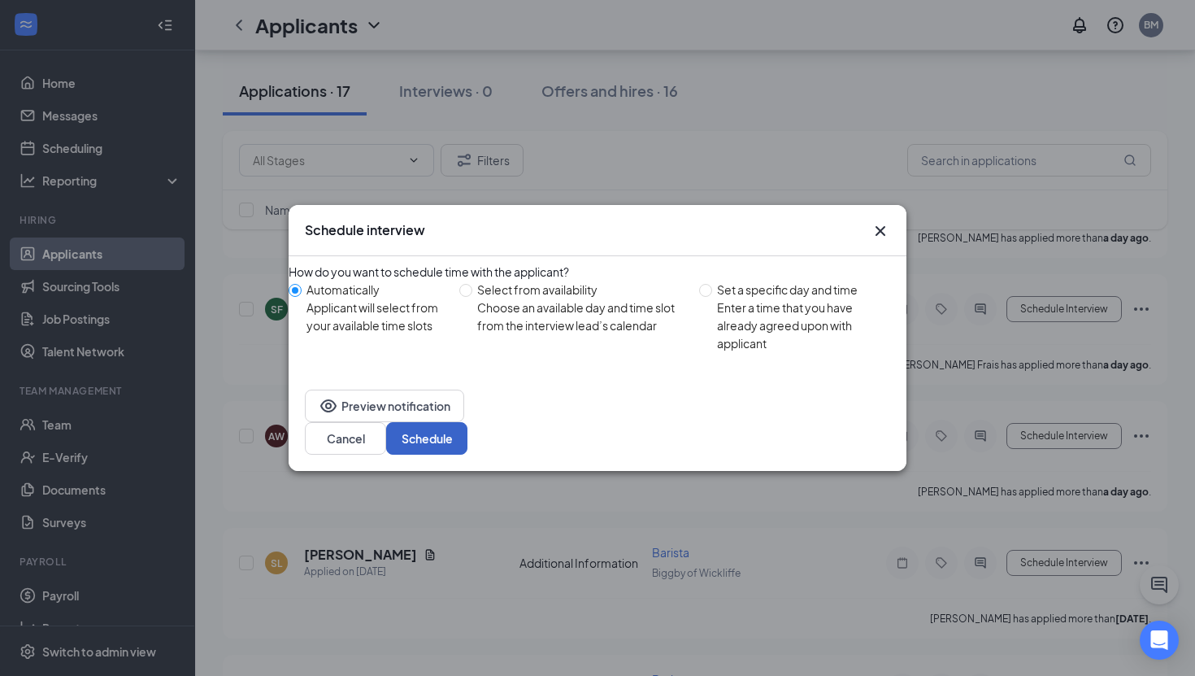
click at [468, 433] on button "Schedule" at bounding box center [426, 438] width 81 height 33
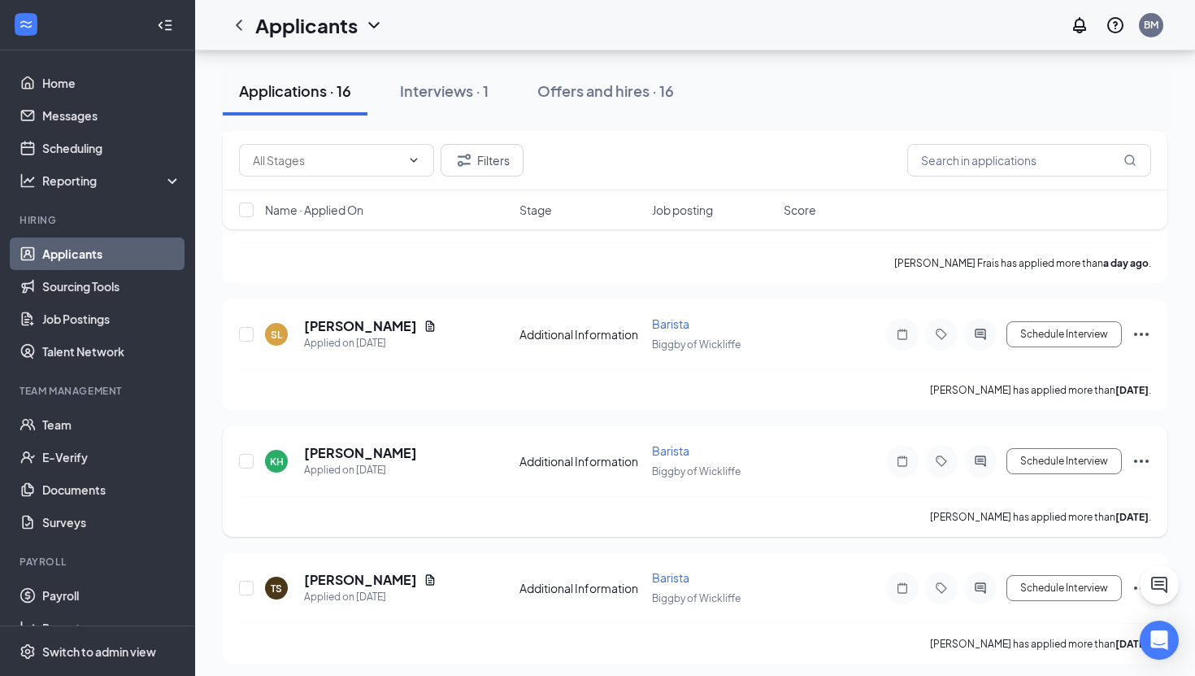
scroll to position [653, 0]
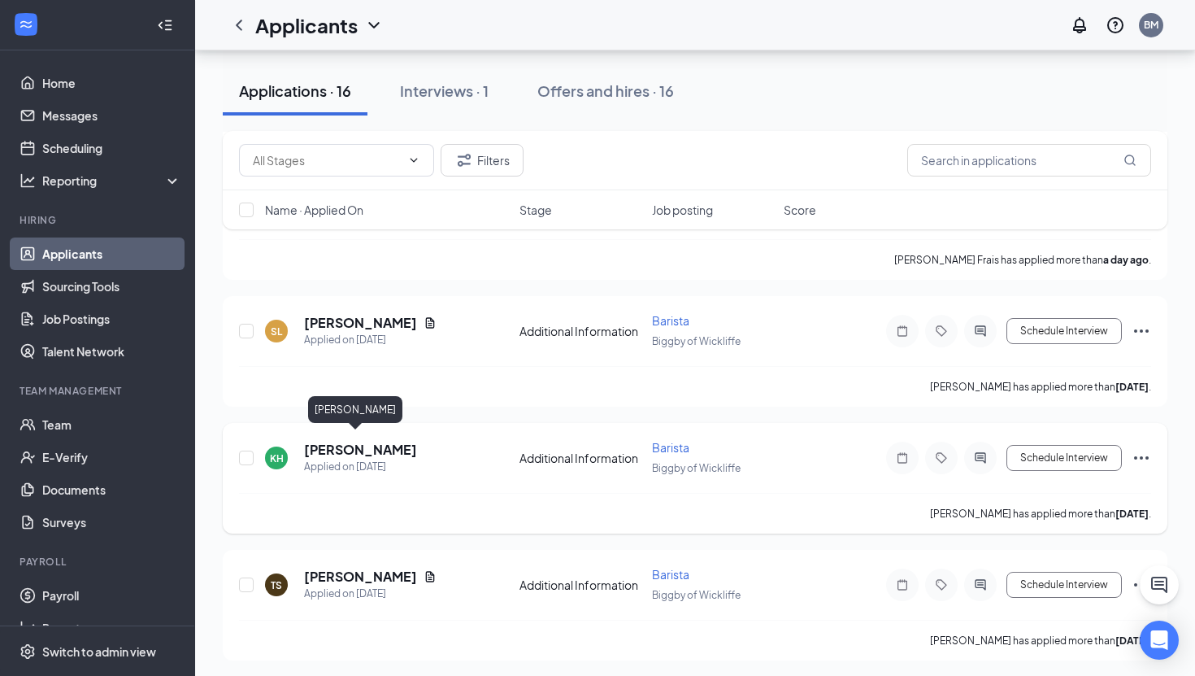
click at [353, 442] on h5 "Kierrah Hale" at bounding box center [360, 450] width 113 height 18
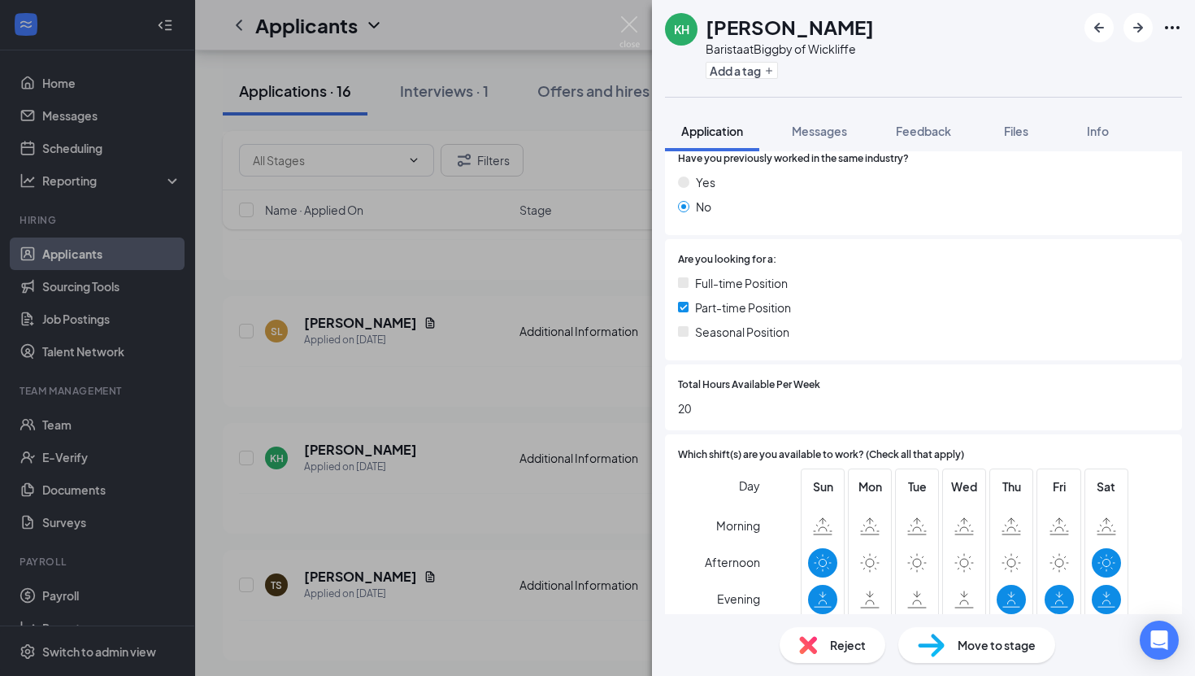
scroll to position [310, 0]
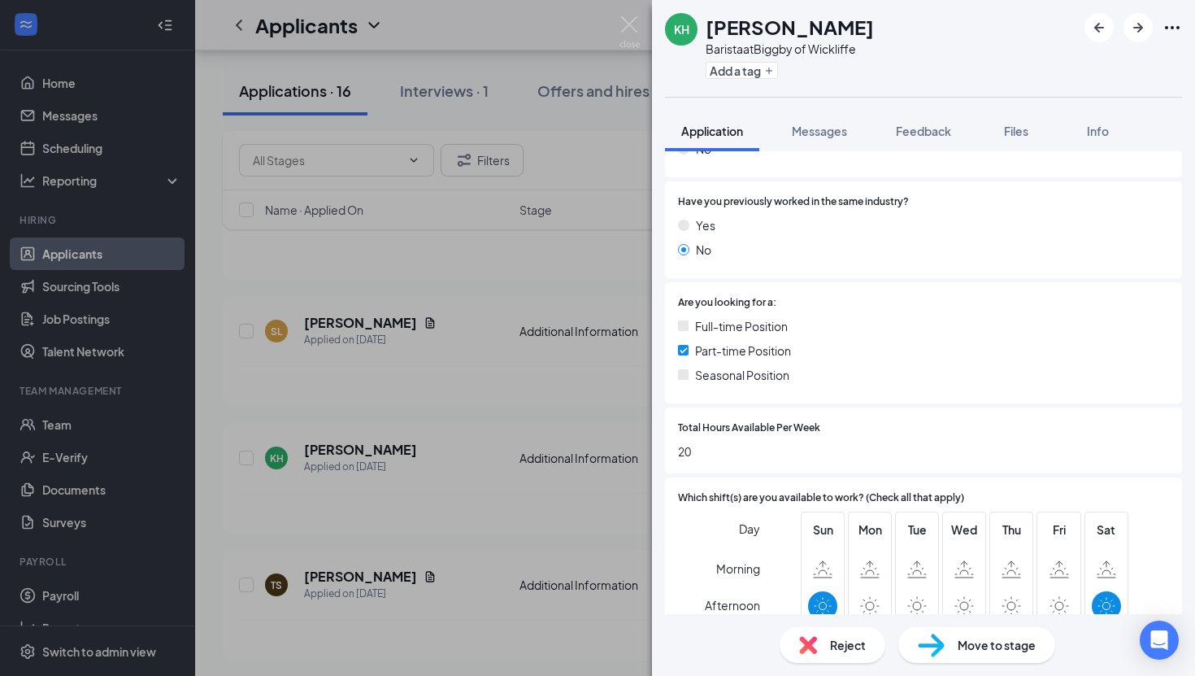
click at [409, 407] on div "KH Kierrah Hale Barista at Biggby of Wickliffe Add a tag Application Messages F…" at bounding box center [597, 338] width 1195 height 676
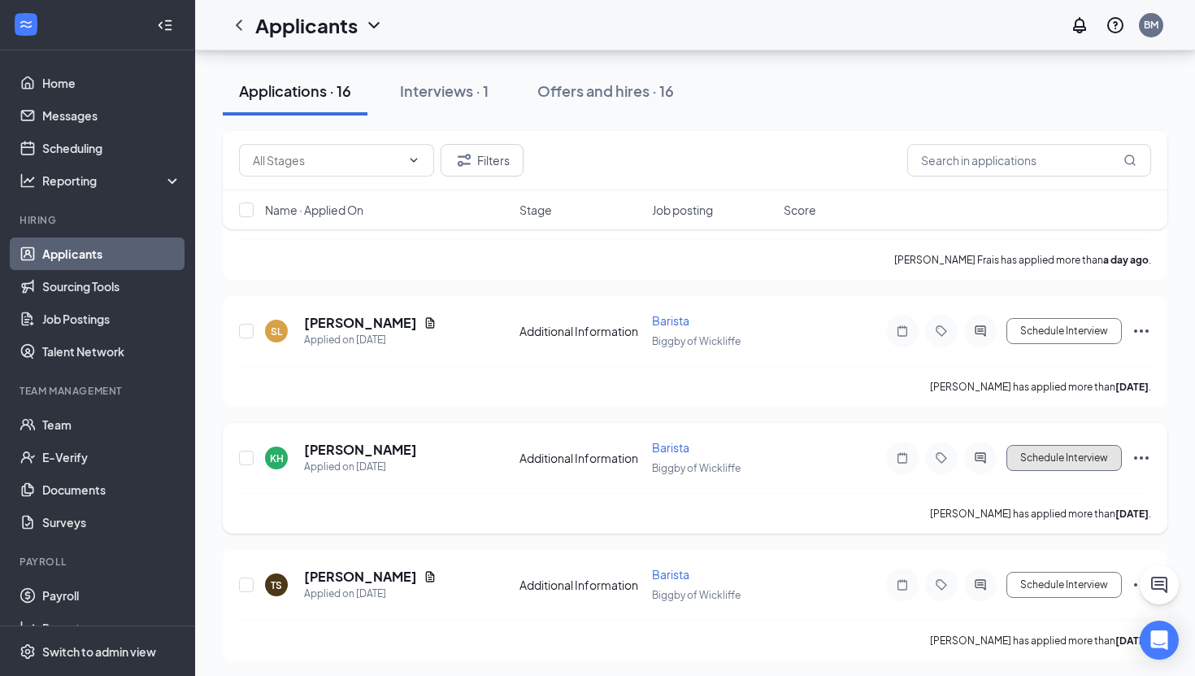
click at [1092, 456] on button "Schedule Interview" at bounding box center [1064, 458] width 115 height 26
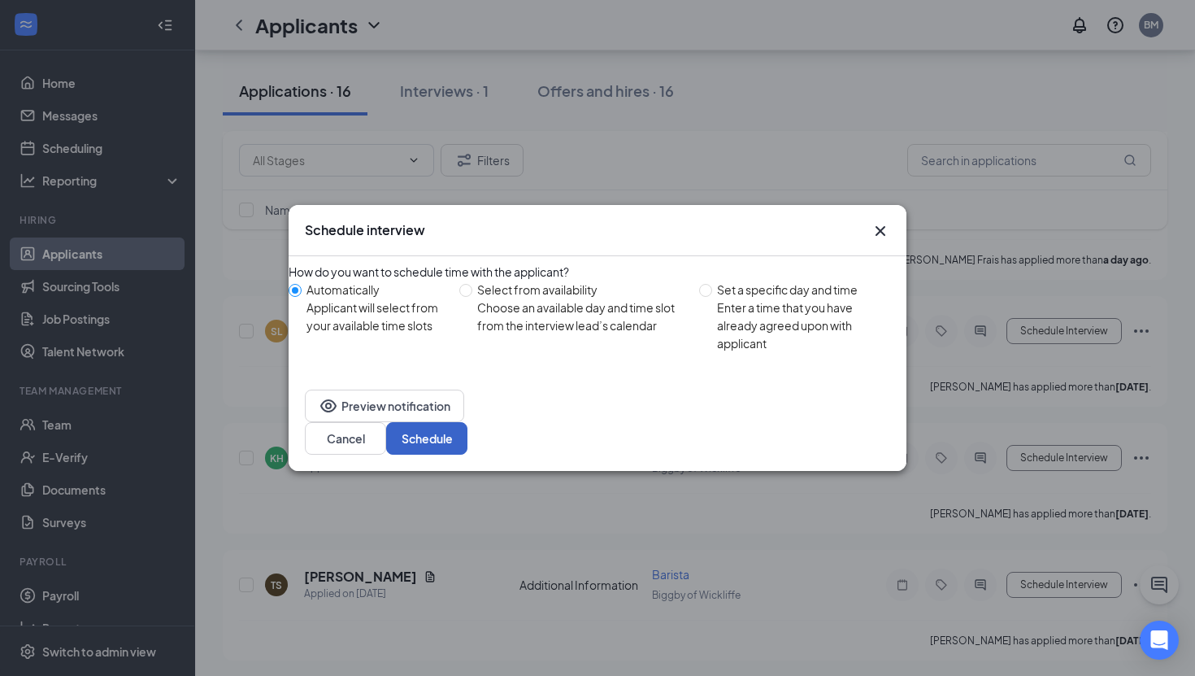
click at [468, 442] on button "Schedule" at bounding box center [426, 438] width 81 height 33
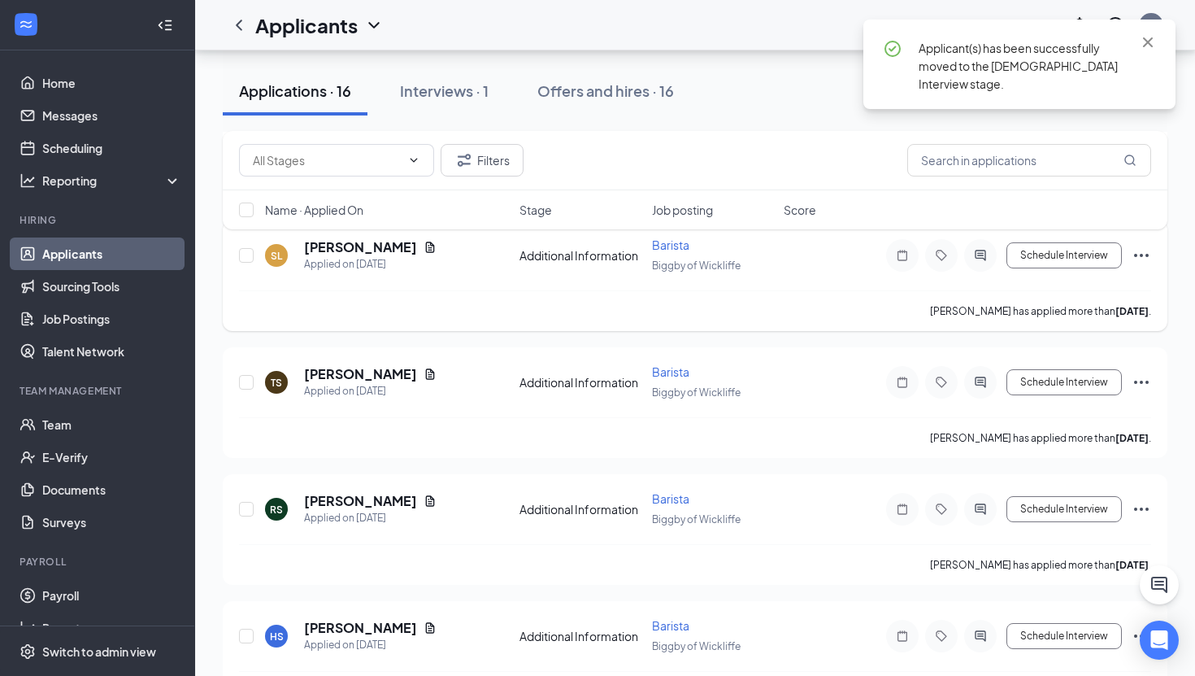
scroll to position [739, 0]
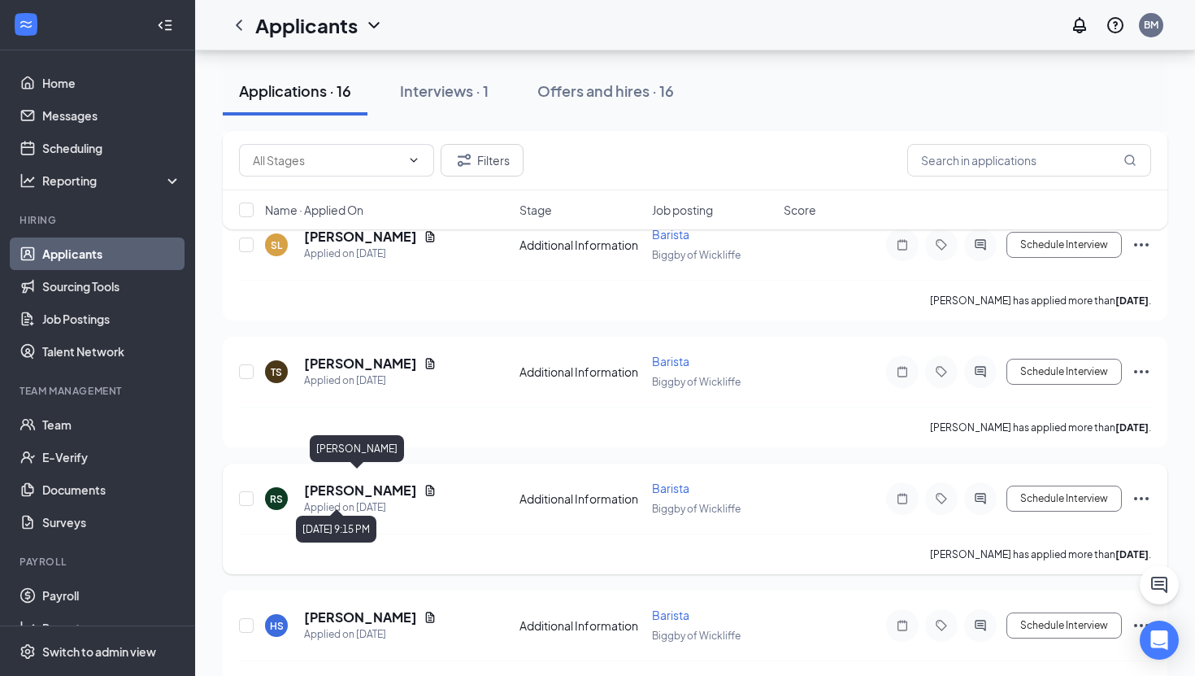
click at [350, 486] on h5 "[PERSON_NAME]" at bounding box center [360, 490] width 113 height 18
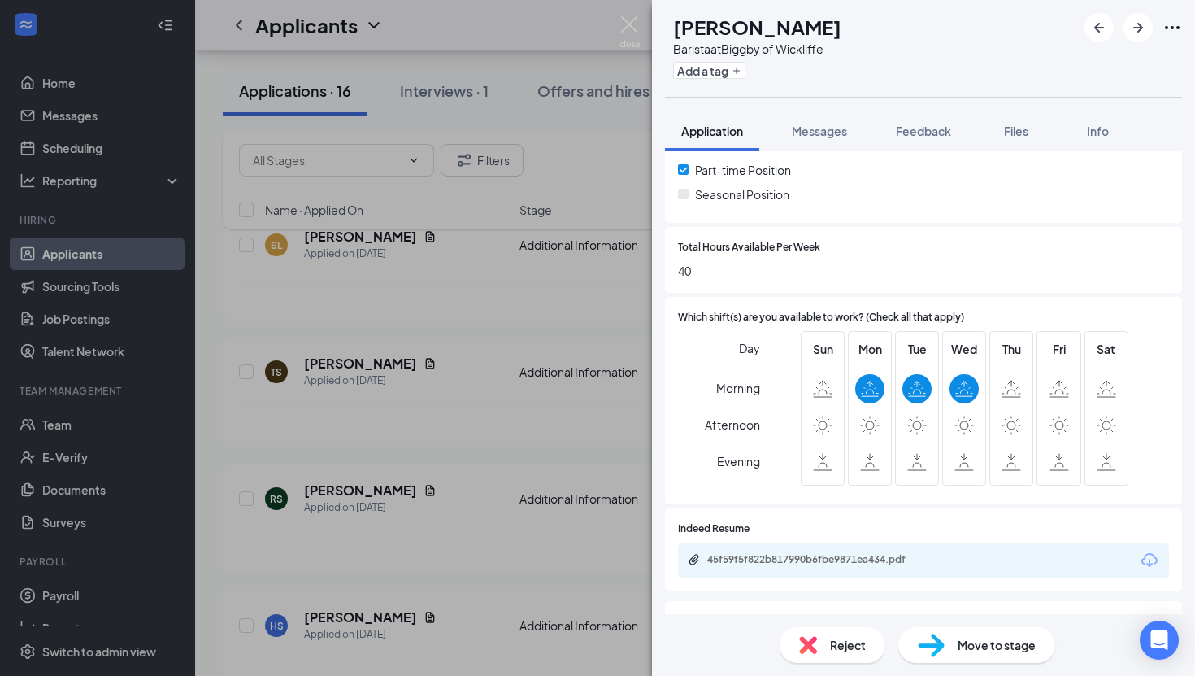
scroll to position [613, 0]
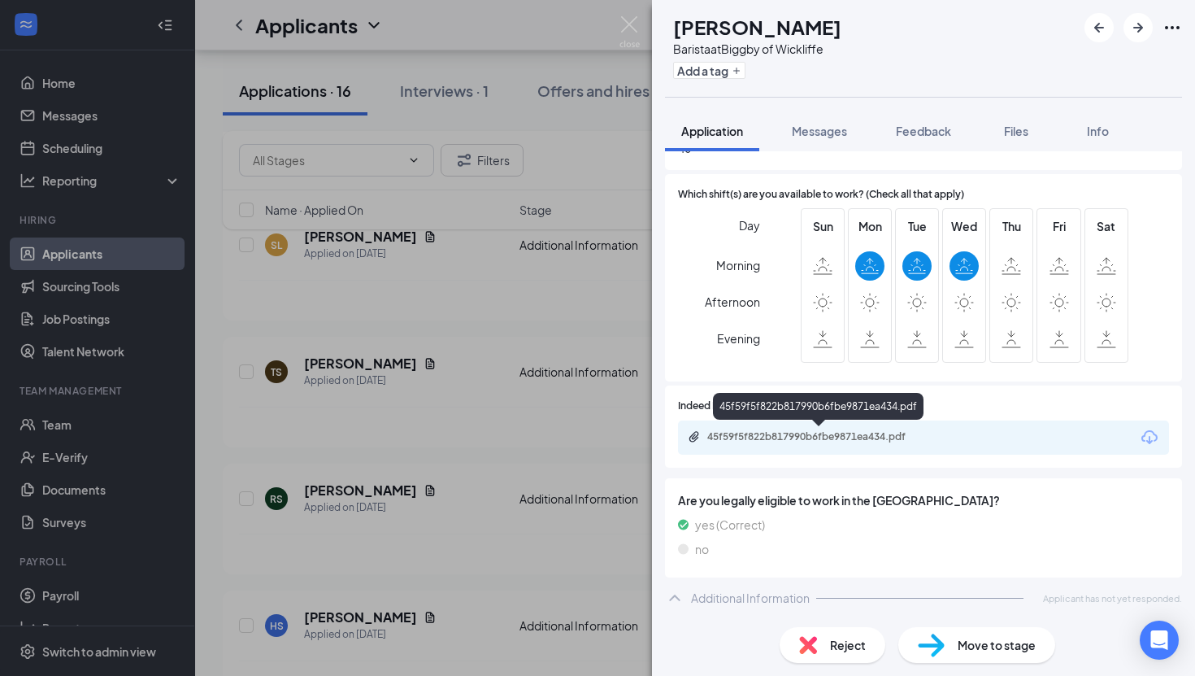
click at [798, 430] on div "45f59f5f822b817990b6fbe9871ea434.pdf" at bounding box center [821, 436] width 228 height 13
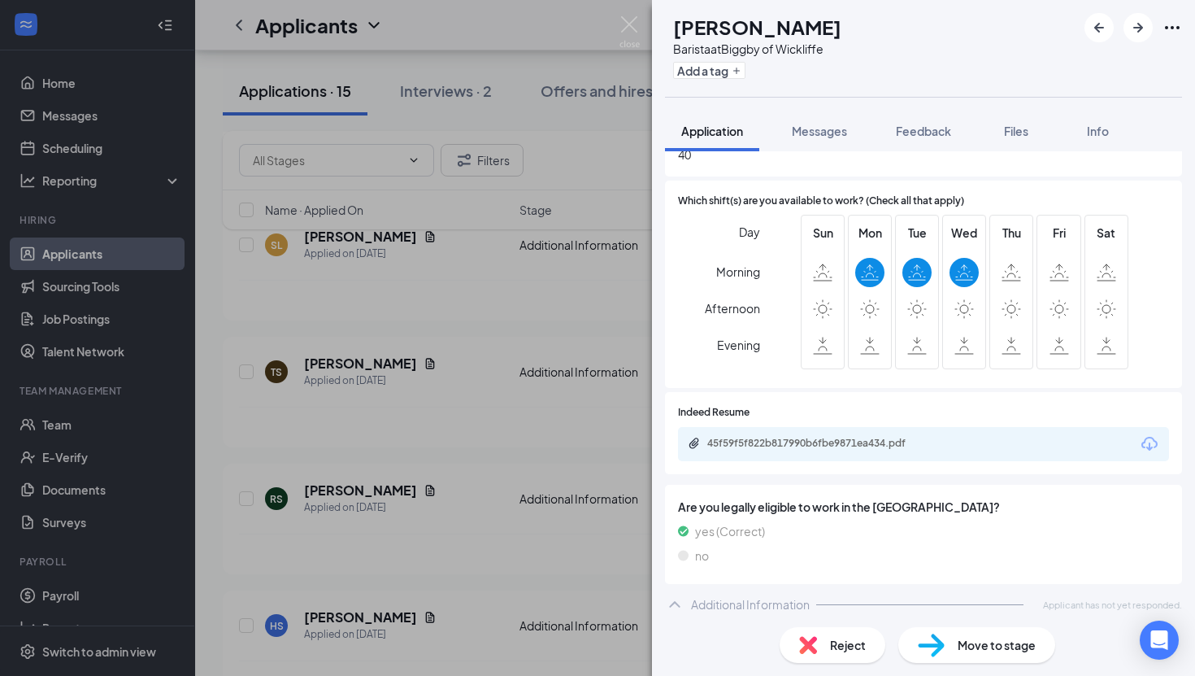
click at [451, 537] on div "RS Raekea Stuart Barista at Biggby of Wickliffe Add a tag Application Messages …" at bounding box center [597, 338] width 1195 height 676
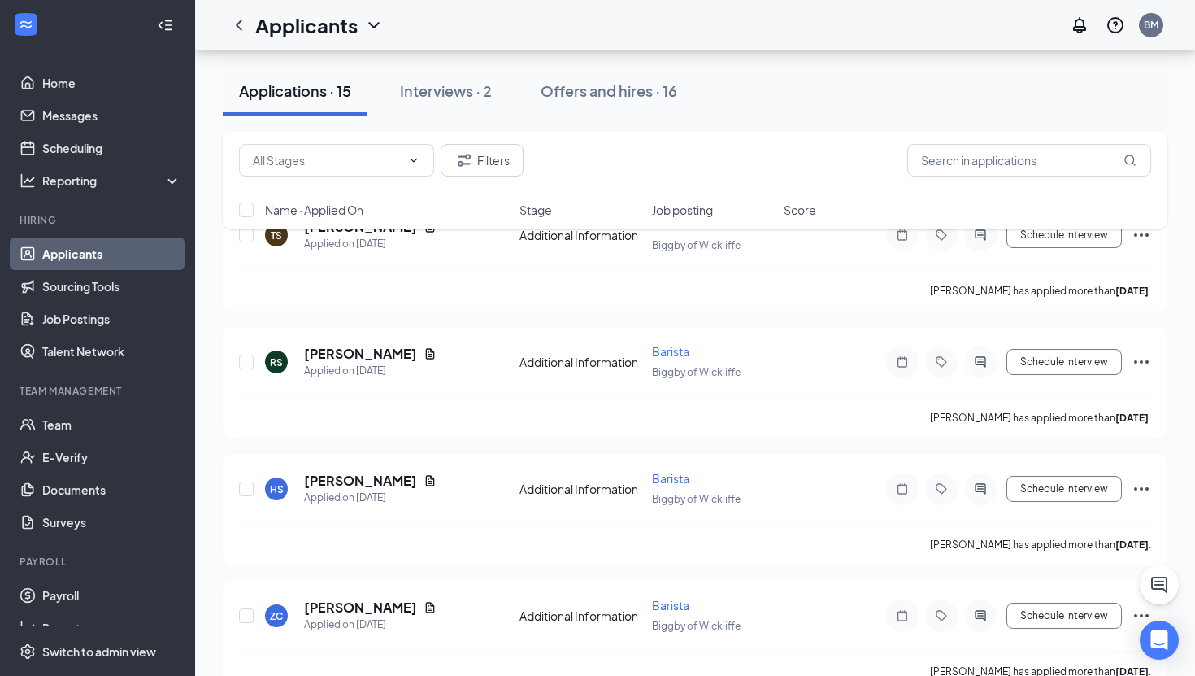
scroll to position [946, 0]
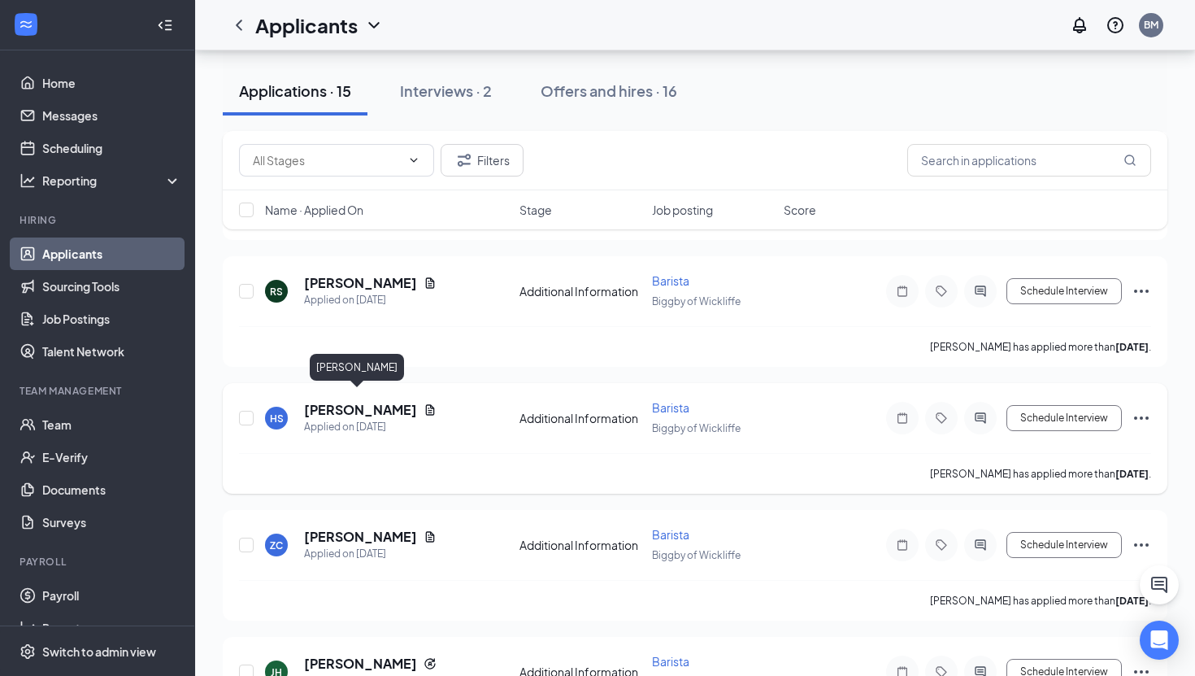
click at [343, 402] on h5 "[PERSON_NAME]" at bounding box center [360, 410] width 113 height 18
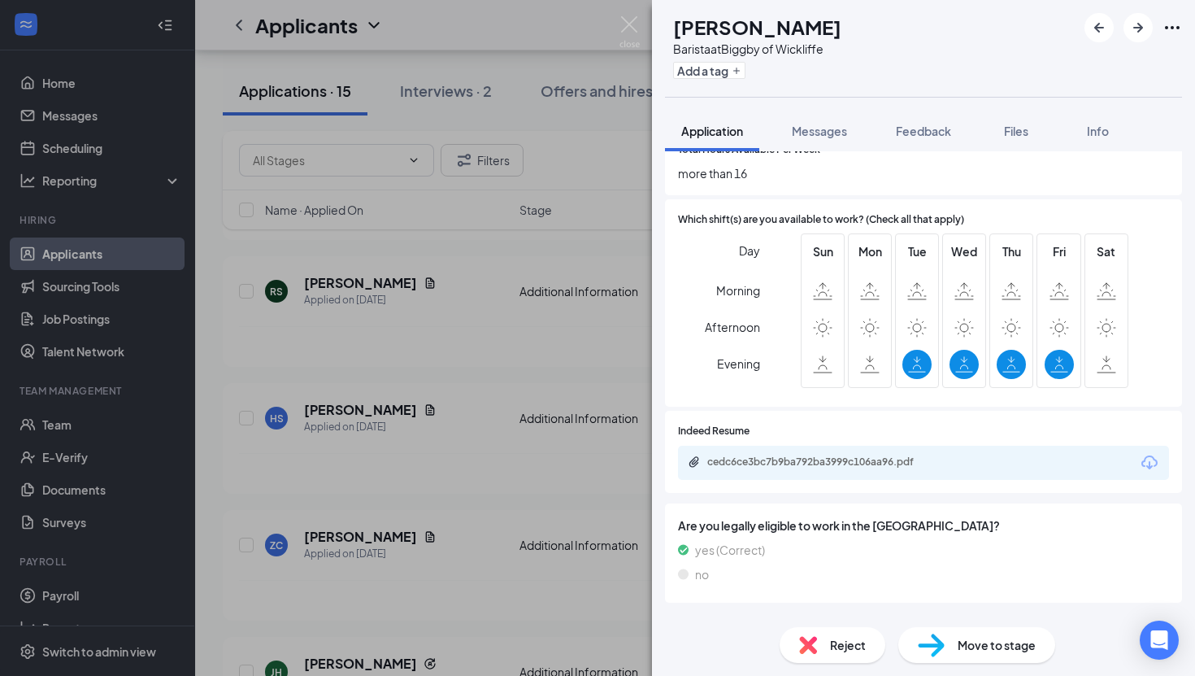
scroll to position [613, 0]
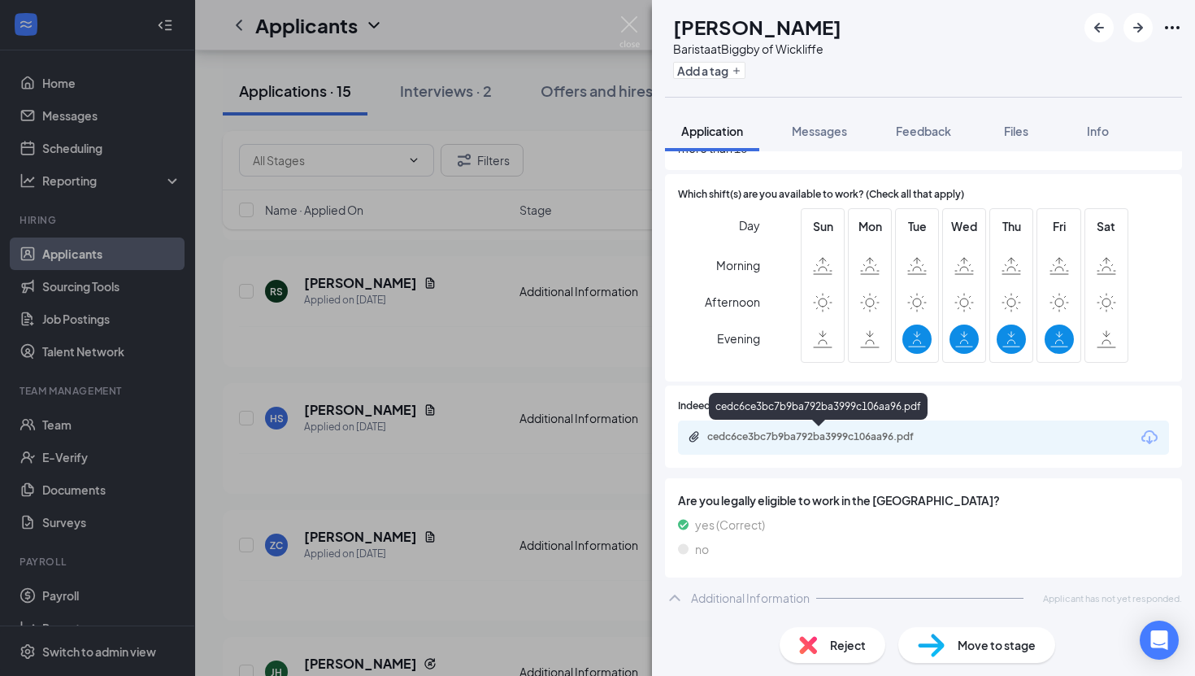
click at [743, 437] on div "cedc6ce3bc7b9ba792ba3999c106aa96.pdf" at bounding box center [821, 436] width 228 height 13
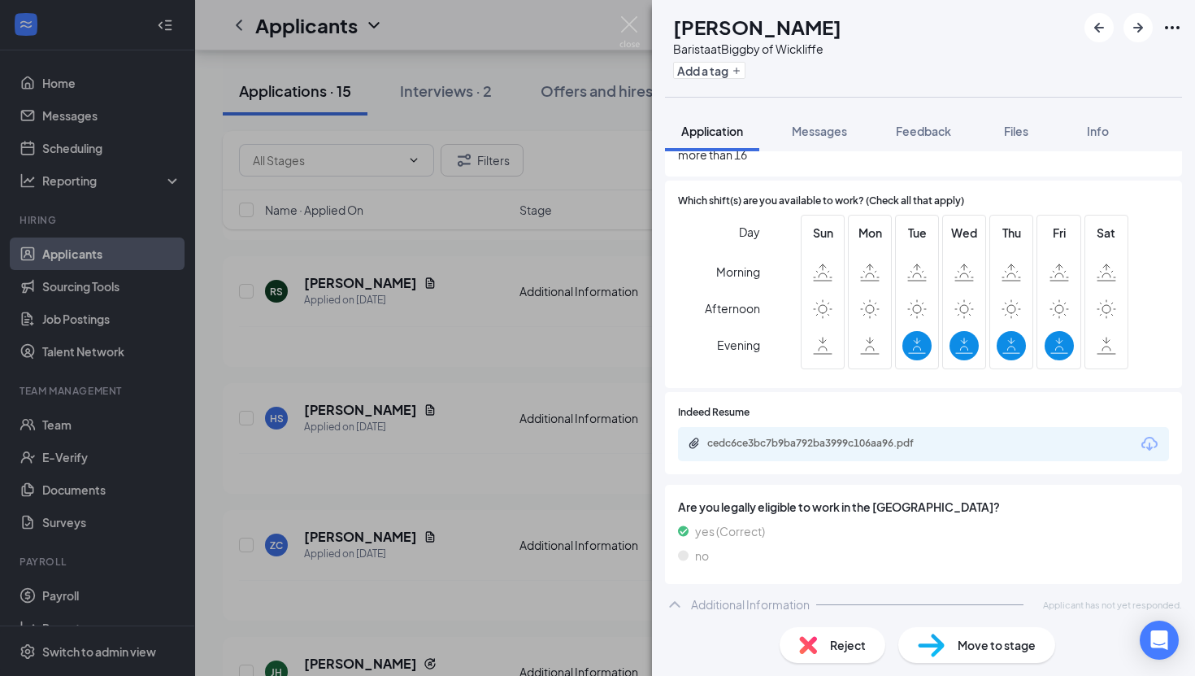
click at [575, 401] on div "HS [PERSON_NAME] Barista at Biggby of Wickliffe Add a tag Application Messages …" at bounding box center [597, 338] width 1195 height 676
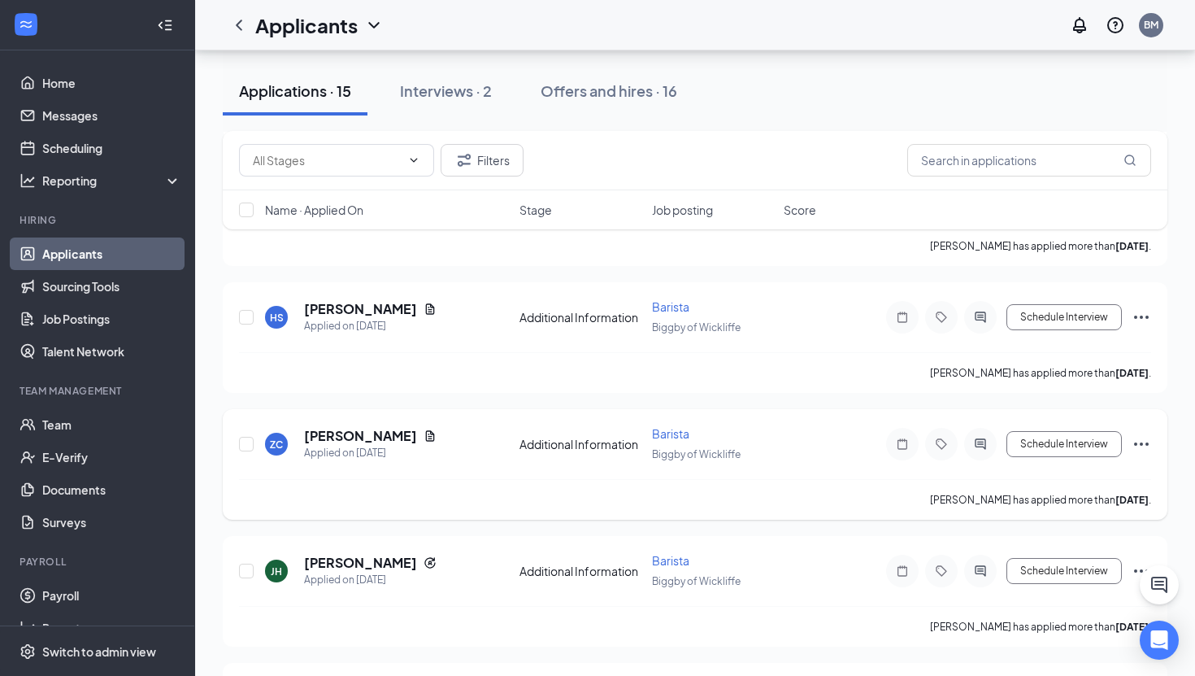
scroll to position [1064, 0]
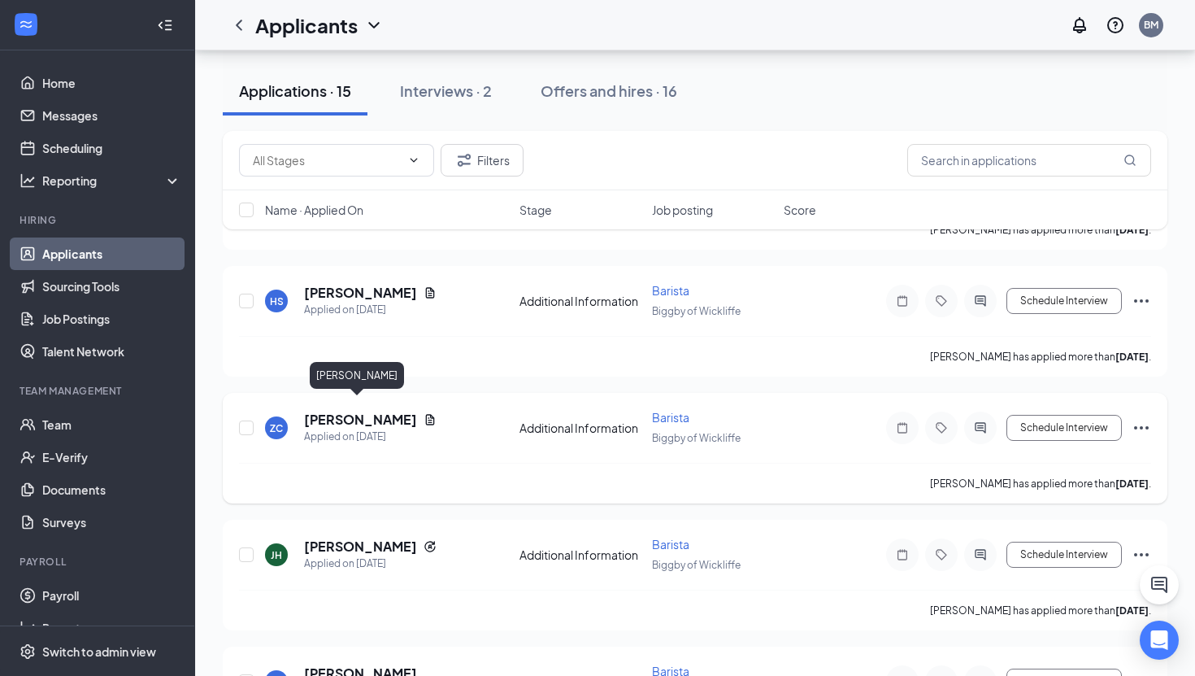
click at [357, 411] on h5 "[PERSON_NAME]" at bounding box center [360, 420] width 113 height 18
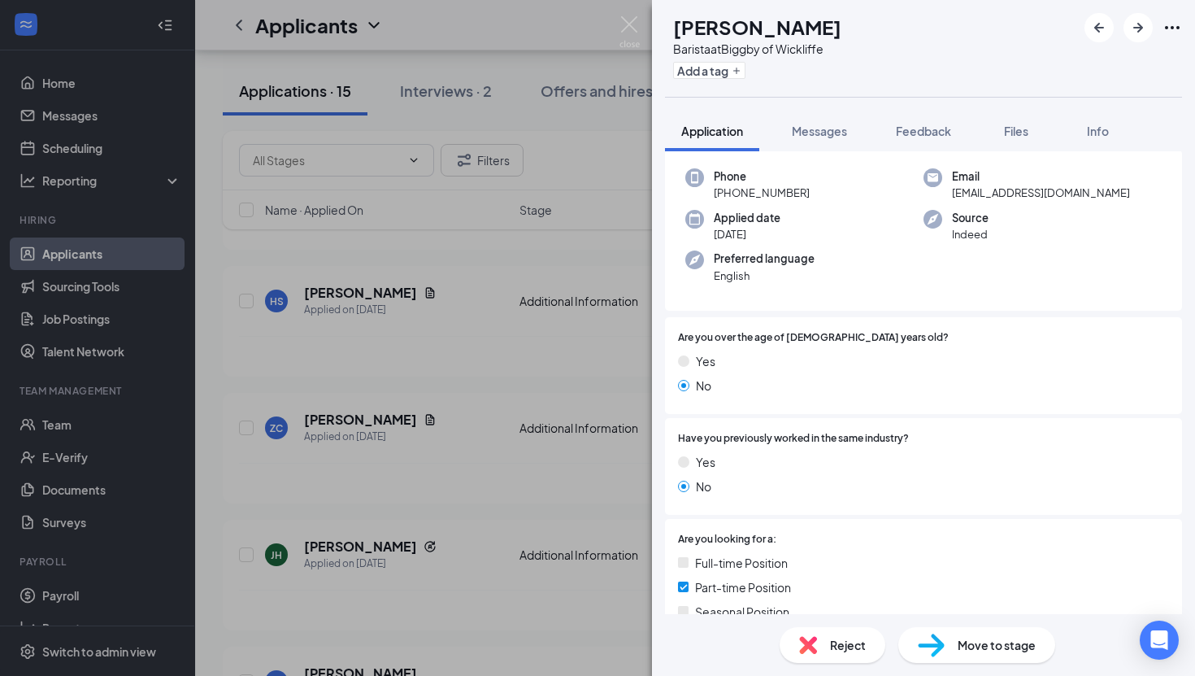
scroll to position [63, 0]
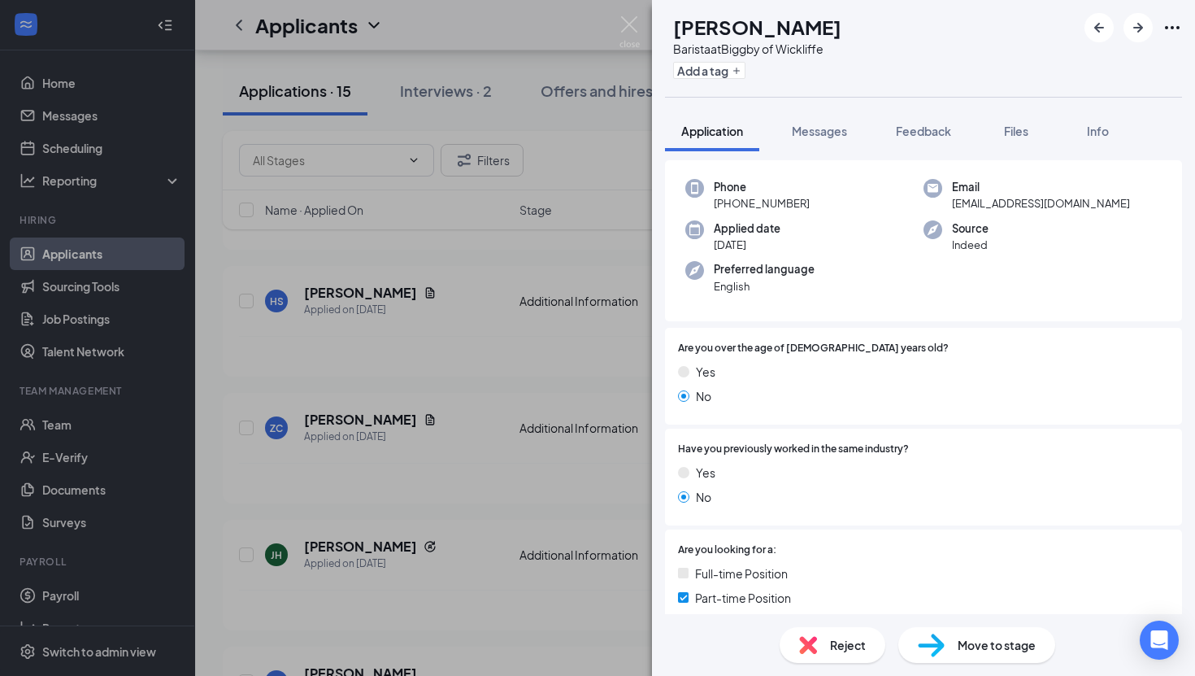
click at [492, 515] on div "ZC [PERSON_NAME] at Biggby of Wickliffe Add a tag Application Messages Feedback…" at bounding box center [597, 338] width 1195 height 676
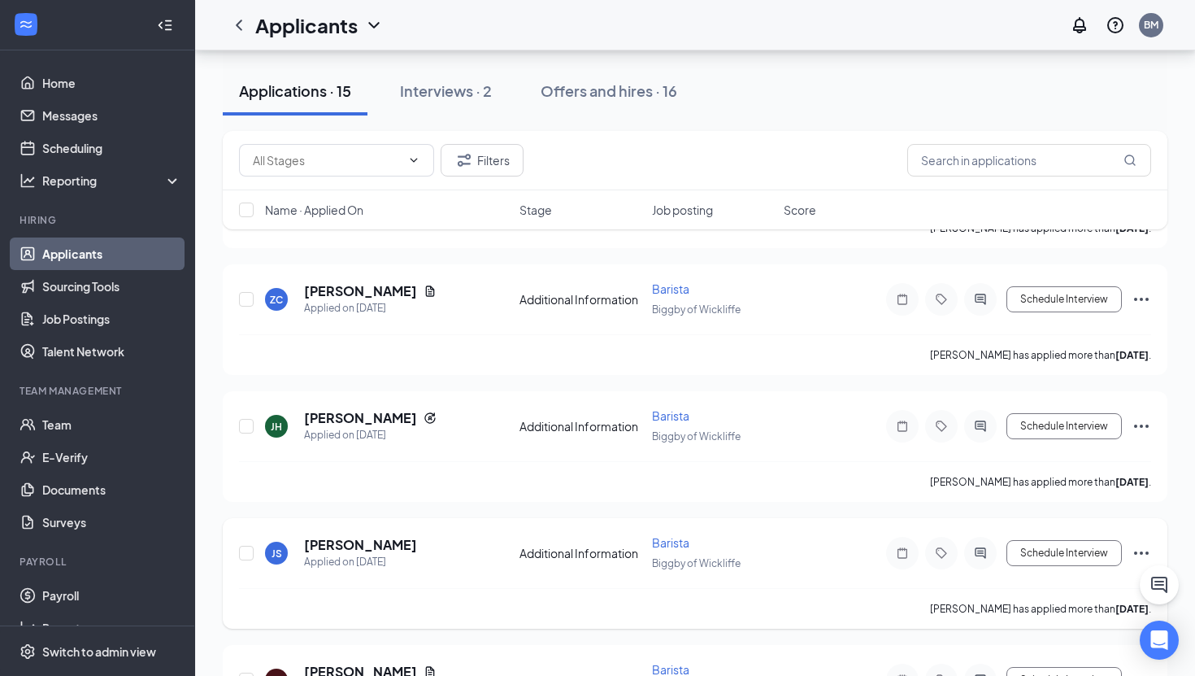
scroll to position [1186, 0]
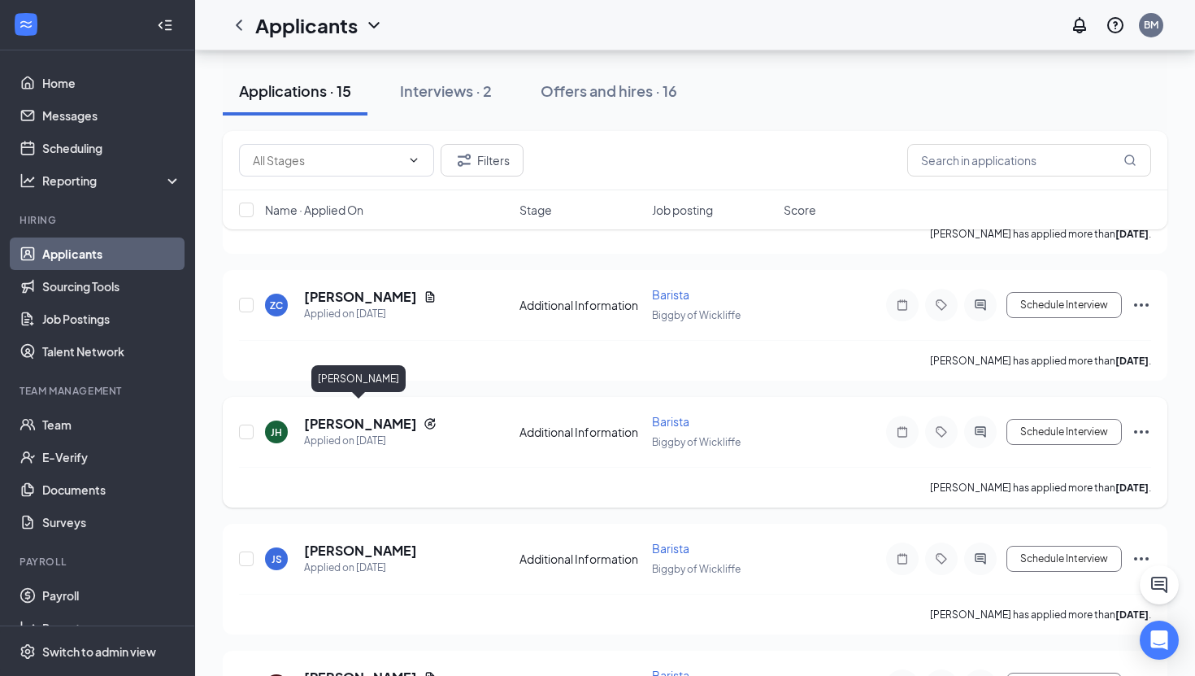
click at [385, 415] on h5 "[PERSON_NAME]" at bounding box center [360, 424] width 113 height 18
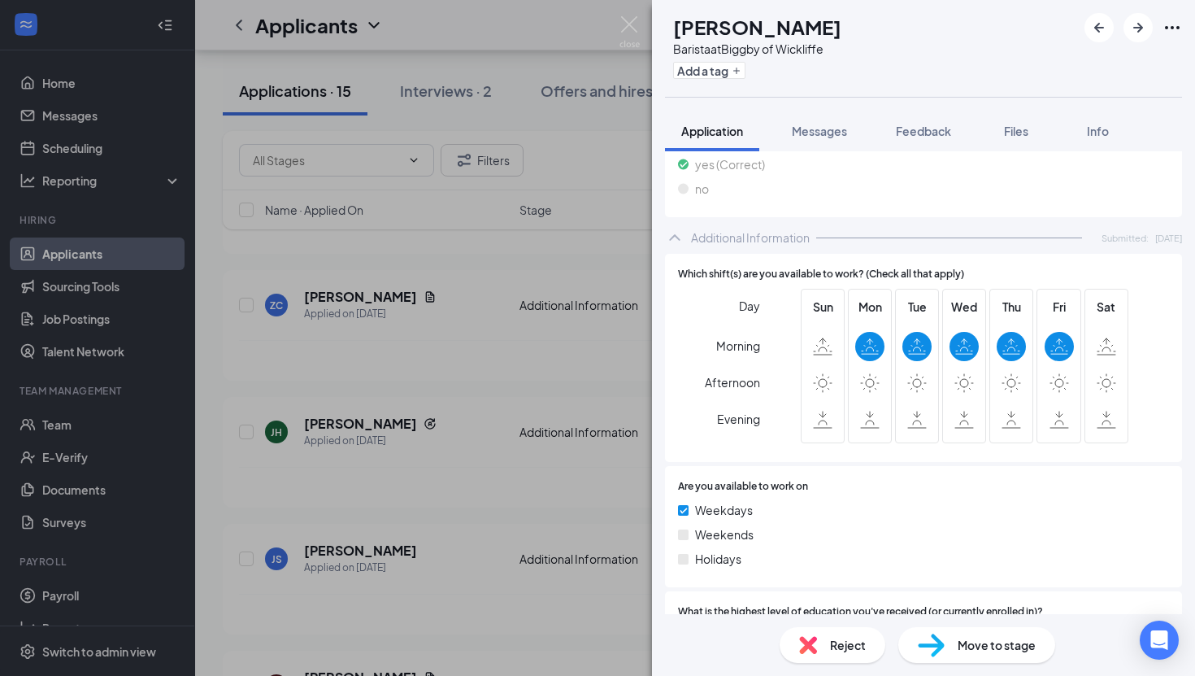
scroll to position [951, 0]
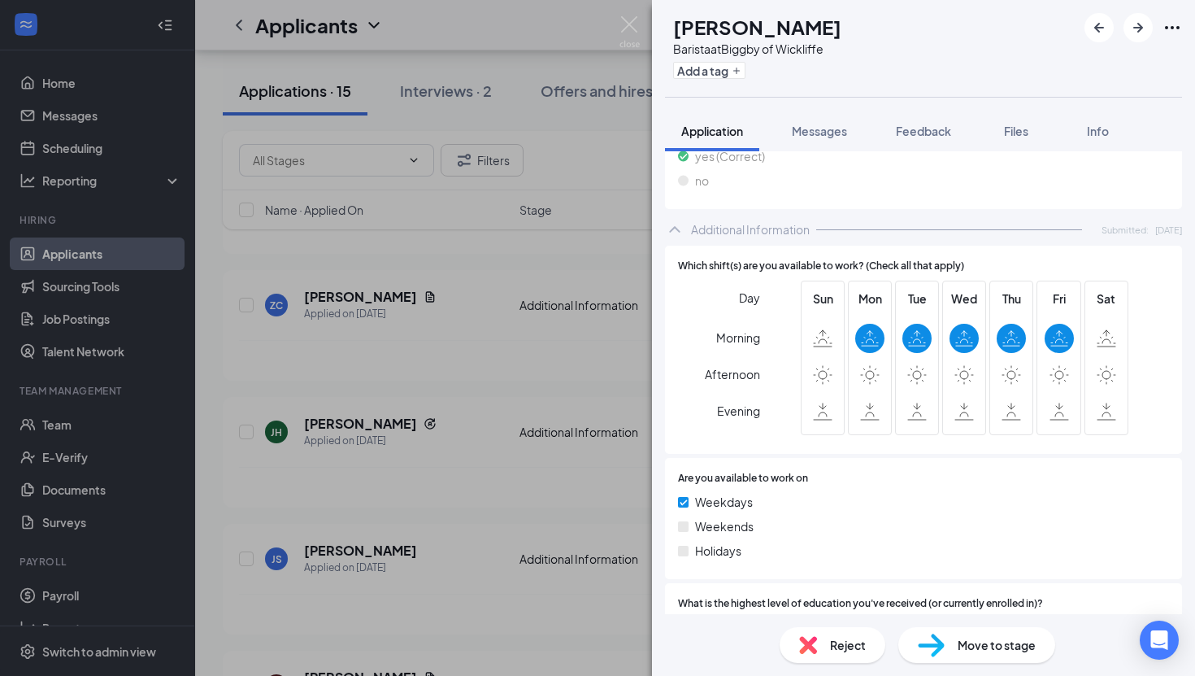
click at [505, 470] on div "JH Jacqueline Haas Barista at Biggby of Wickliffe Add a tag Application Message…" at bounding box center [597, 338] width 1195 height 676
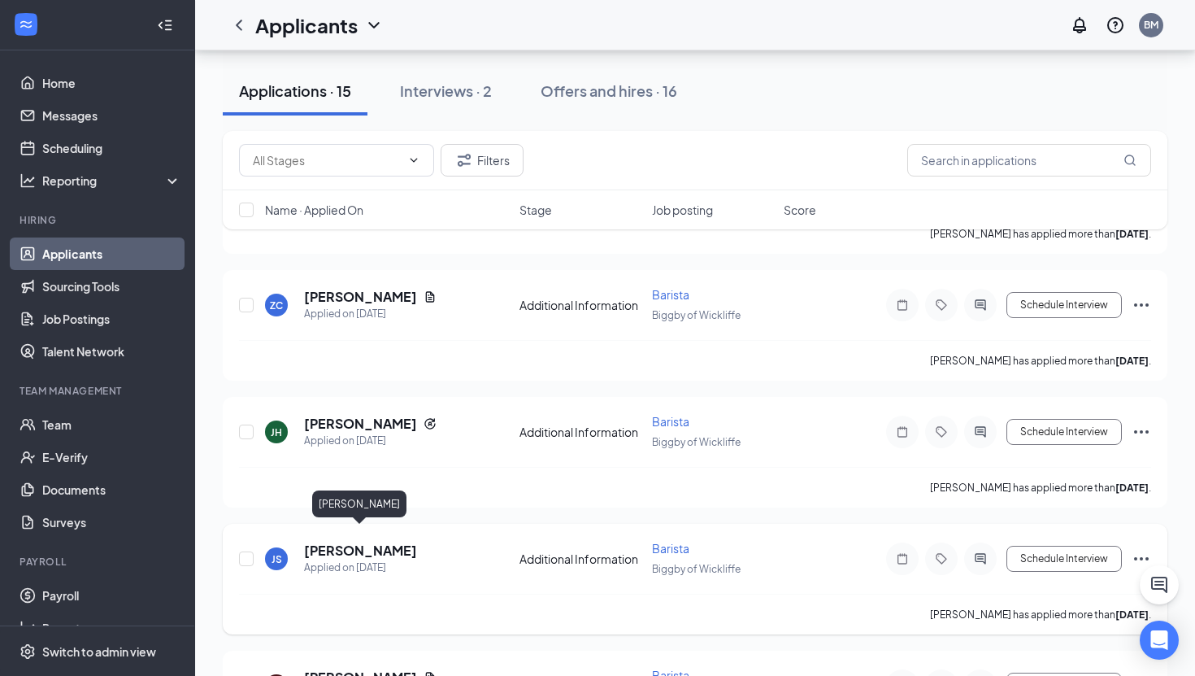
scroll to position [1259, 0]
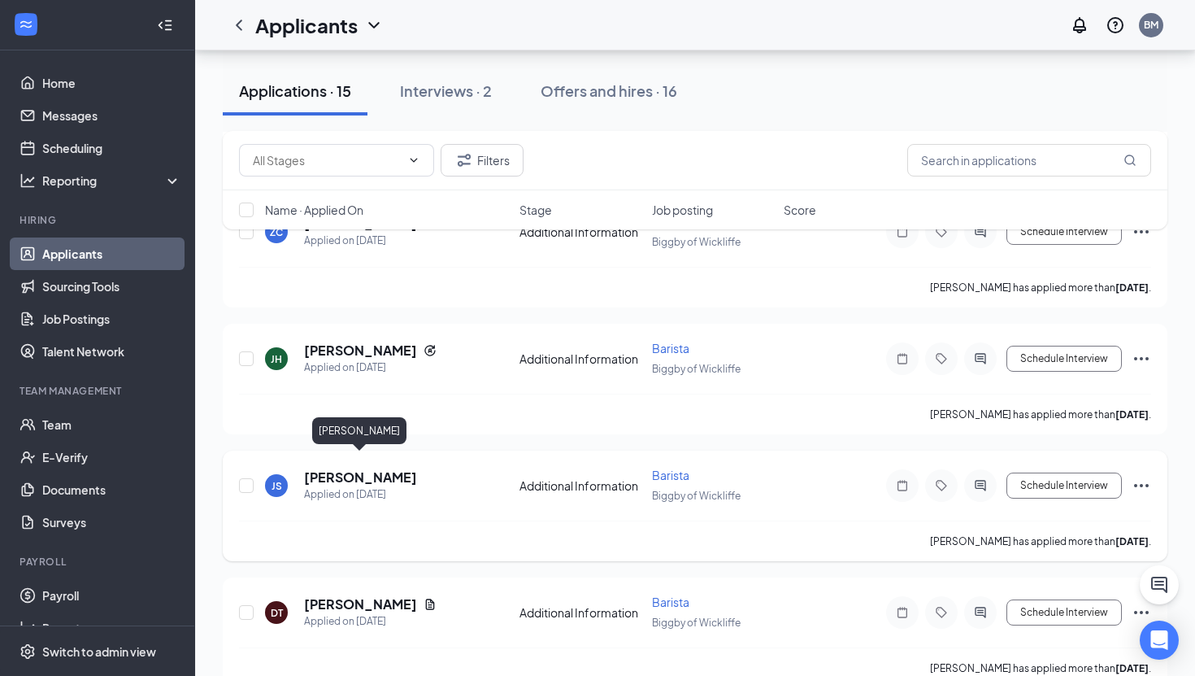
click at [368, 470] on h5 "[PERSON_NAME]" at bounding box center [360, 477] width 113 height 18
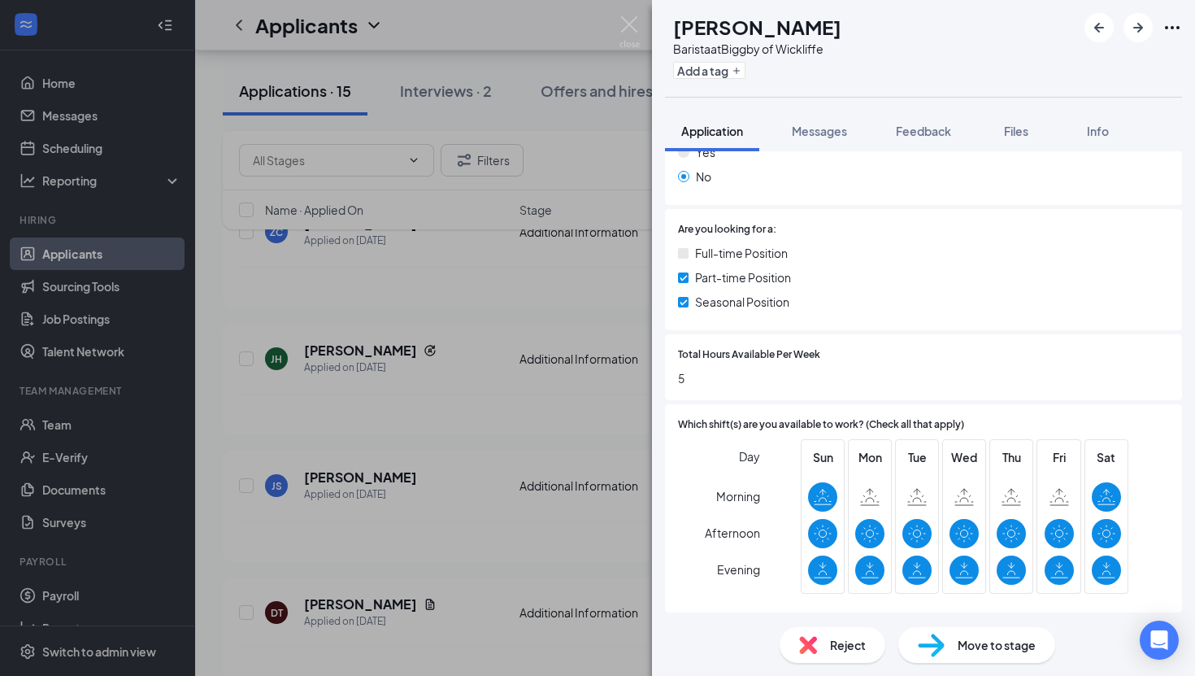
scroll to position [414, 0]
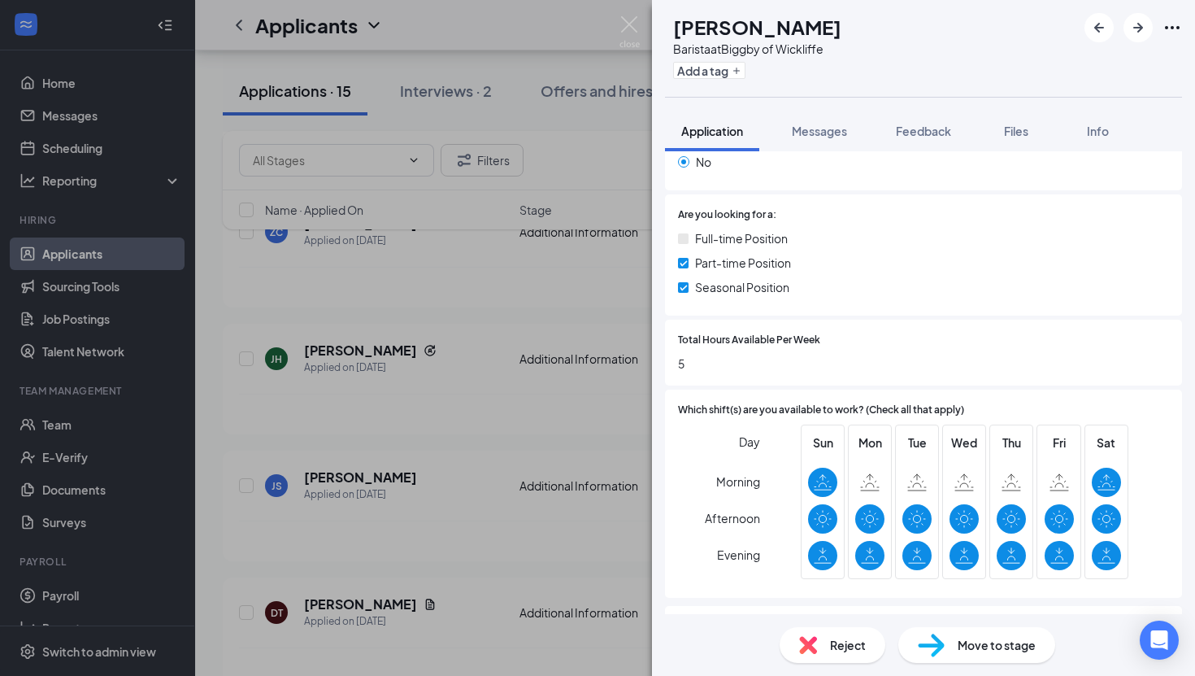
click at [451, 443] on div "JS Jai'[PERSON_NAME] Barista at Biggby of Wickliffe Add a tag Application Messa…" at bounding box center [597, 338] width 1195 height 676
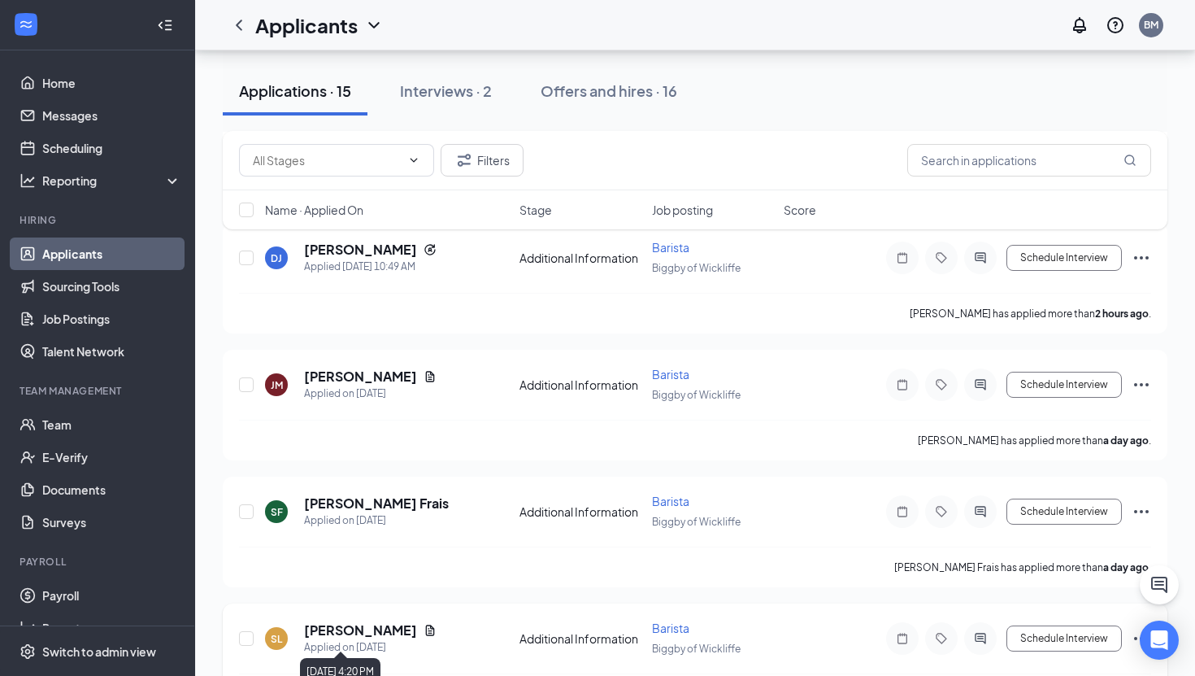
scroll to position [219, 0]
click at [440, 93] on div "Interviews · 2" at bounding box center [446, 90] width 92 height 20
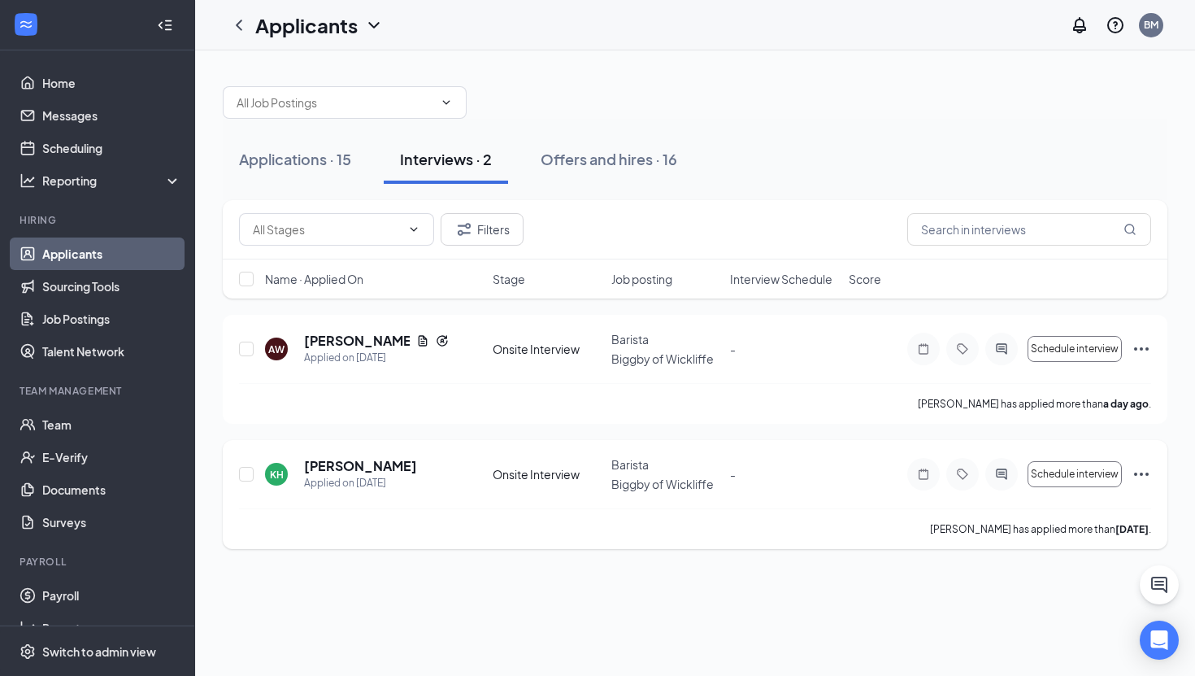
click at [407, 483] on div "KH Kierrah Hale Applied on Aug 23" at bounding box center [374, 474] width 218 height 34
click at [381, 476] on div "Applied on [DATE]" at bounding box center [360, 483] width 113 height 16
click at [365, 470] on h5 "Kierrah Hale" at bounding box center [360, 466] width 113 height 18
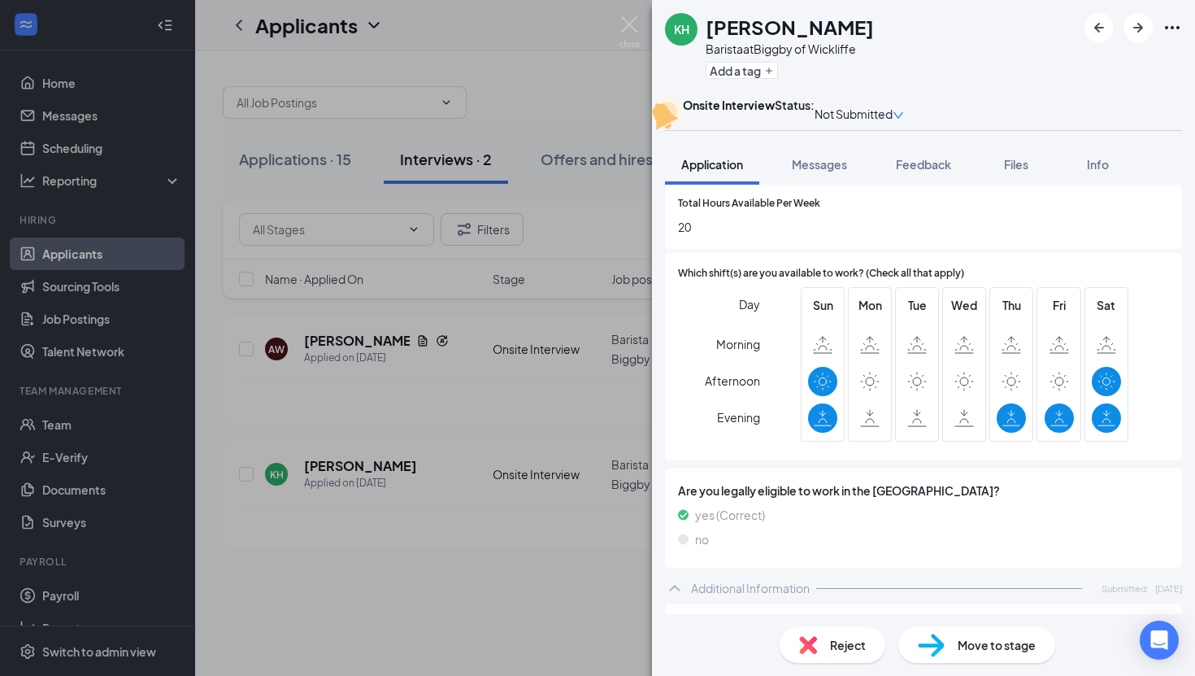
scroll to position [568, 0]
click at [532, 563] on div "KH Kierrah Hale Barista at Biggby of Wickliffe Add a tag Onsite Interview Statu…" at bounding box center [597, 338] width 1195 height 676
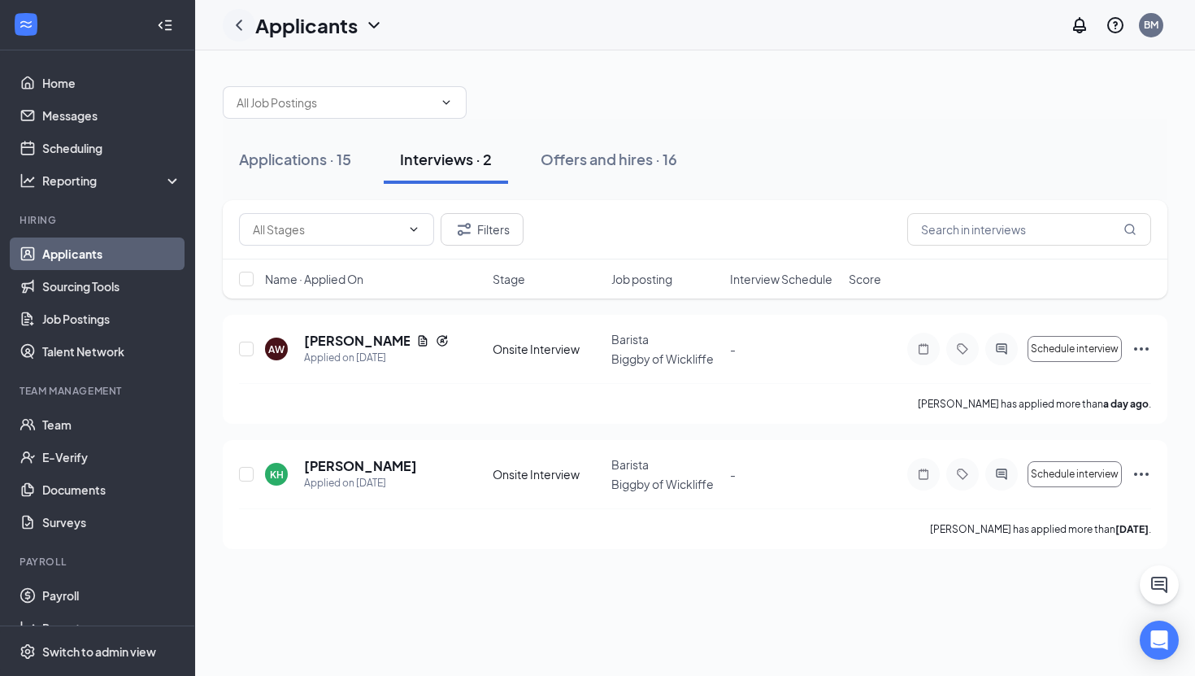
click at [234, 26] on icon "ChevronLeft" at bounding box center [239, 25] width 20 height 20
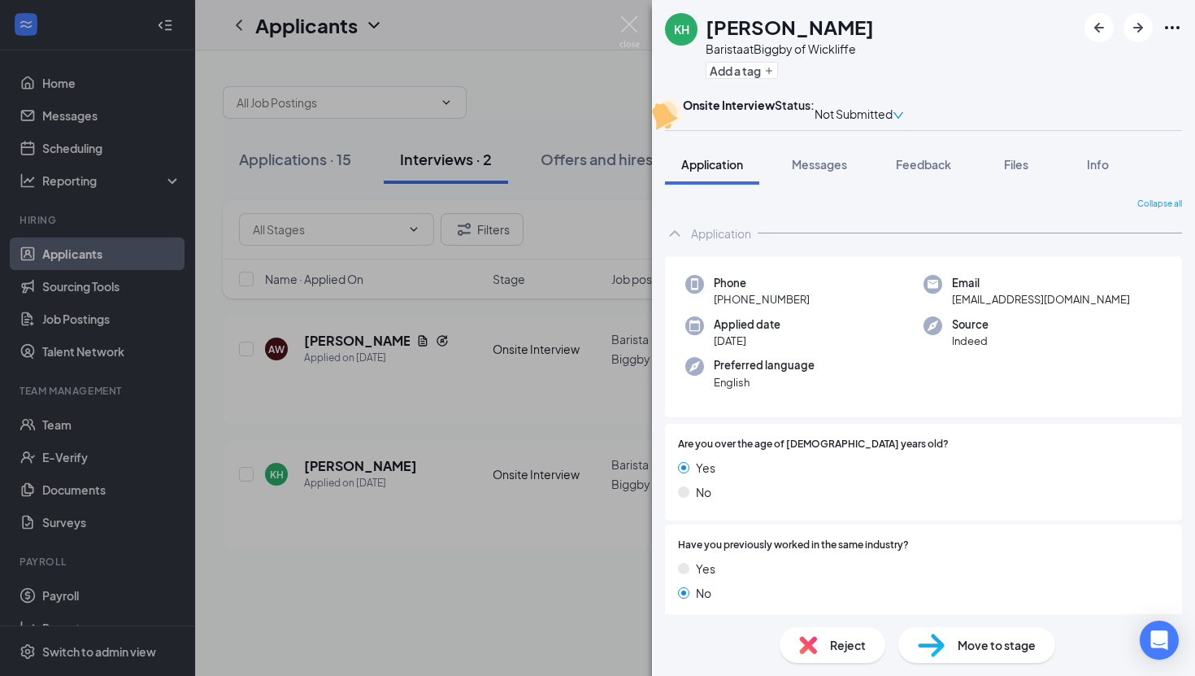
click at [415, 68] on div "KH Kierrah Hale Barista at Biggby of Wickliffe Add a tag Onsite Interview Statu…" at bounding box center [597, 338] width 1195 height 676
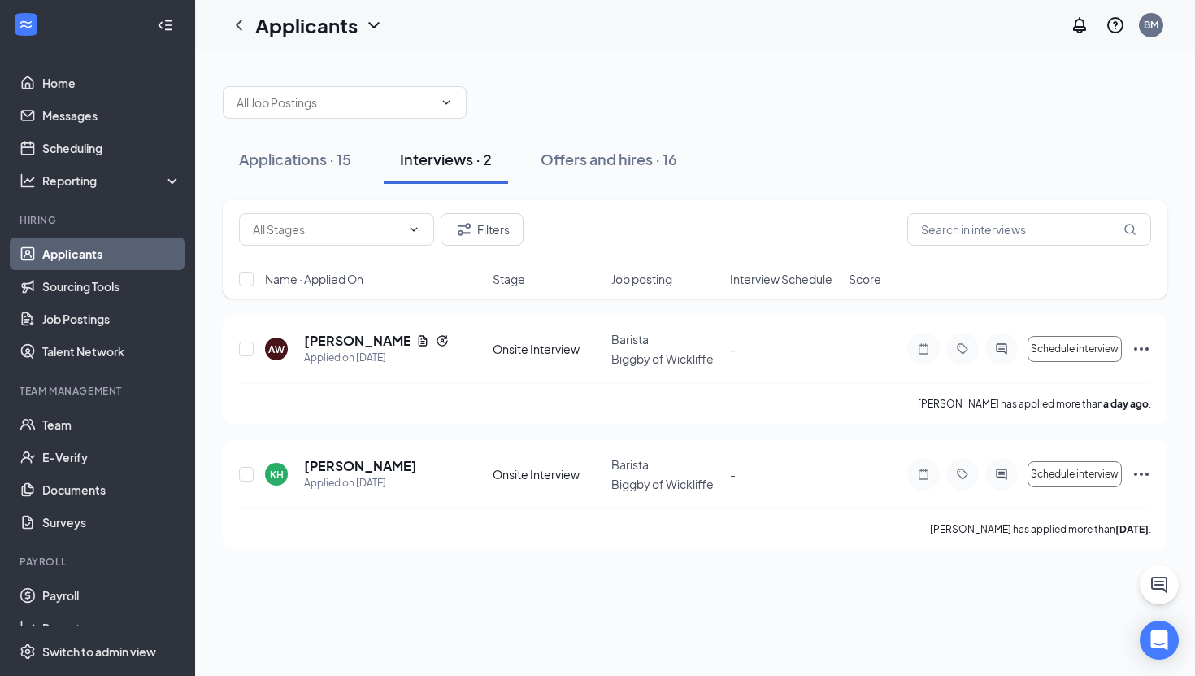
click at [82, 239] on link "Applicants" at bounding box center [111, 253] width 139 height 33
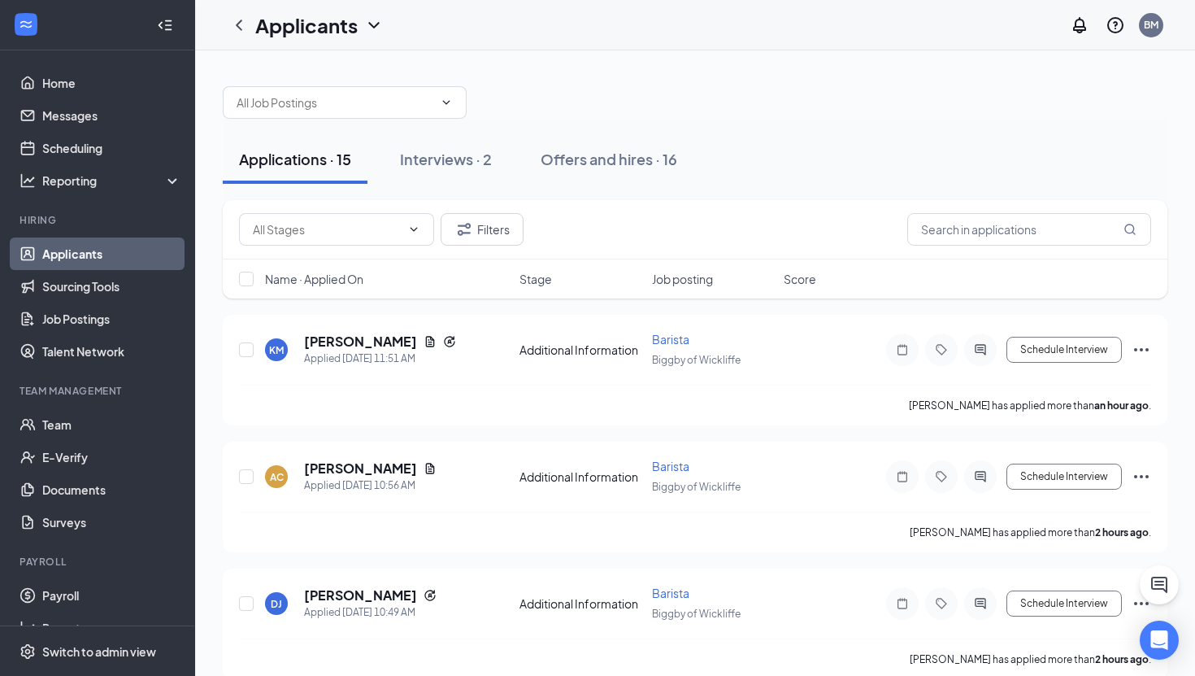
click at [81, 256] on link "Applicants" at bounding box center [111, 253] width 139 height 33
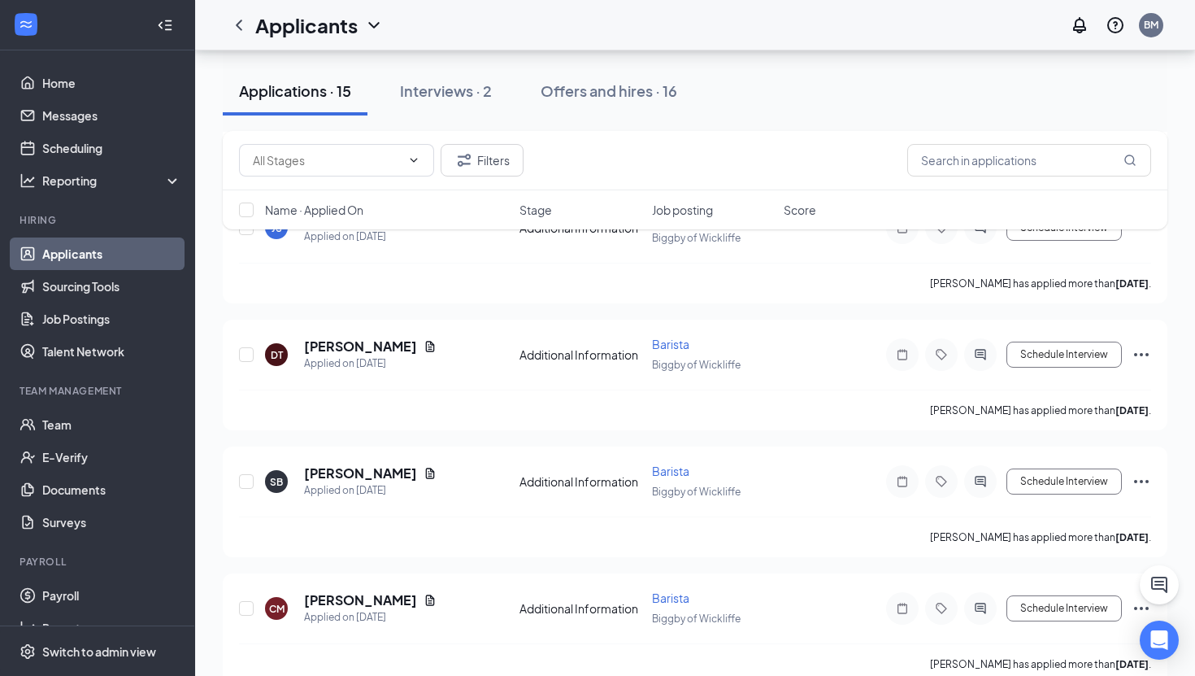
scroll to position [1526, 0]
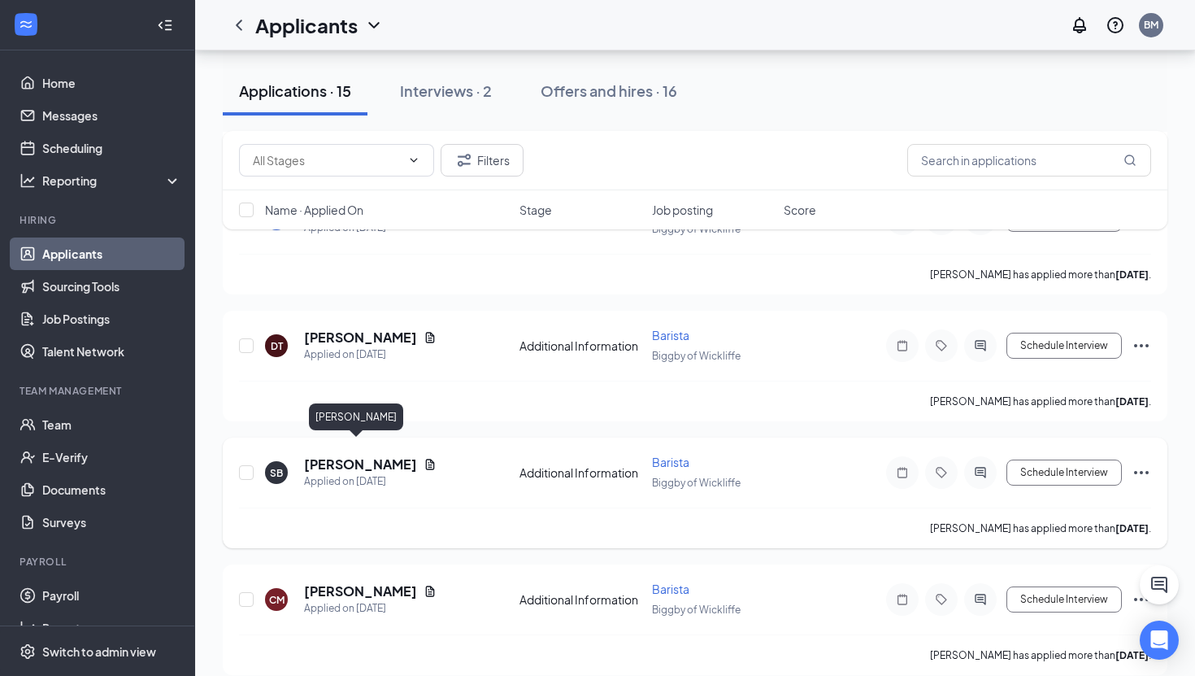
click at [349, 455] on h5 "[PERSON_NAME]" at bounding box center [360, 464] width 113 height 18
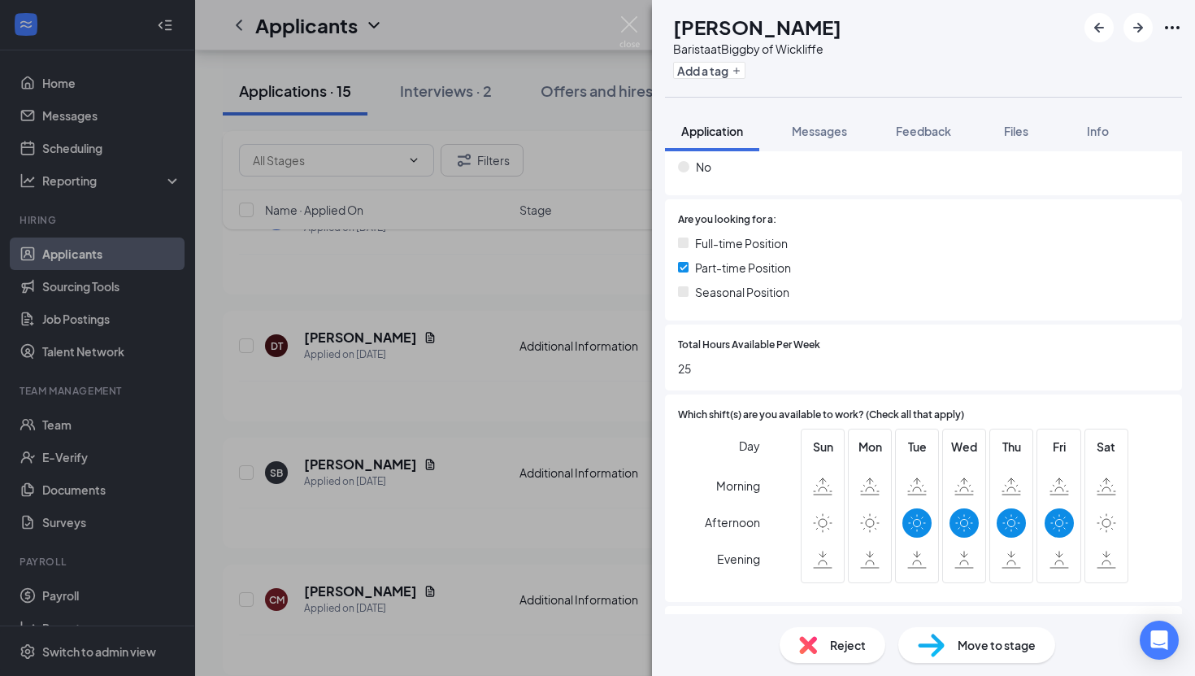
scroll to position [388, 0]
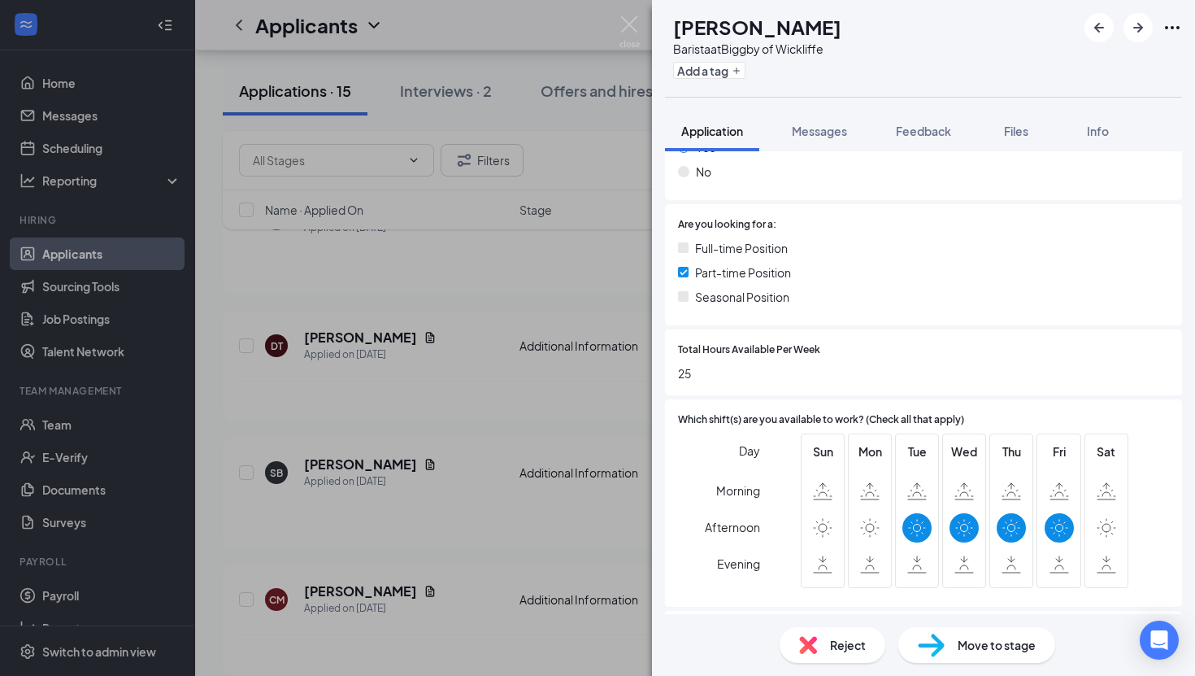
click at [411, 516] on div "SB sandra berry Barista at Biggby of Wickliffe Add a tag Application Messages F…" at bounding box center [597, 338] width 1195 height 676
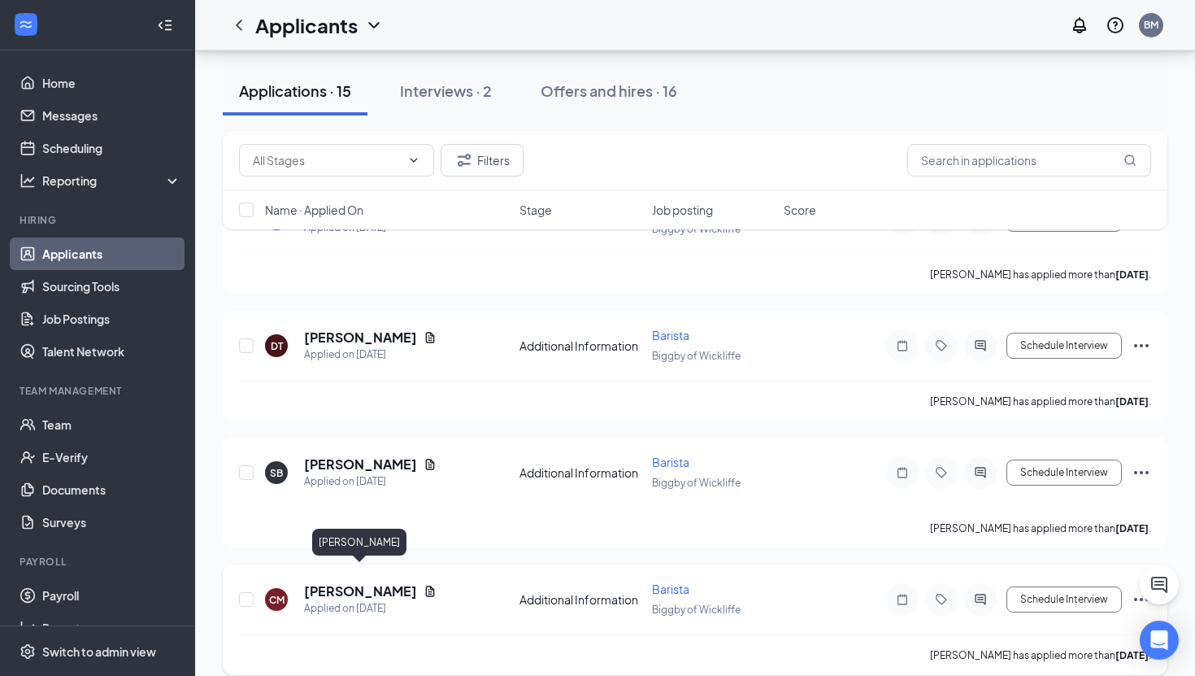
click at [359, 582] on h5 "[PERSON_NAME]" at bounding box center [360, 591] width 113 height 18
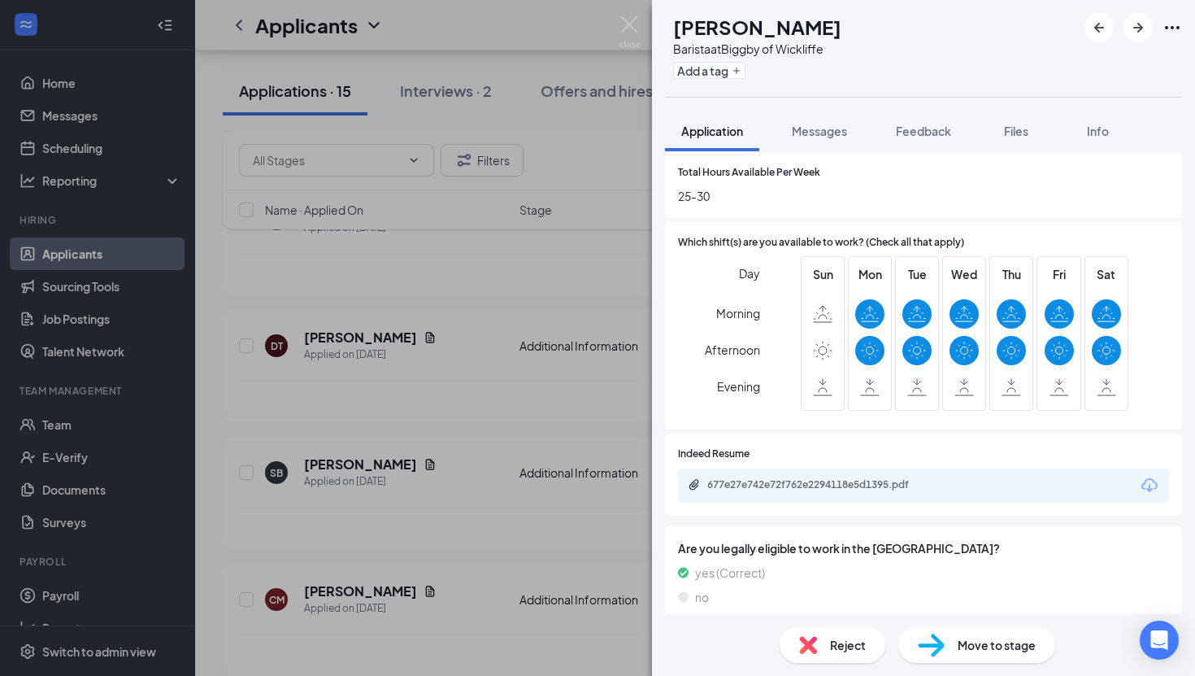
scroll to position [581, 0]
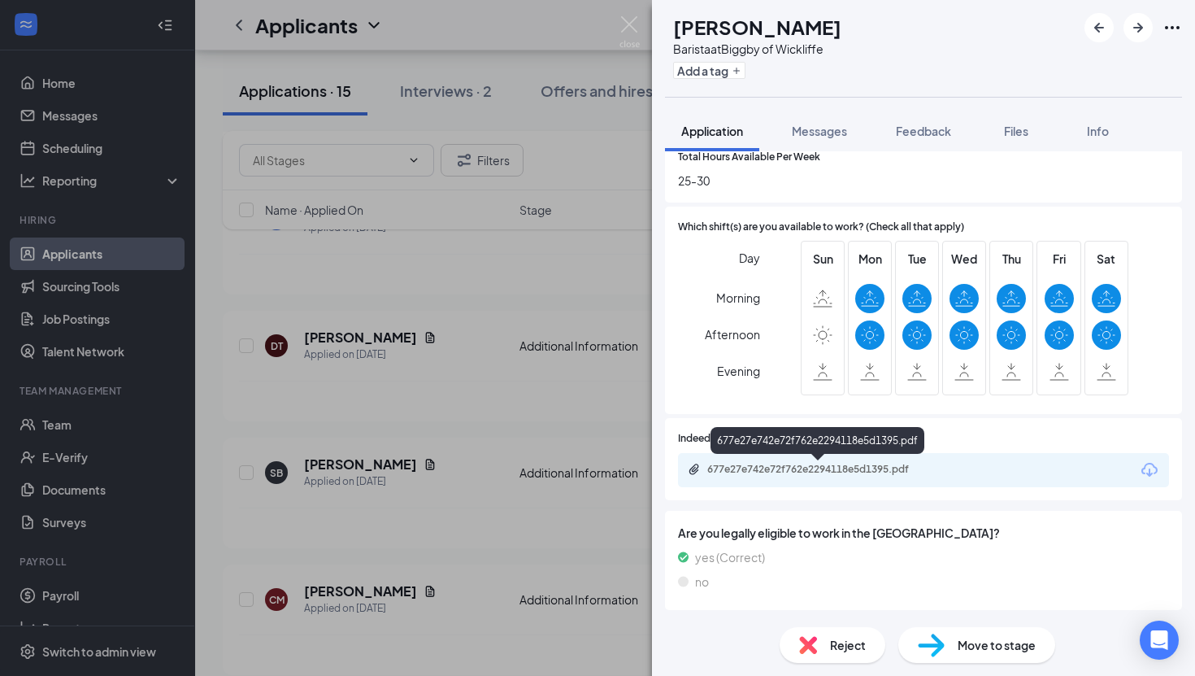
click at [803, 466] on div "677e27e742e72f762e2294118e5d1395.pdf" at bounding box center [821, 469] width 228 height 13
click at [492, 387] on div "CM Camiyah Mondie Barista at Biggby of Wickliffe Add a tag Application Messages…" at bounding box center [597, 338] width 1195 height 676
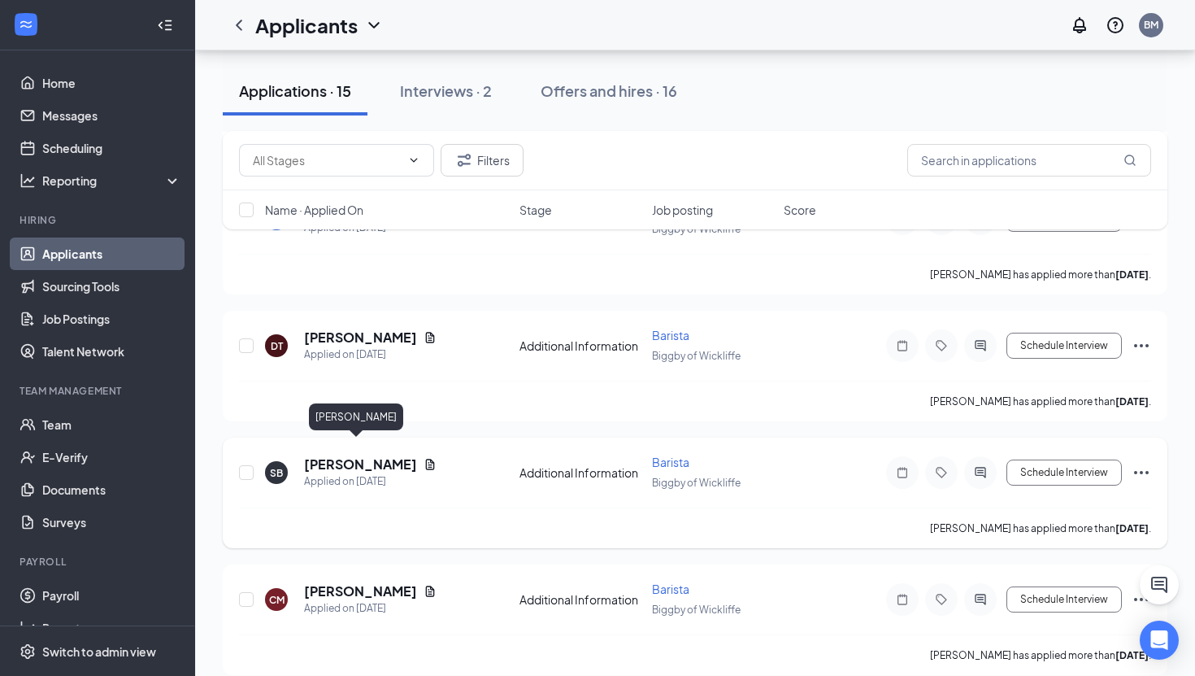
click at [360, 455] on h5 "[PERSON_NAME]" at bounding box center [360, 464] width 113 height 18
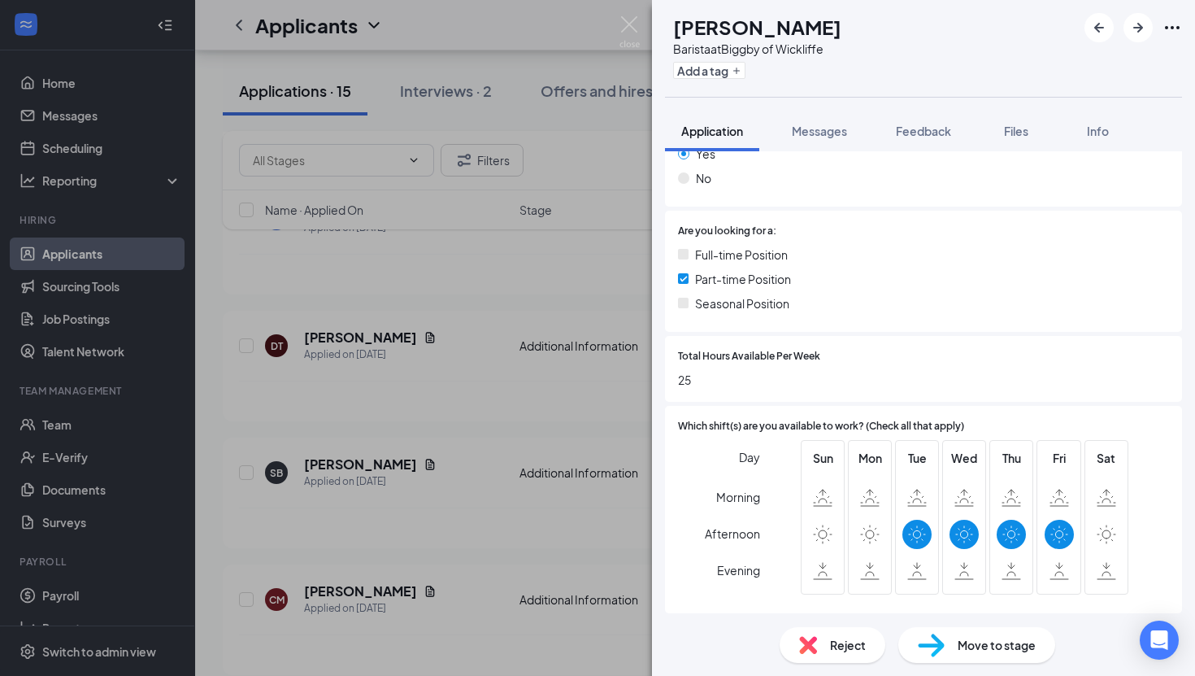
scroll to position [372, 0]
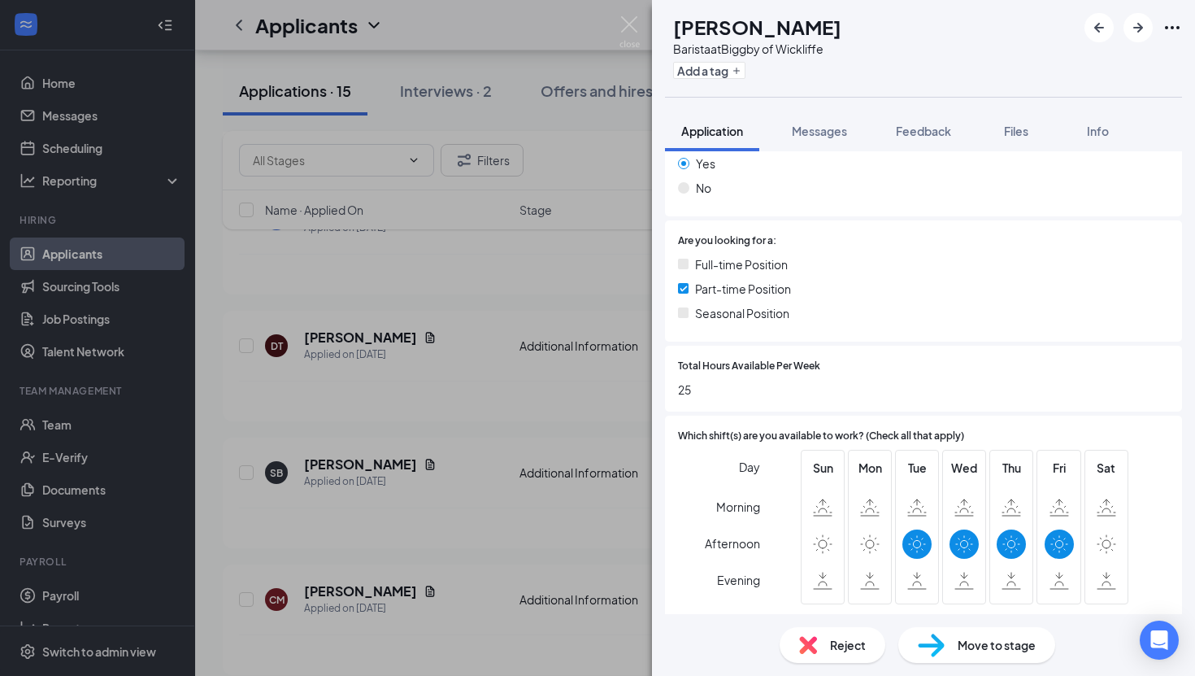
click at [444, 427] on div "SB sandra berry Barista at Biggby of Wickliffe Add a tag Application Messages F…" at bounding box center [597, 338] width 1195 height 676
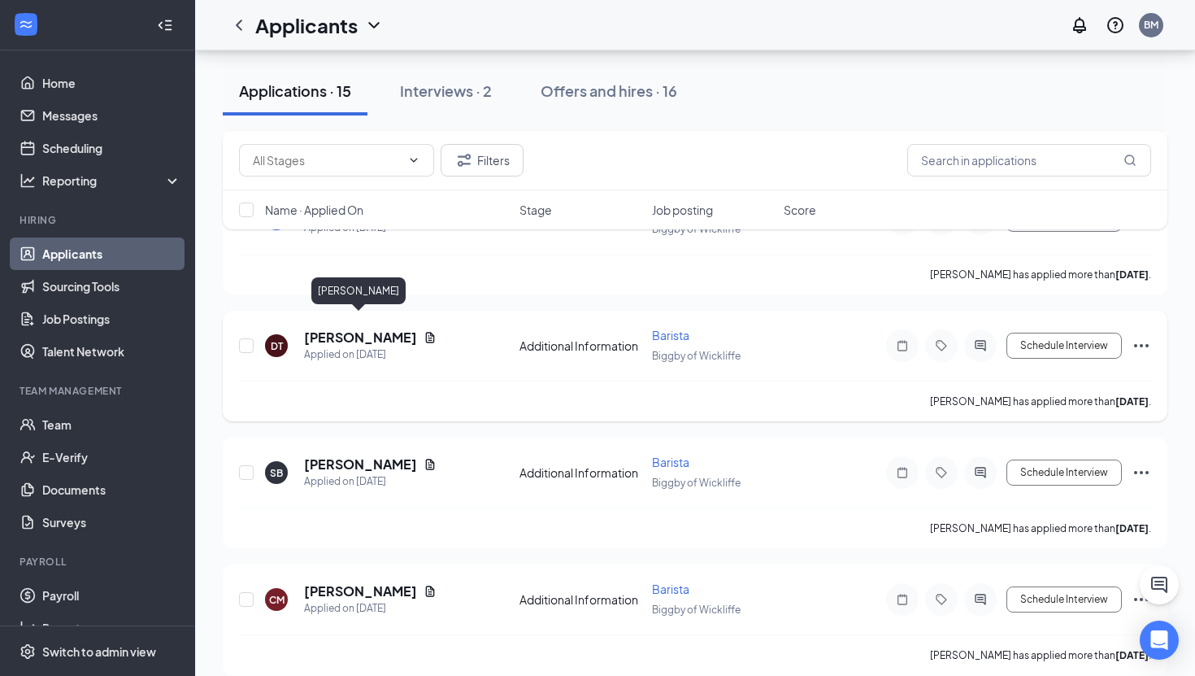
click at [360, 328] on h5 "[PERSON_NAME]" at bounding box center [360, 337] width 113 height 18
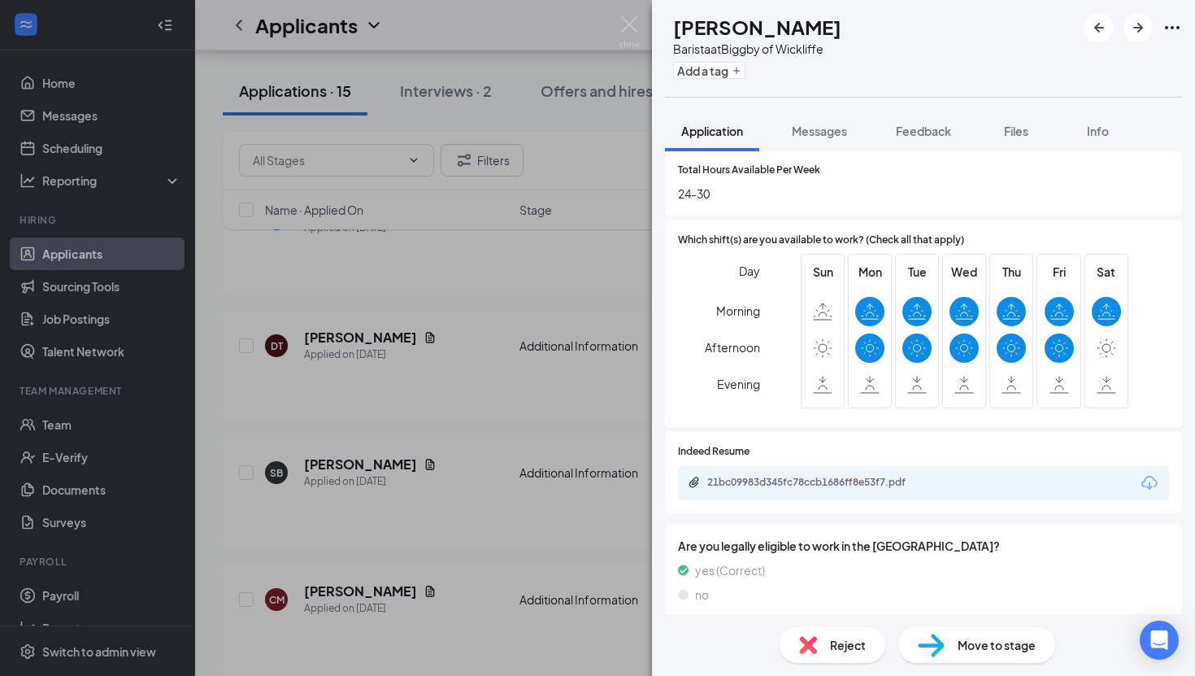
scroll to position [583, 0]
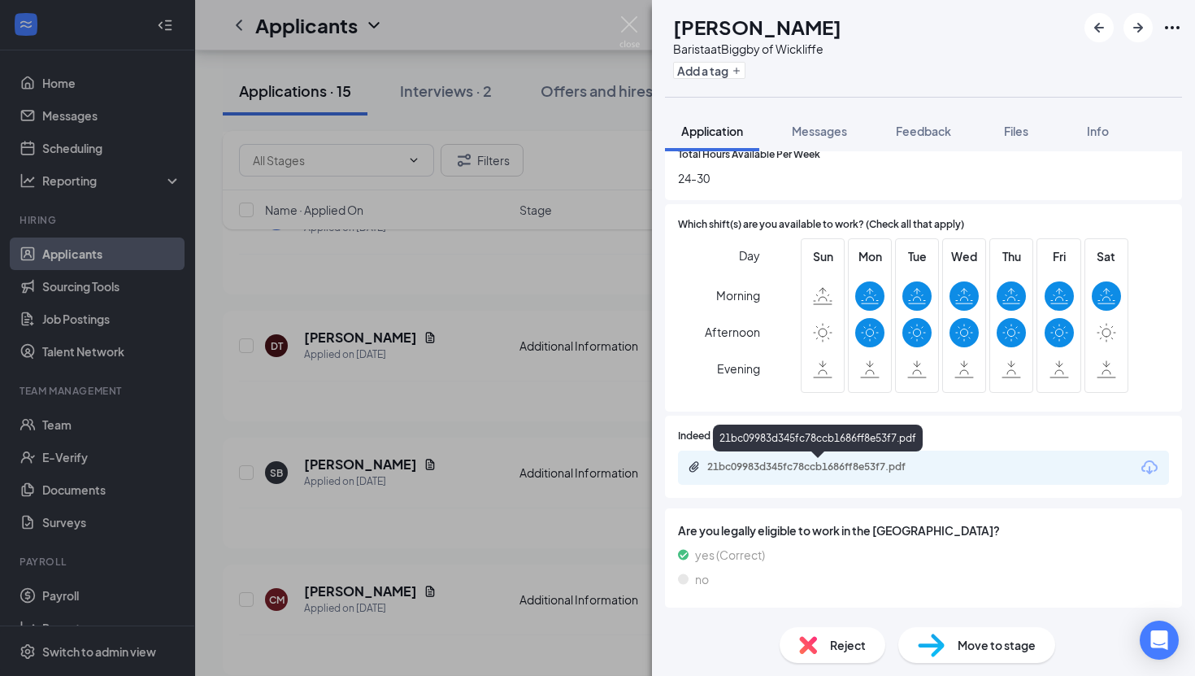
click at [768, 469] on div "21bc09983d345fc78ccb1686ff8e53f7.pdf" at bounding box center [821, 466] width 228 height 13
click at [463, 357] on div "DT Destiny Thomas Barista at Biggby of Wickliffe Add a tag Application Messages…" at bounding box center [597, 338] width 1195 height 676
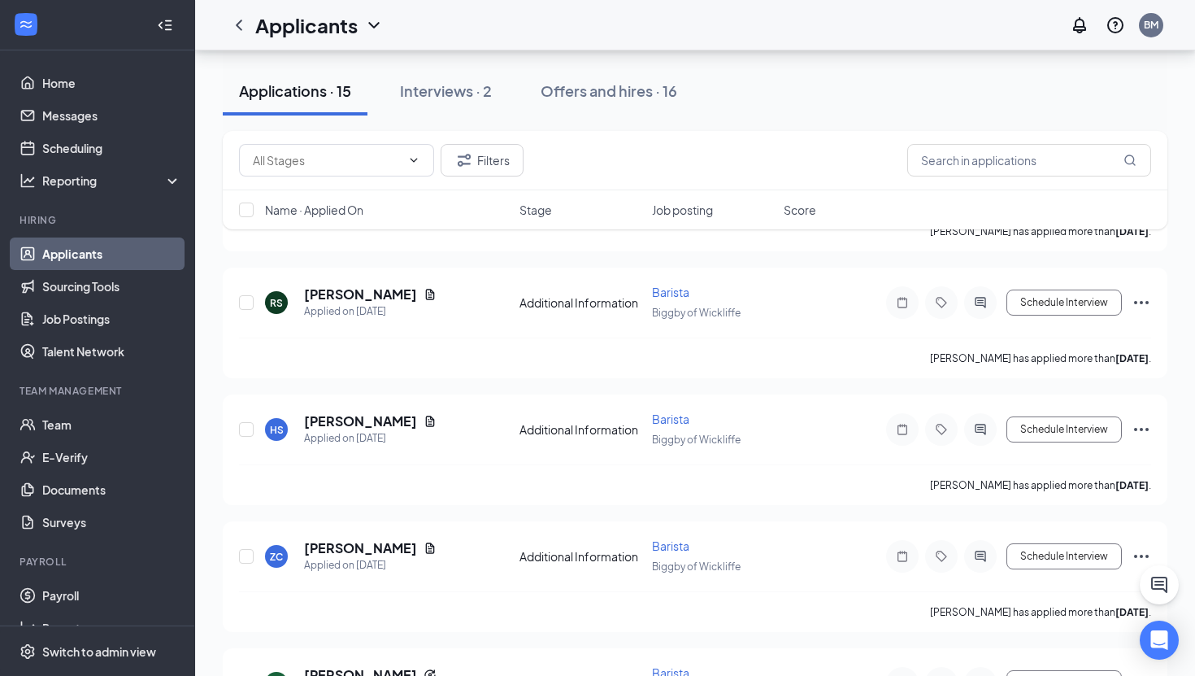
scroll to position [871, 0]
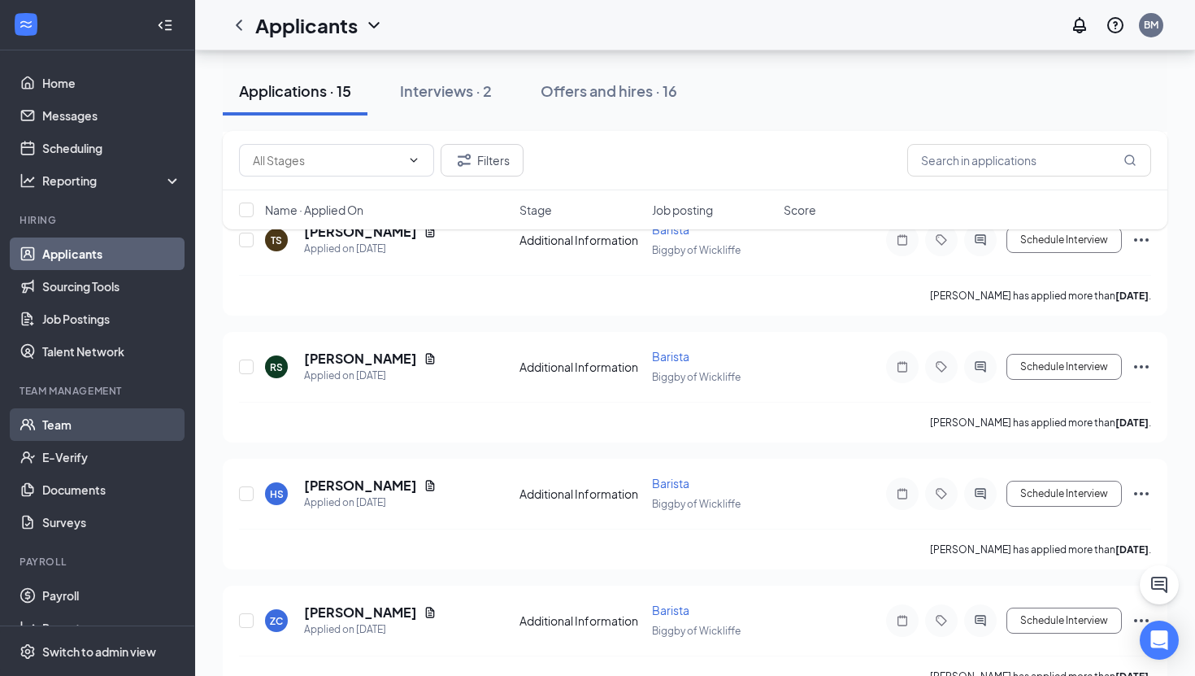
click at [66, 431] on link "Team" at bounding box center [111, 424] width 139 height 33
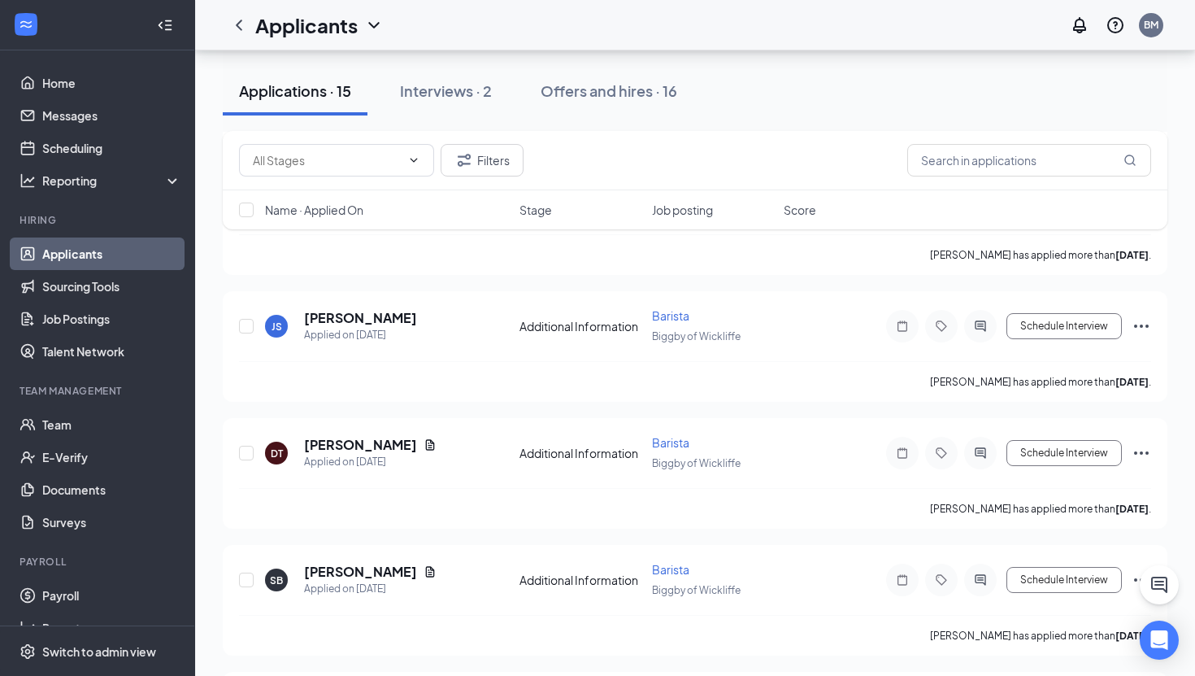
scroll to position [1411, 0]
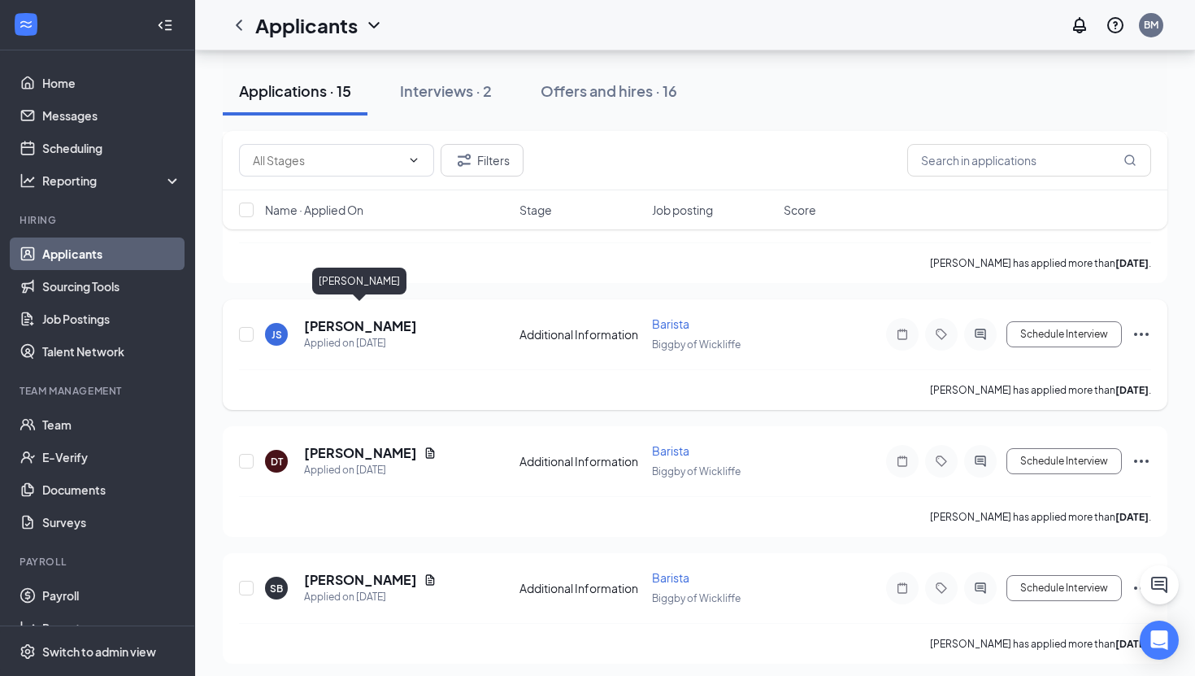
click at [341, 317] on h5 "[PERSON_NAME]" at bounding box center [360, 326] width 113 height 18
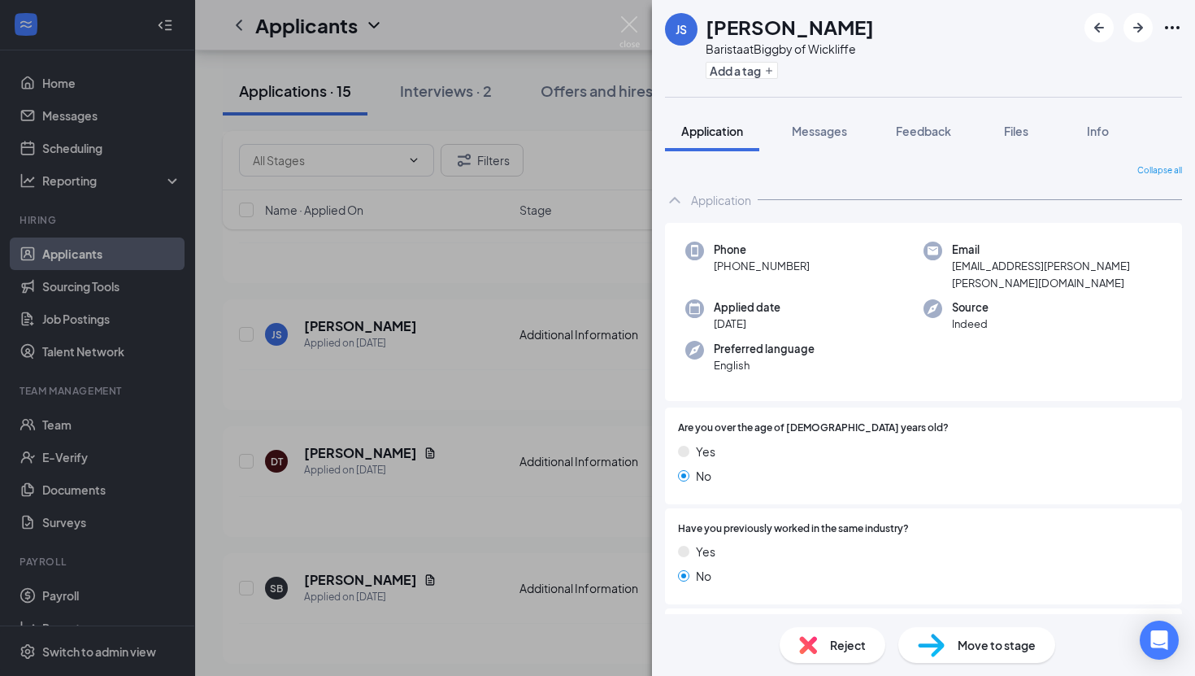
click at [370, 308] on div "JS Jai'[PERSON_NAME] Barista at Biggby of Wickliffe Add a tag Application Messa…" at bounding box center [597, 338] width 1195 height 676
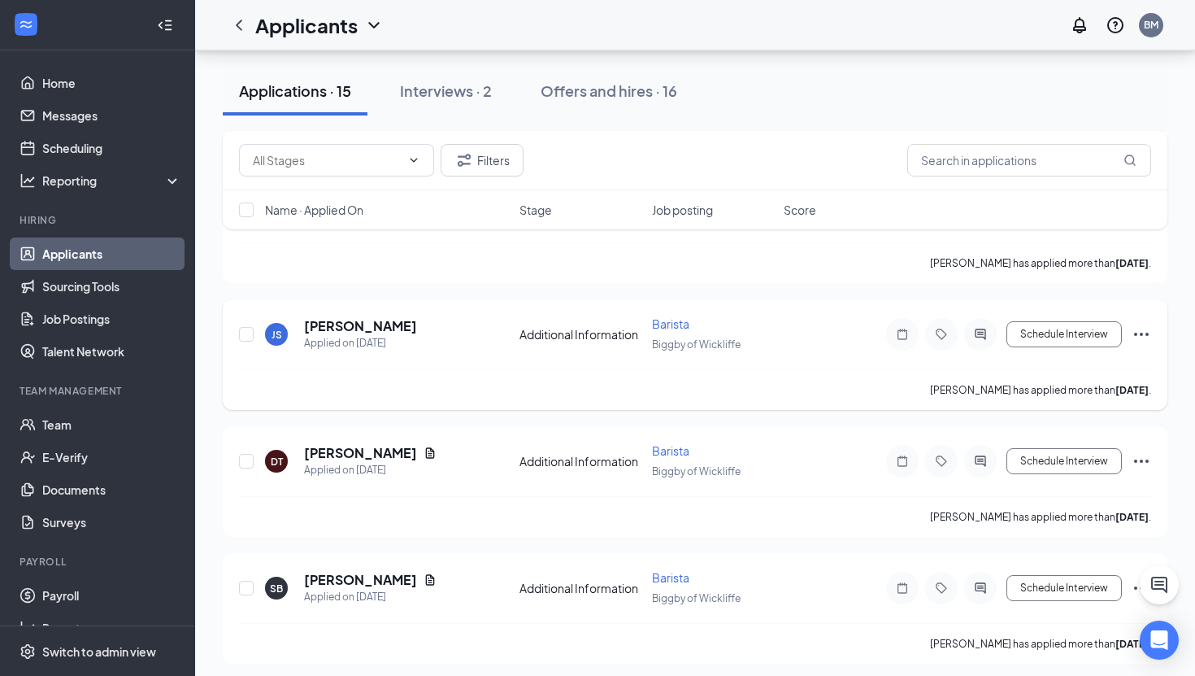
click at [1035, 333] on div "Schedule Interview" at bounding box center [1005, 334] width 293 height 33
click at [1032, 328] on button "Schedule Interview" at bounding box center [1064, 334] width 115 height 26
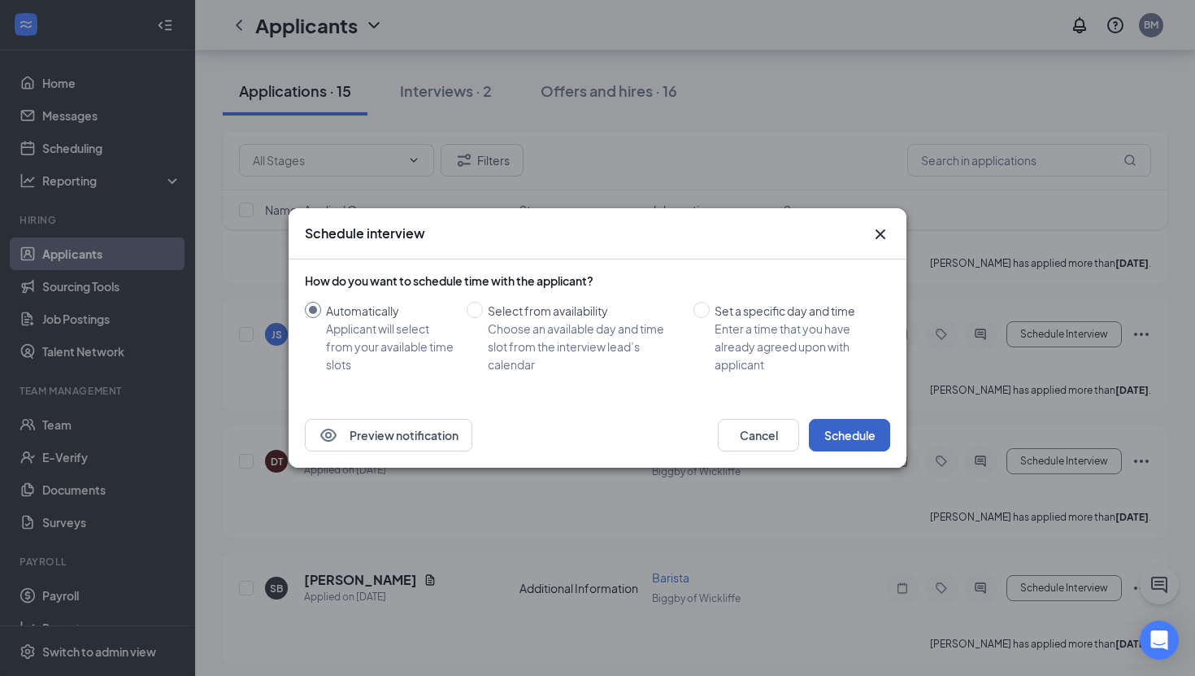
click at [875, 419] on button "Schedule" at bounding box center [849, 435] width 81 height 33
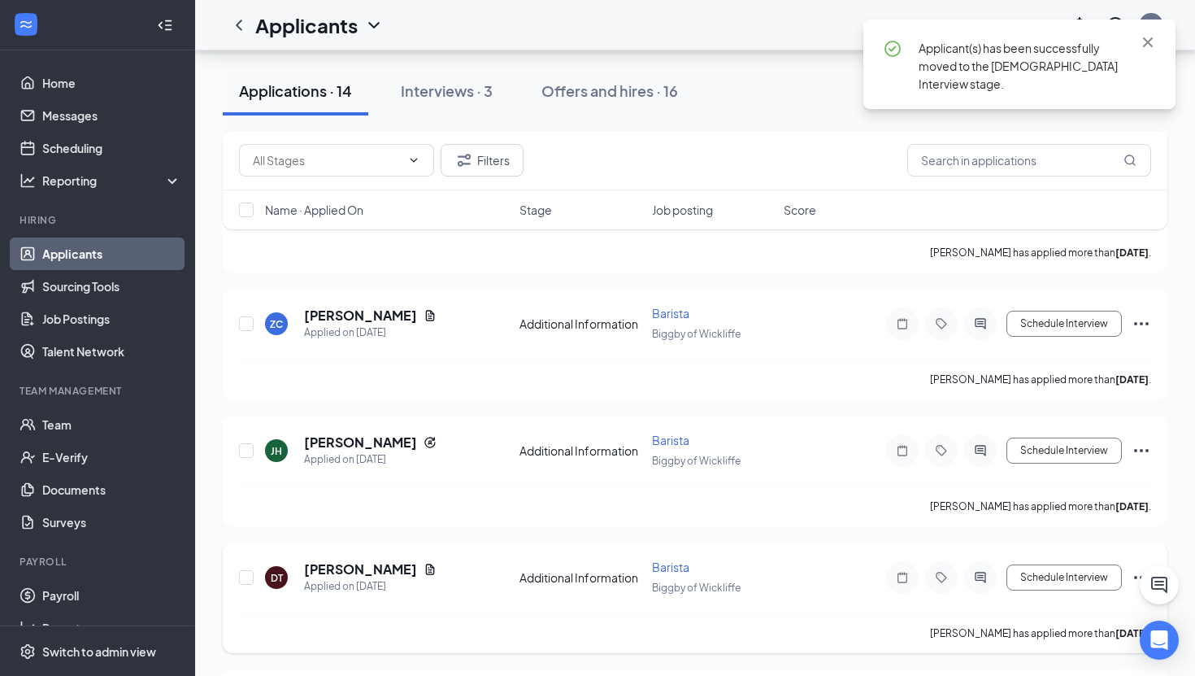
scroll to position [1166, 0]
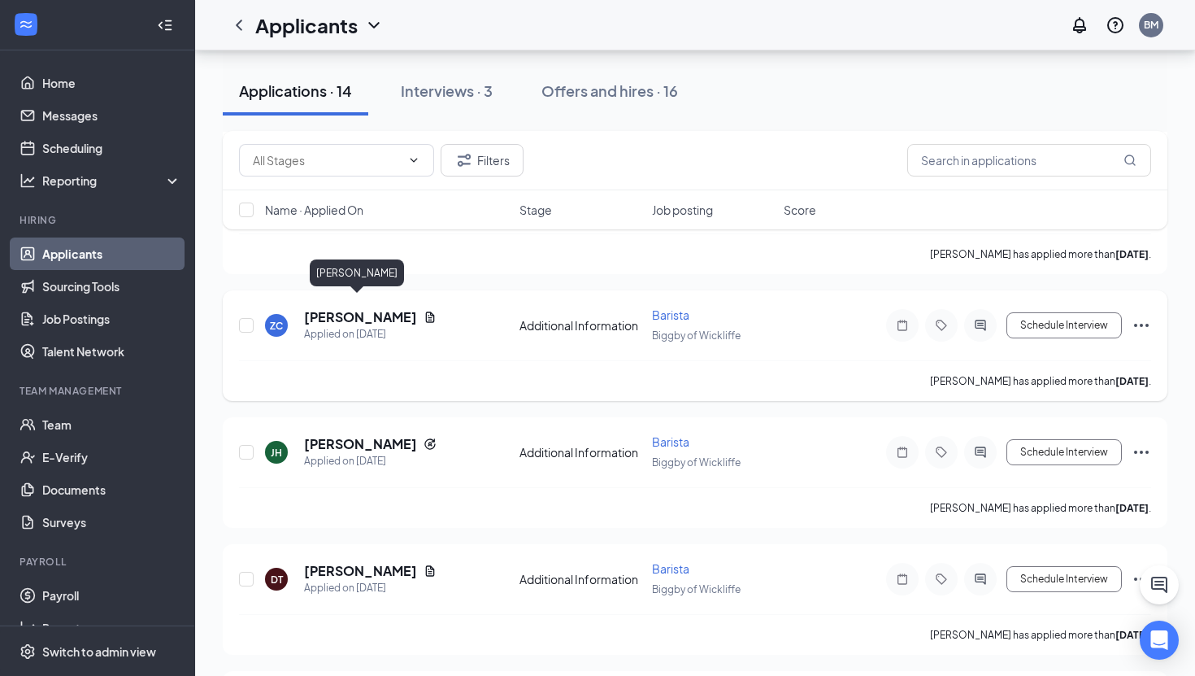
click at [358, 308] on h5 "[PERSON_NAME]" at bounding box center [360, 317] width 113 height 18
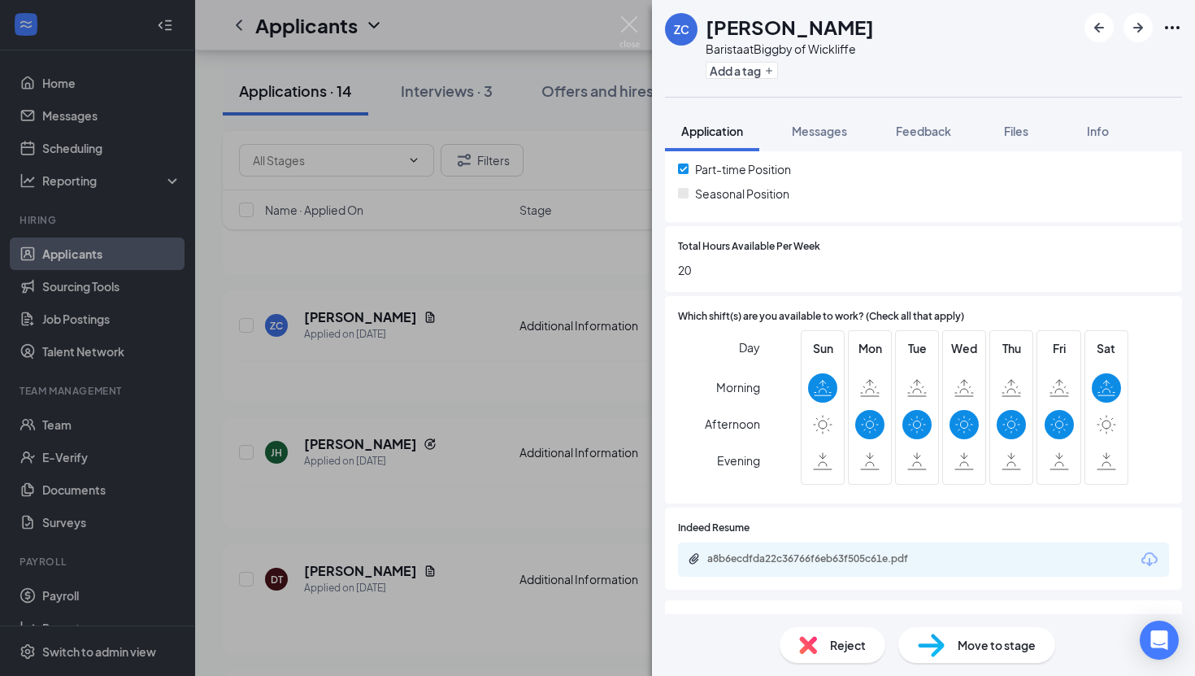
scroll to position [523, 0]
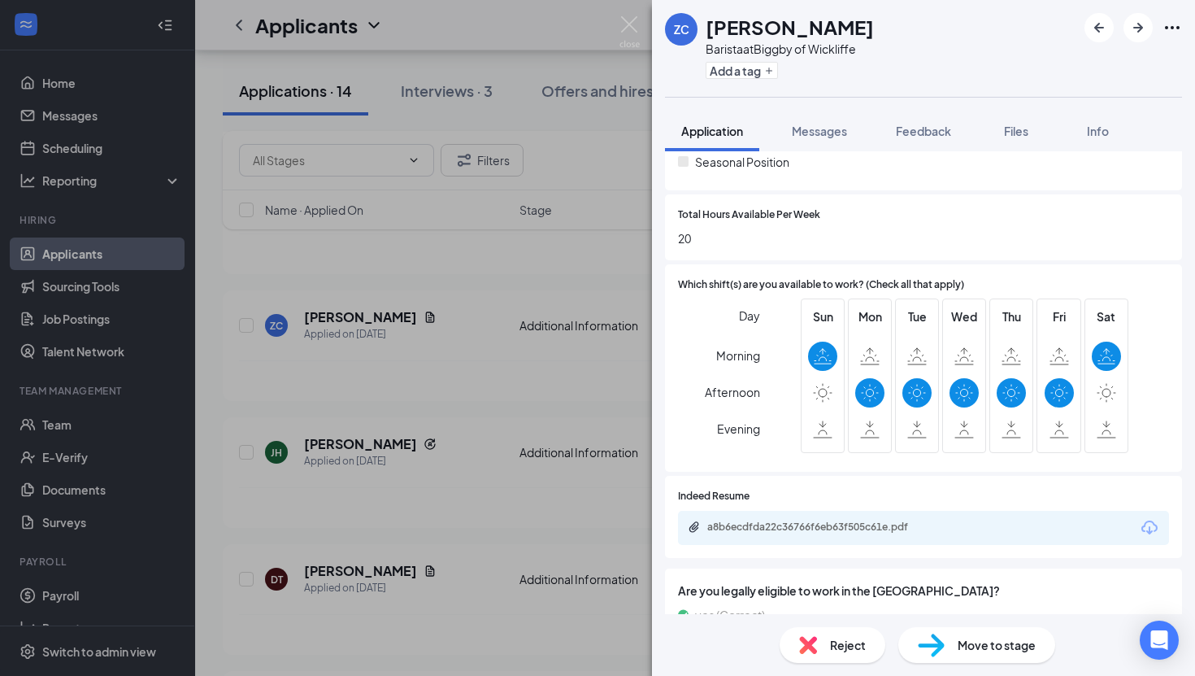
click at [529, 371] on div "ZC [PERSON_NAME] at Biggby of Wickliffe Add a tag Application Messages Feedback…" at bounding box center [597, 338] width 1195 height 676
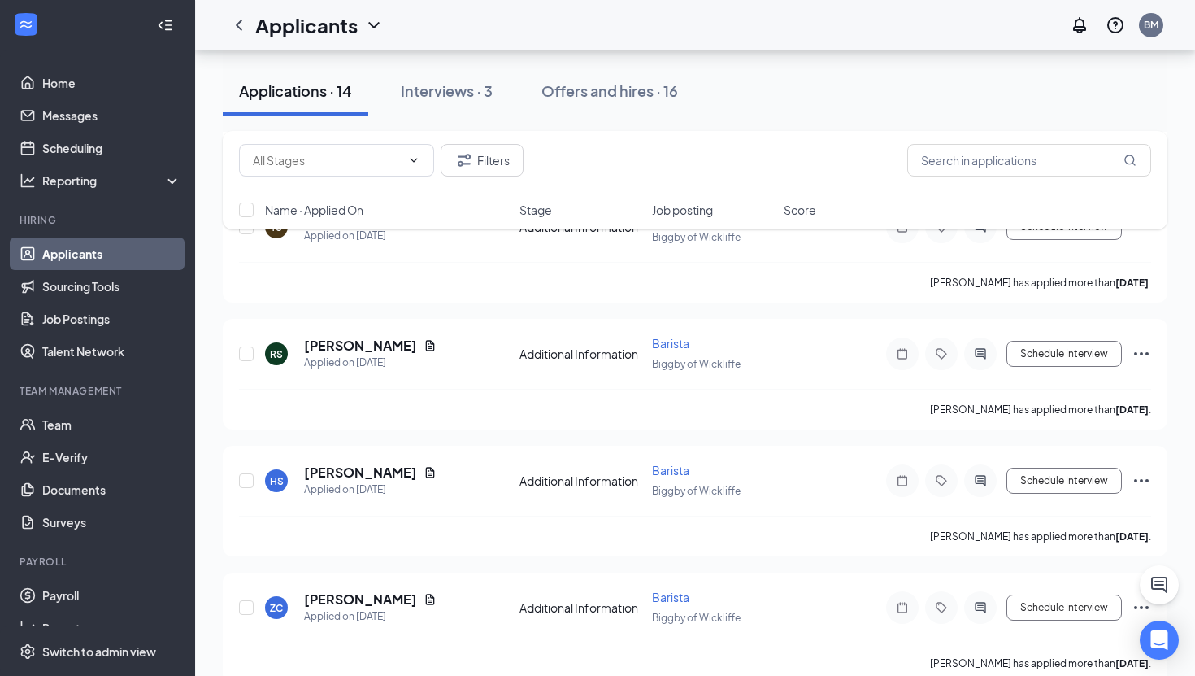
scroll to position [867, 0]
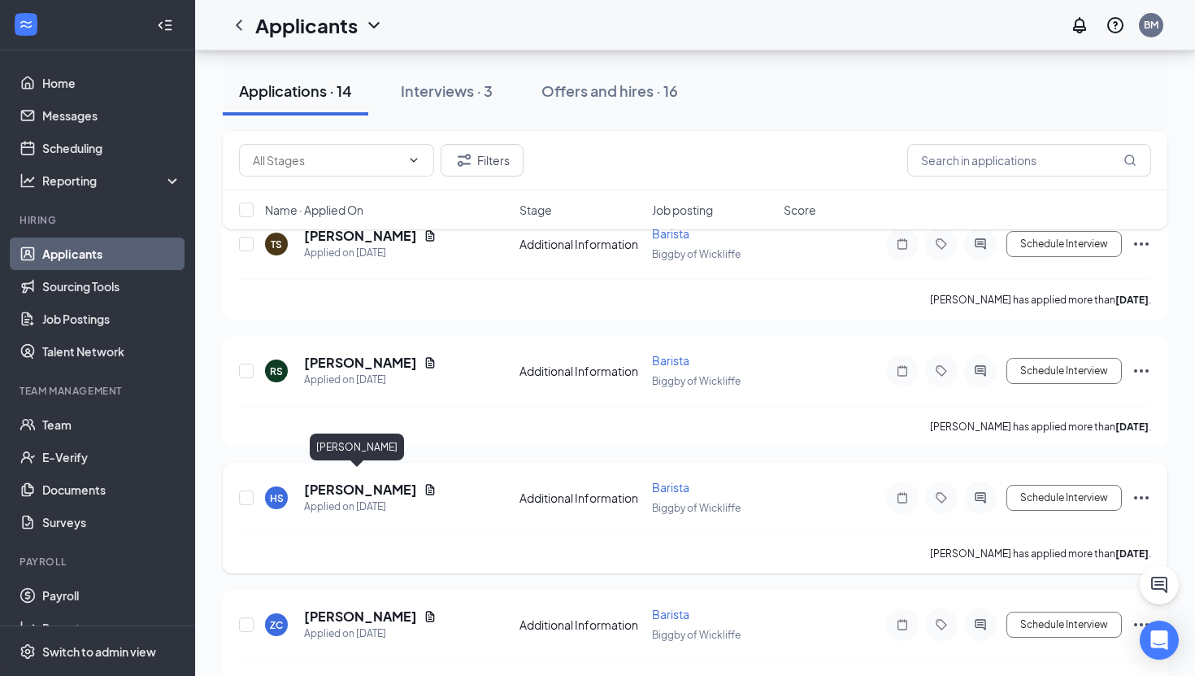
click at [353, 481] on h5 "[PERSON_NAME]" at bounding box center [360, 490] width 113 height 18
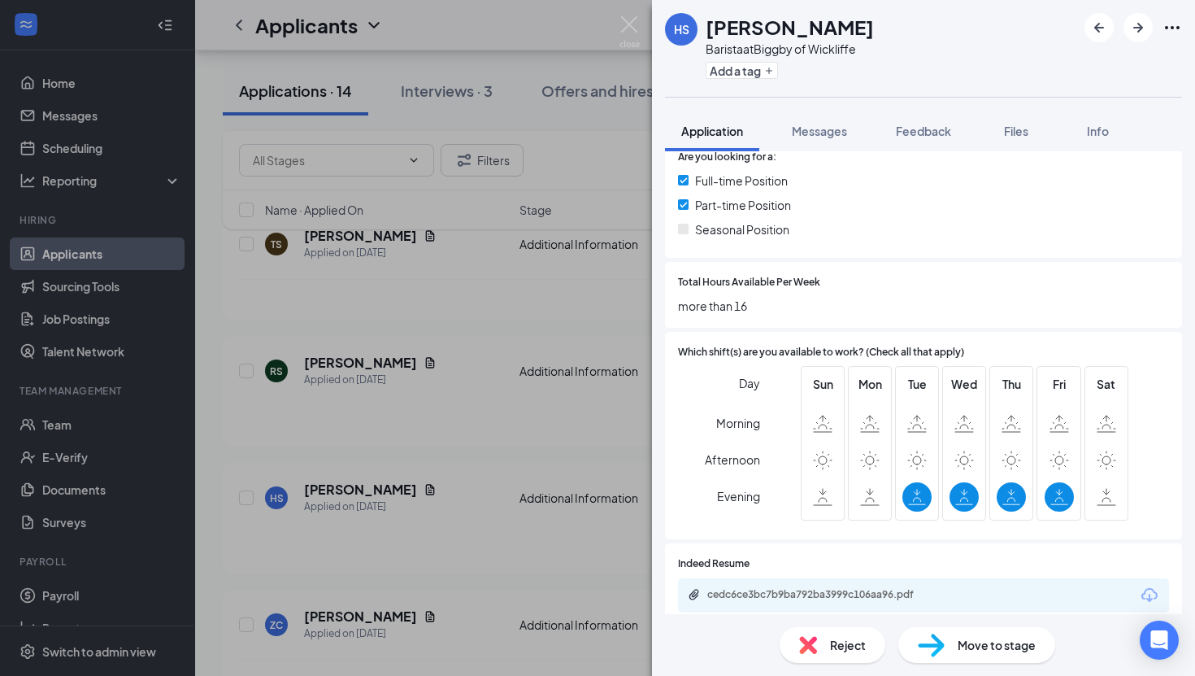
scroll to position [396, 0]
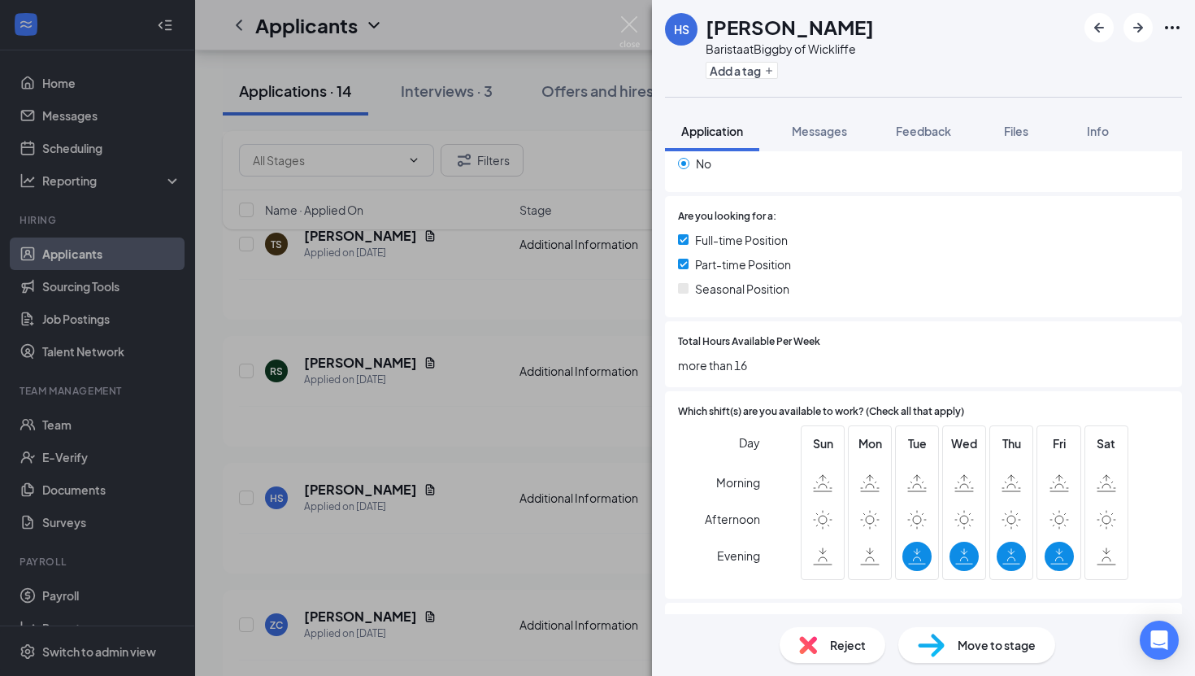
click at [456, 433] on div "HS [PERSON_NAME] Barista at Biggby of Wickliffe Add a tag Application Messages …" at bounding box center [597, 338] width 1195 height 676
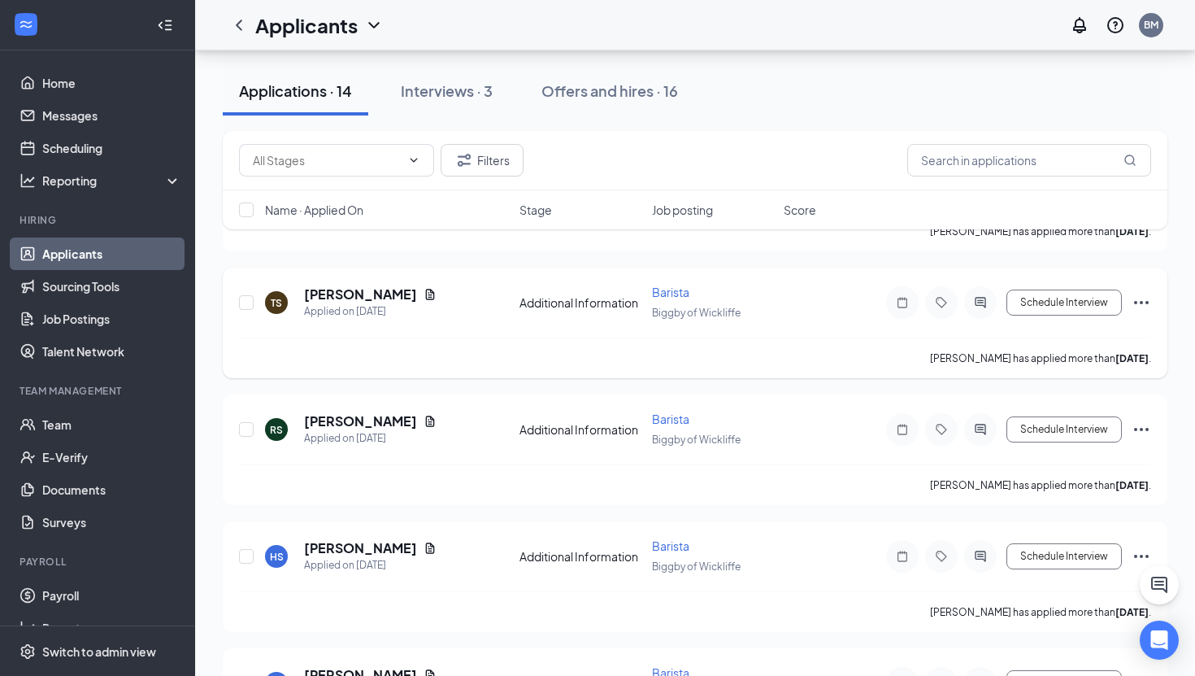
scroll to position [805, 0]
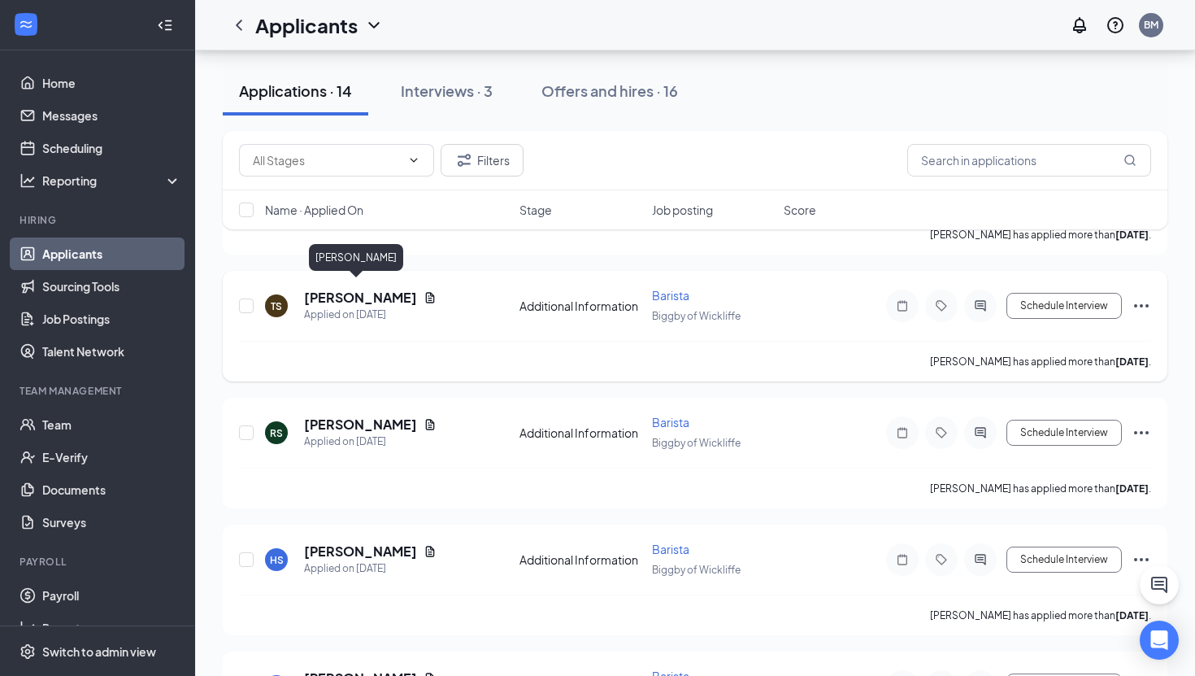
click at [357, 289] on h5 "[PERSON_NAME]" at bounding box center [360, 298] width 113 height 18
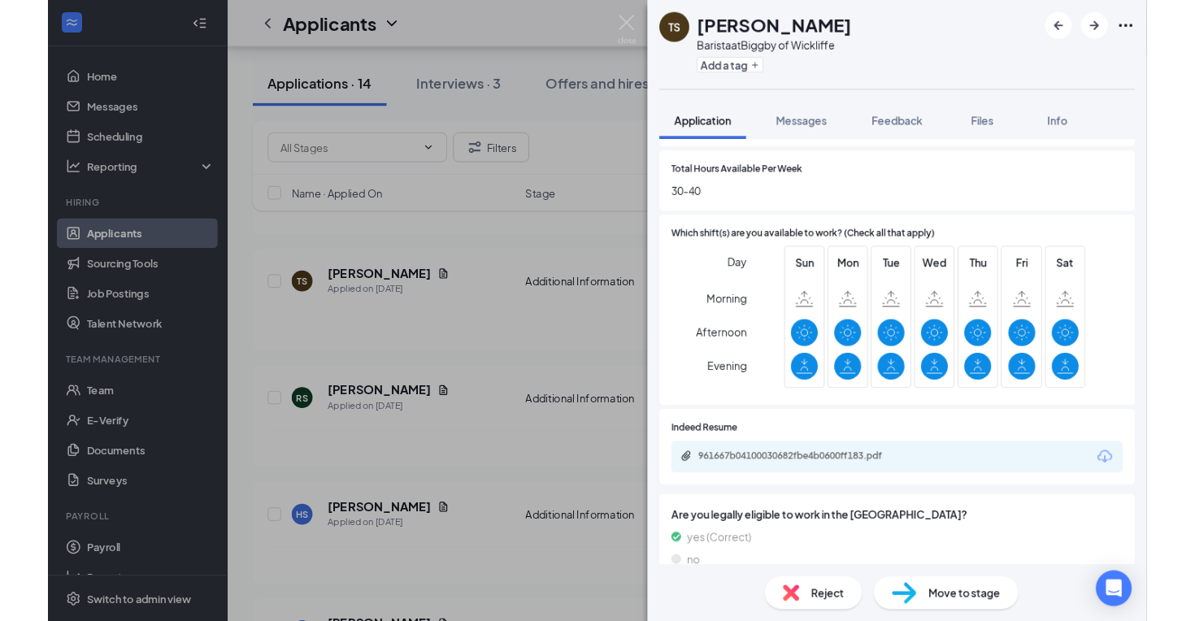
scroll to position [568, 0]
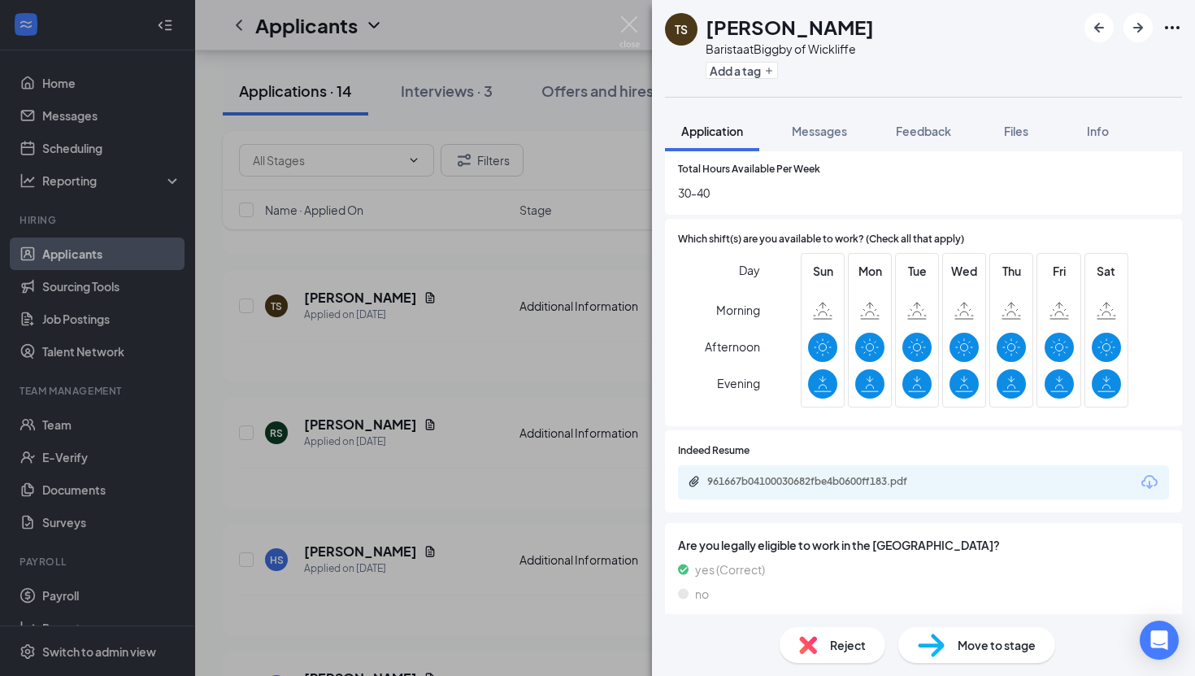
click at [790, 473] on div "961667b04100030682fbe4b0600ff183.pdf" at bounding box center [923, 482] width 491 height 34
click at [790, 494] on div "961667b04100030682fbe4b0600ff183.pdf" at bounding box center [923, 482] width 491 height 34
click at [779, 485] on div "961667b04100030682fbe4b0600ff183.pdf" at bounding box center [821, 481] width 228 height 13
click at [497, 372] on div "TS Treymer [PERSON_NAME] Barista at Biggby of Wickliffe Add a tag Application M…" at bounding box center [597, 338] width 1195 height 676
